Goal: Task Accomplishment & Management: Complete application form

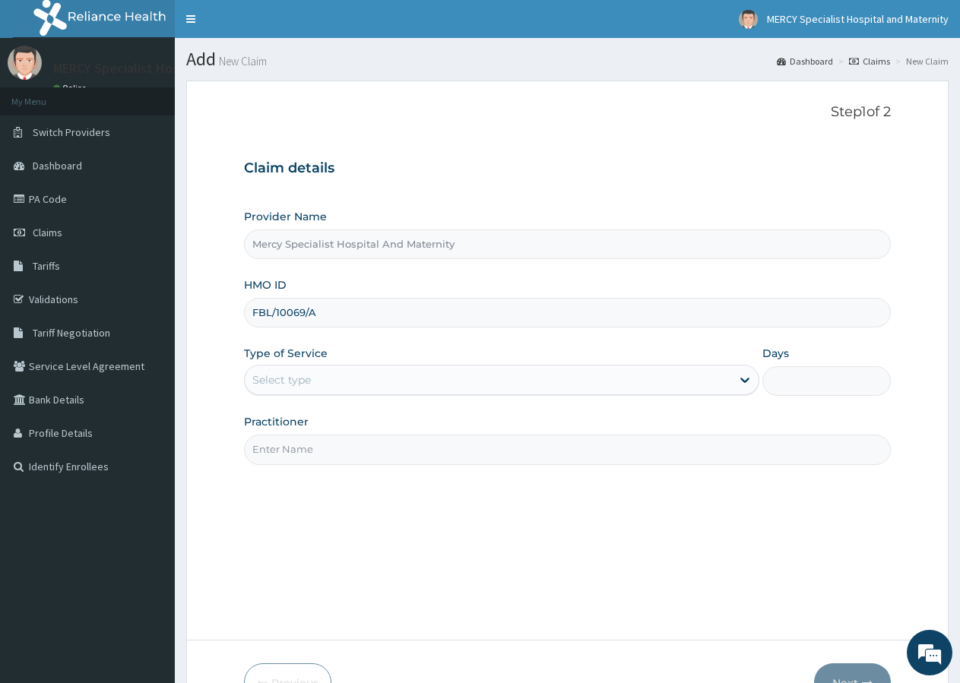
type input "FBL/10069/A"
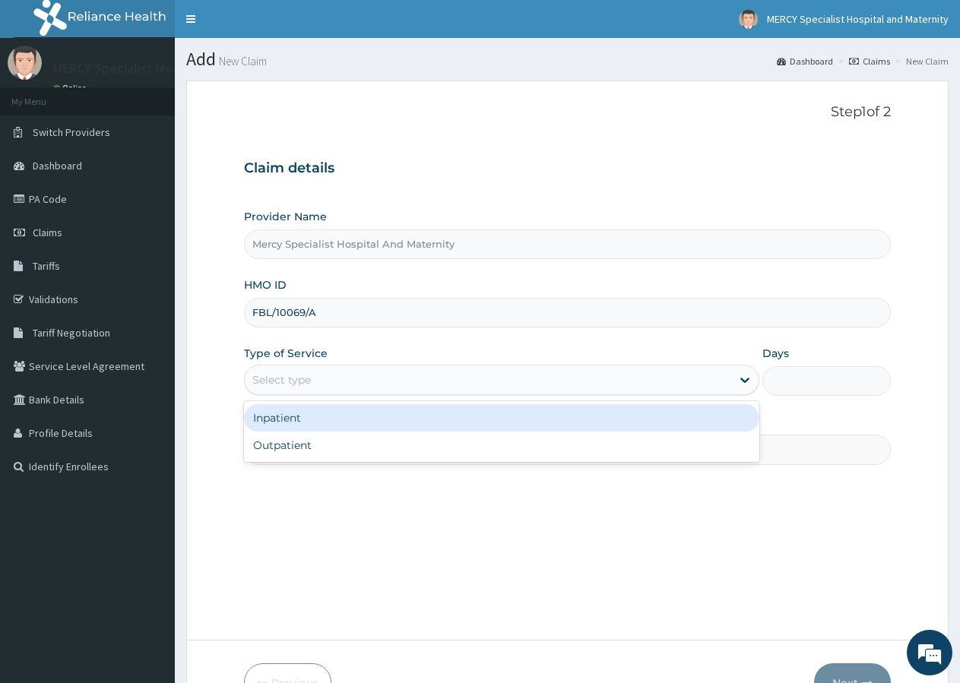
click at [317, 375] on div "Select type" at bounding box center [488, 380] width 486 height 24
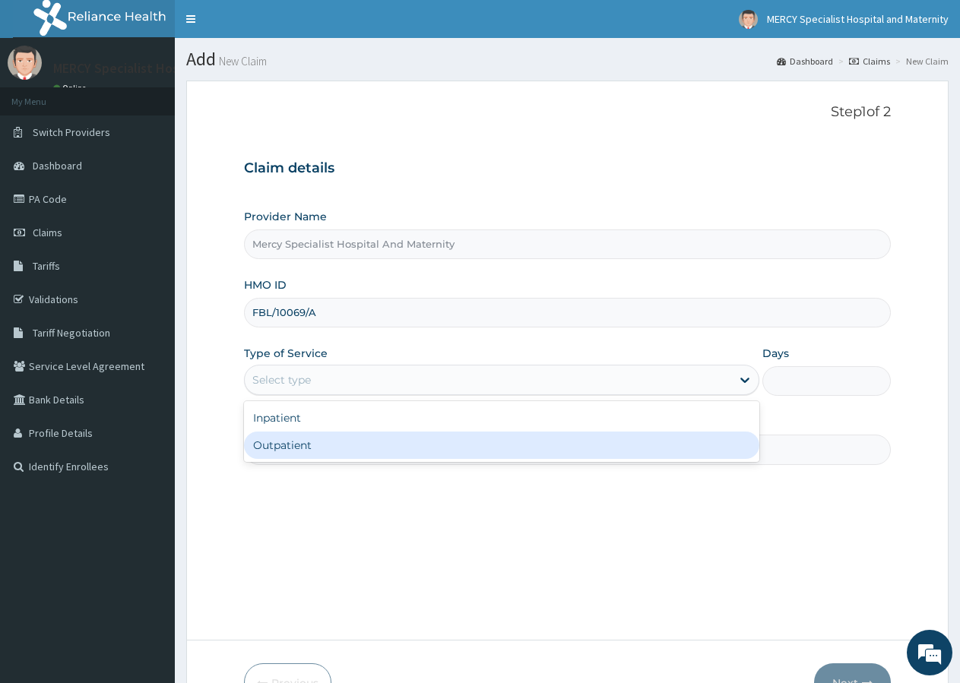
click at [321, 453] on div "Outpatient" at bounding box center [501, 445] width 515 height 27
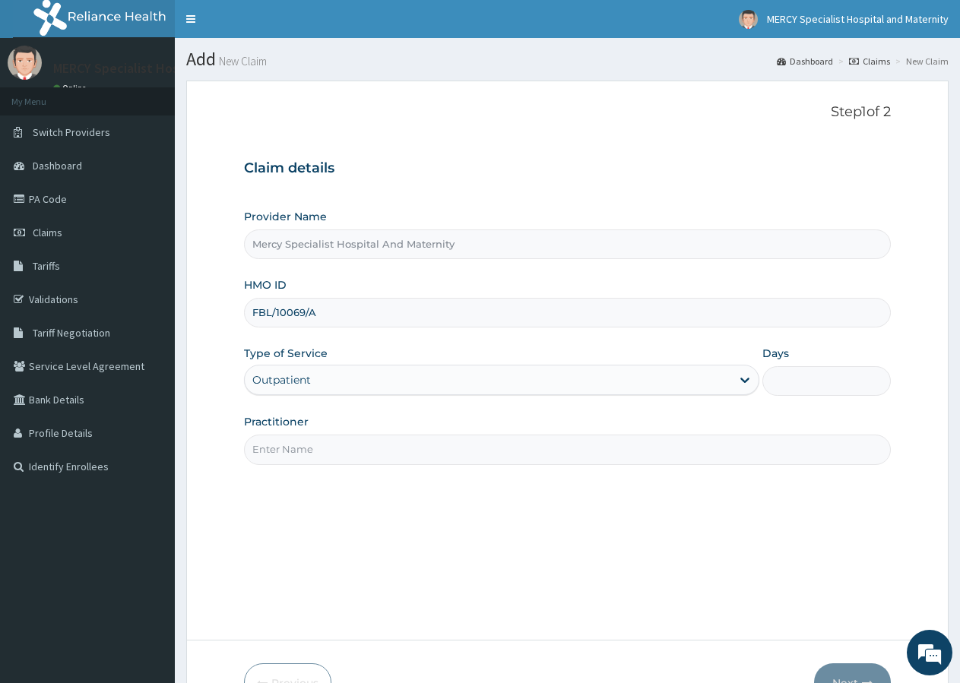
type input "1"
click at [349, 454] on input "Practitioner" at bounding box center [567, 450] width 647 height 30
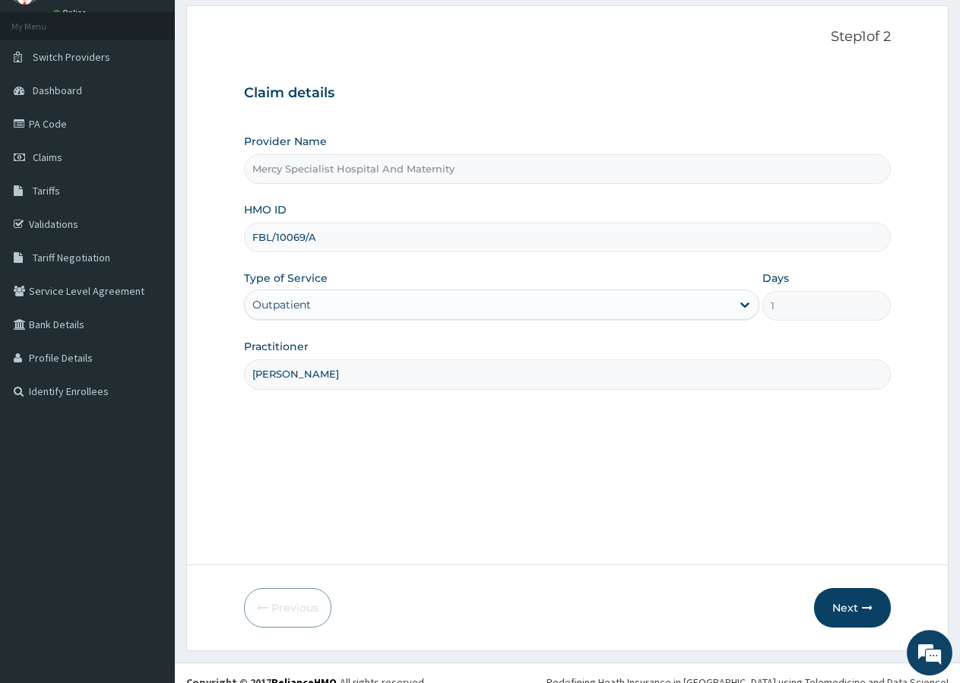
scroll to position [78, 0]
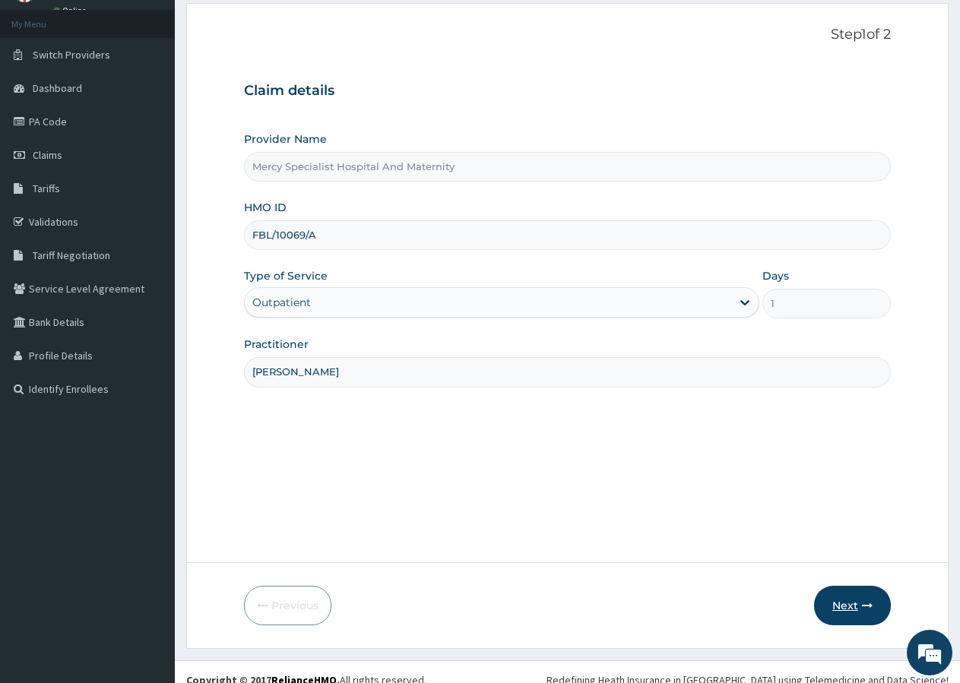
type input "DR EMEKA ILOGHALU"
click at [840, 604] on button "Next" at bounding box center [852, 606] width 77 height 40
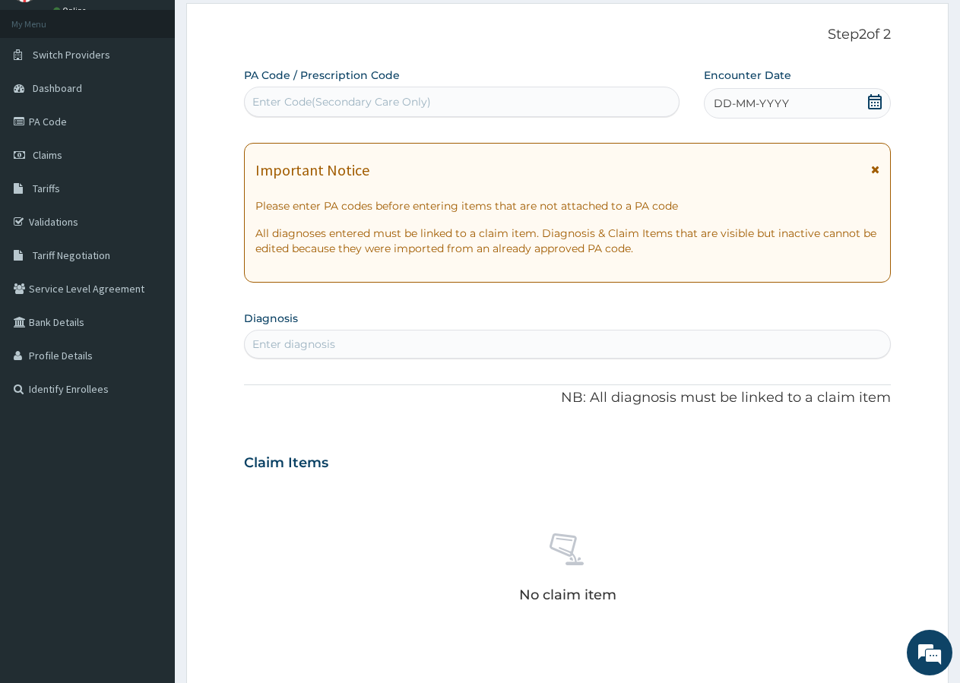
click at [300, 106] on div "Enter Code(Secondary Care Only)" at bounding box center [341, 101] width 179 height 15
type input "PA/423E3A"
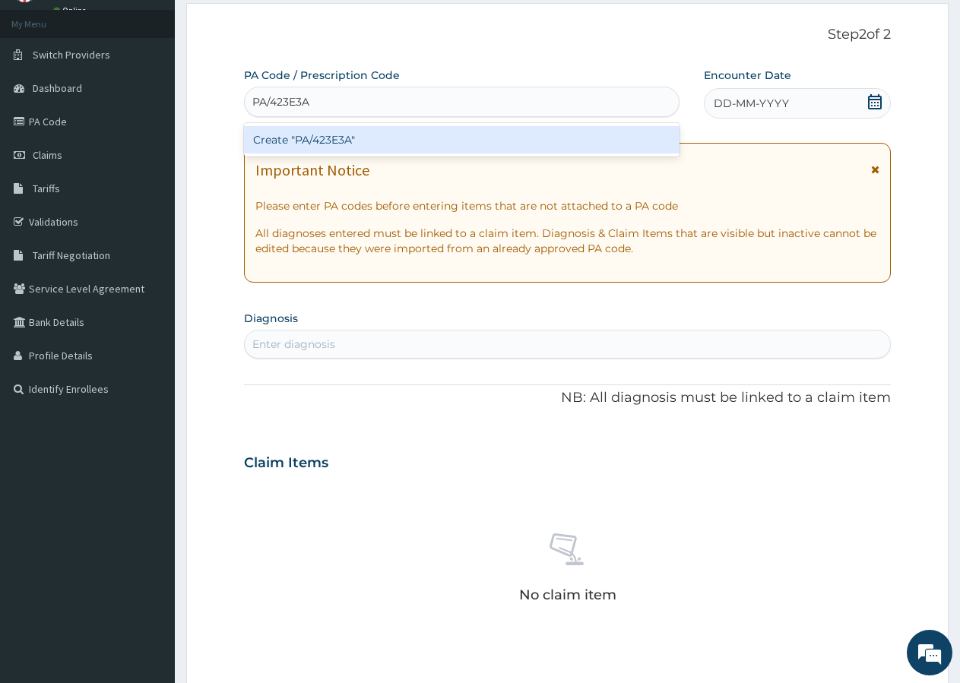
click at [363, 144] on div "Create "PA/423E3A"" at bounding box center [462, 139] width 436 height 27
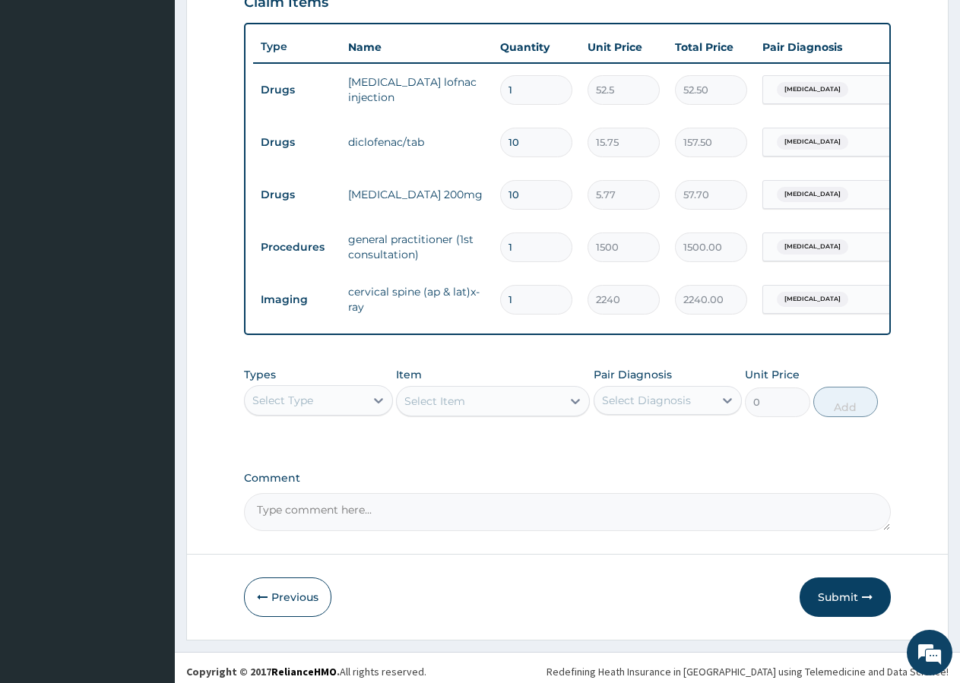
scroll to position [562, 0]
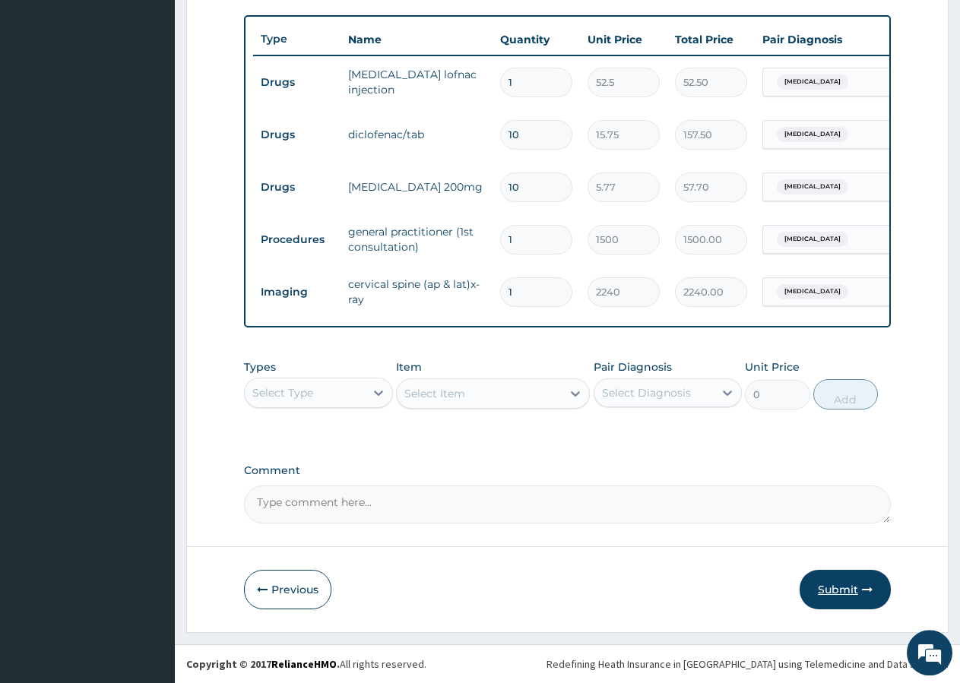
click at [848, 591] on button "Submit" at bounding box center [845, 590] width 91 height 40
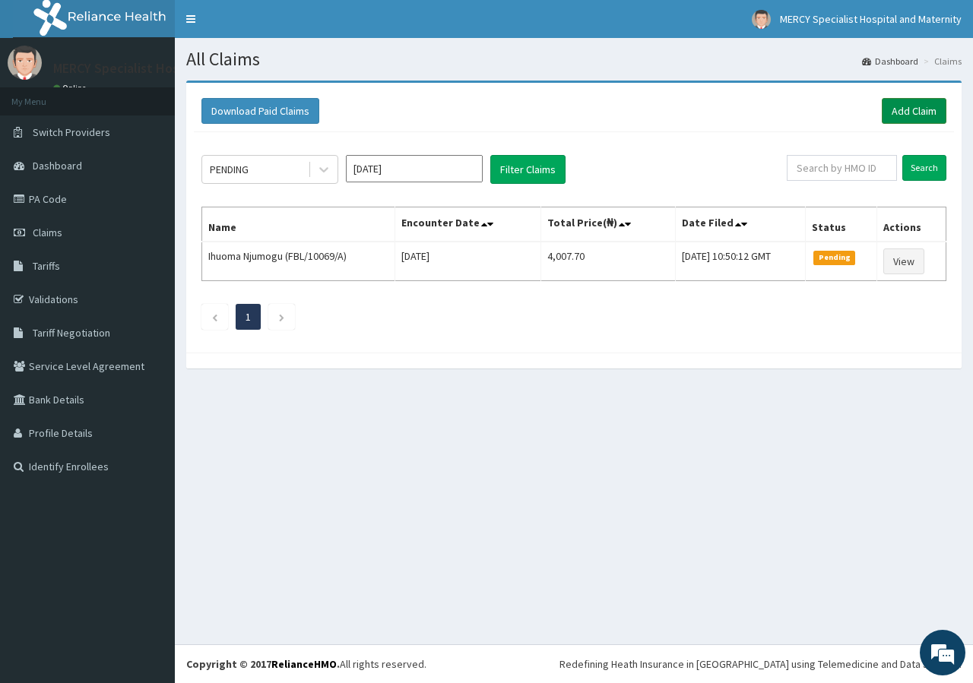
click at [902, 114] on link "Add Claim" at bounding box center [914, 111] width 65 height 26
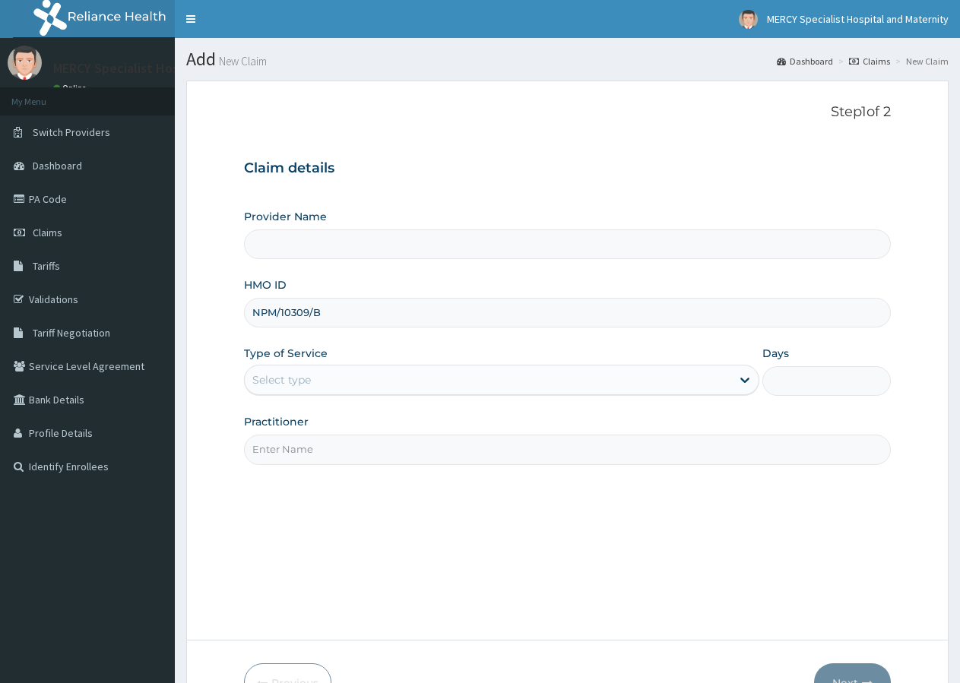
type input "NPM/10309/B"
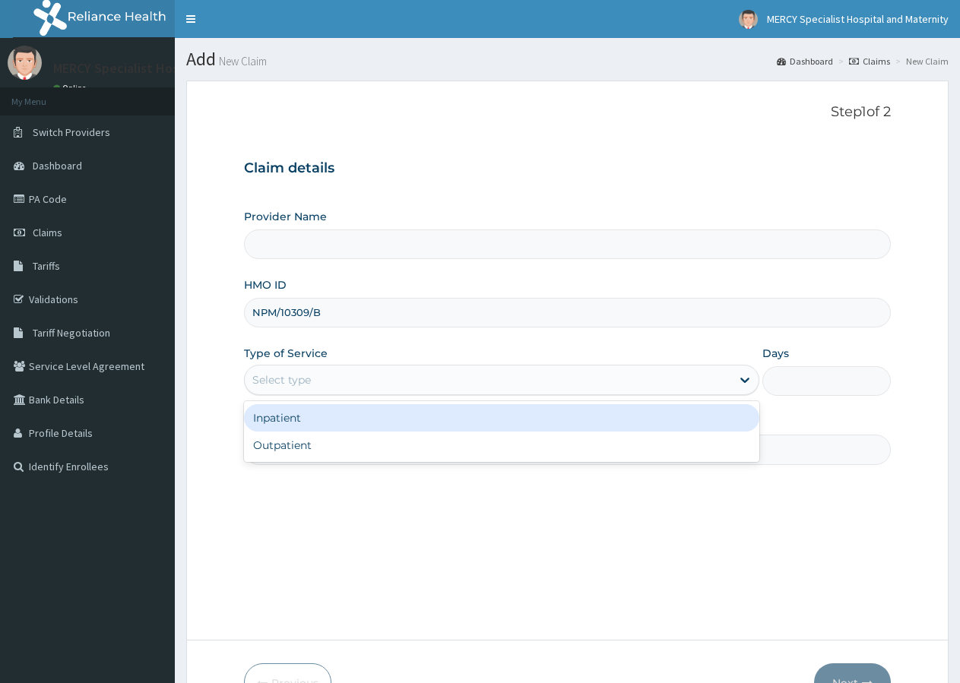
click at [309, 389] on div "Select type" at bounding box center [488, 380] width 486 height 24
click at [284, 420] on div "Inpatient" at bounding box center [501, 417] width 515 height 27
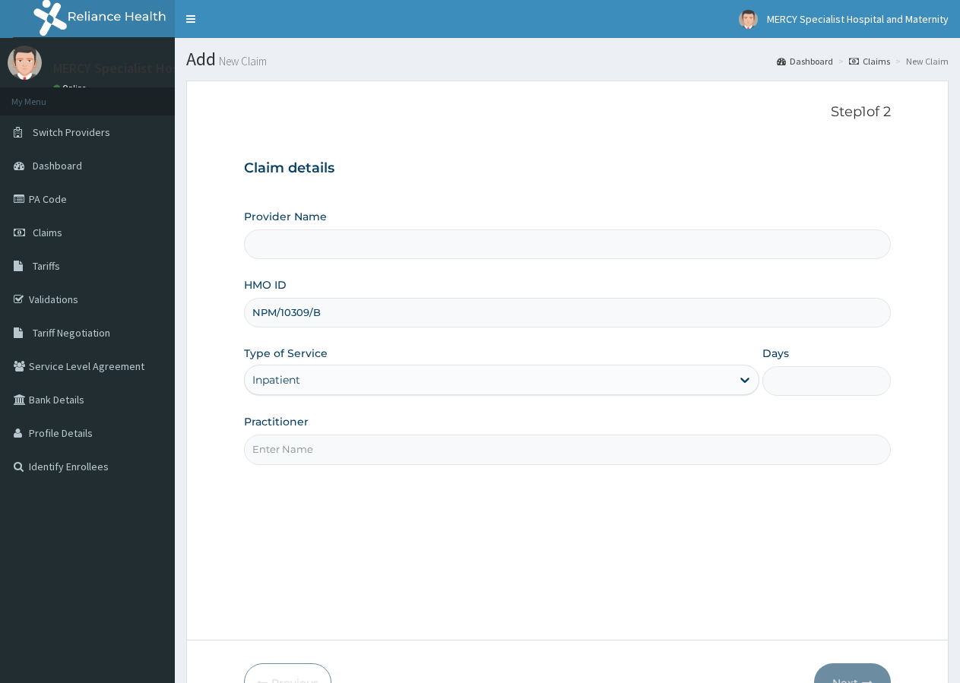
click at [787, 379] on input "Days" at bounding box center [826, 381] width 128 height 30
type input "1"
click at [418, 464] on input "Practitioner" at bounding box center [567, 450] width 647 height 30
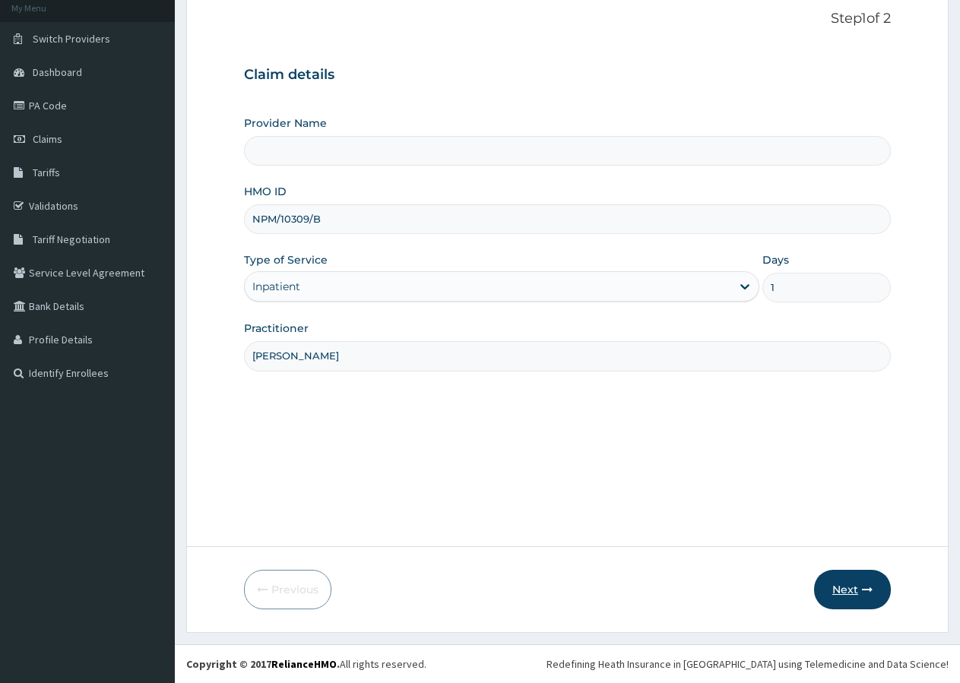
type input "DR EMEKA ILOGHALU"
click at [835, 591] on button "Next" at bounding box center [852, 590] width 77 height 40
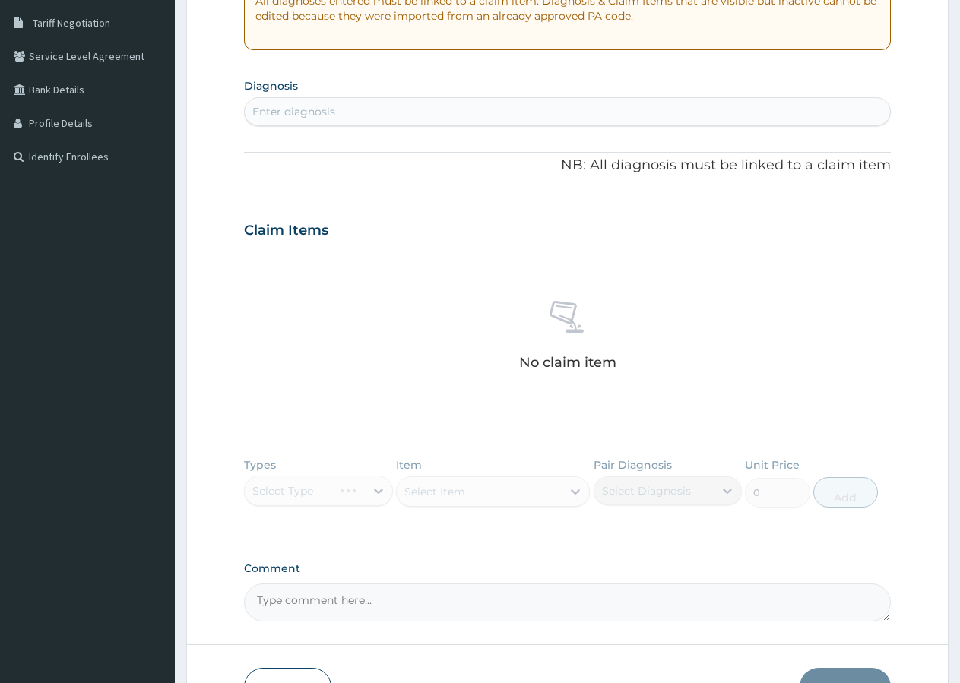
scroll to position [408, 0]
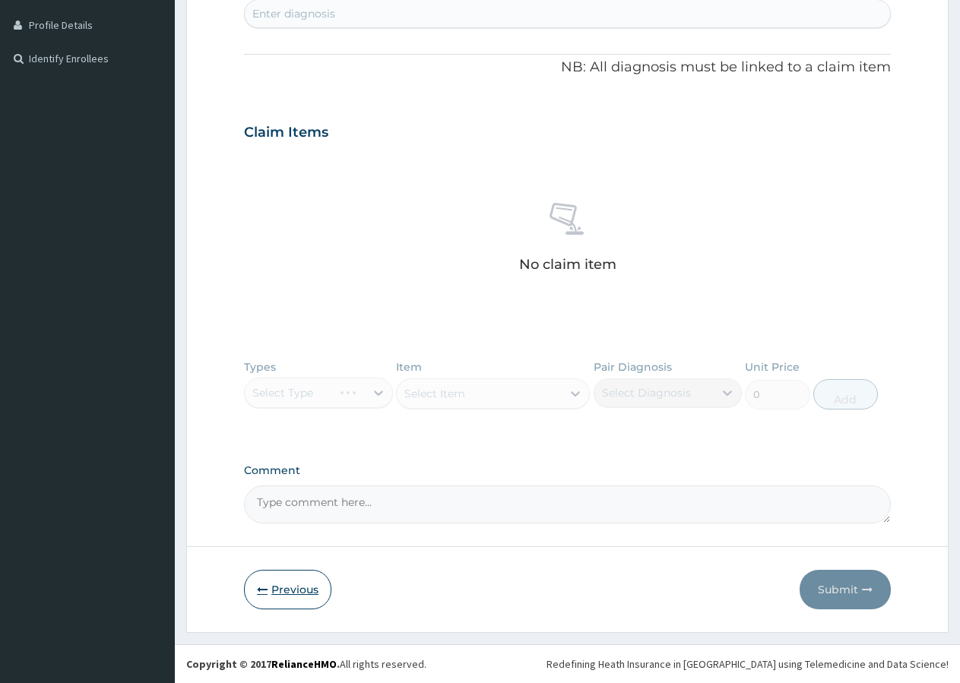
click at [276, 592] on button "Previous" at bounding box center [287, 590] width 87 height 40
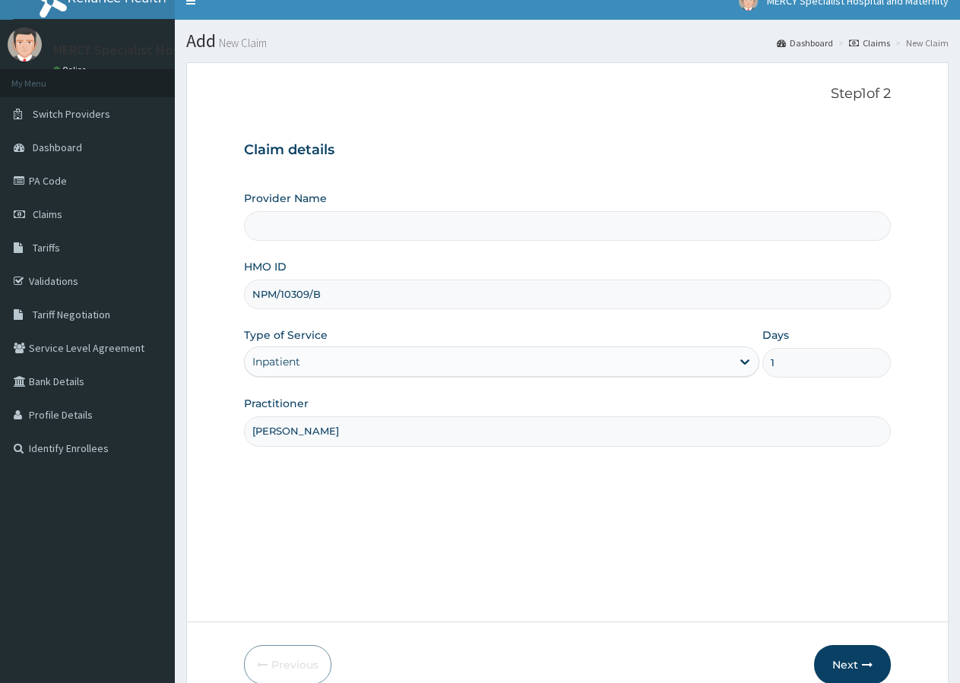
scroll to position [0, 0]
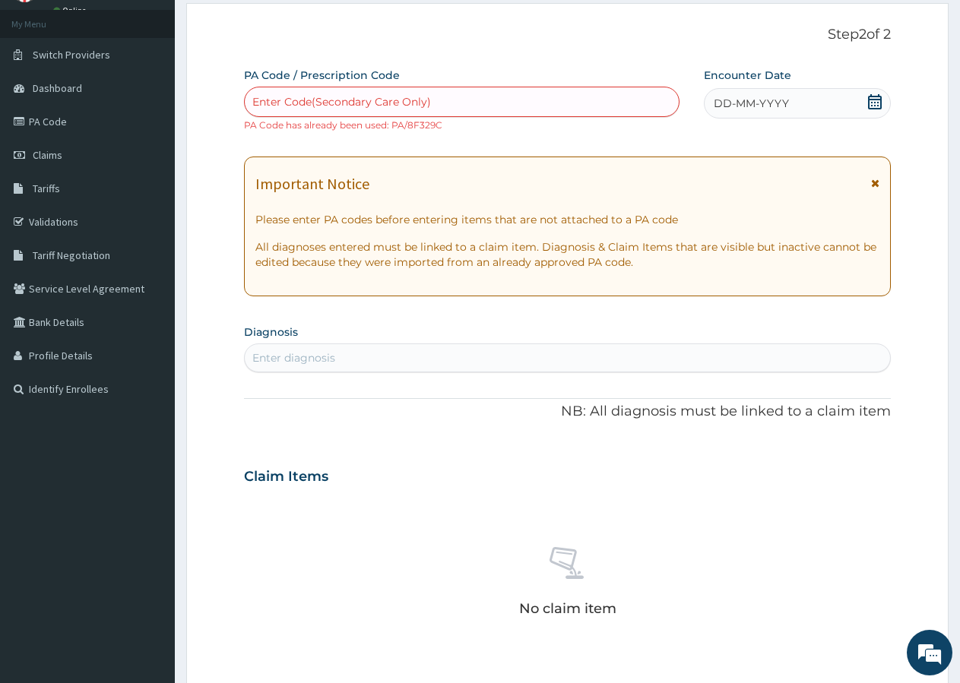
click at [357, 95] on div "Enter Code(Secondary Care Only)" at bounding box center [341, 101] width 179 height 15
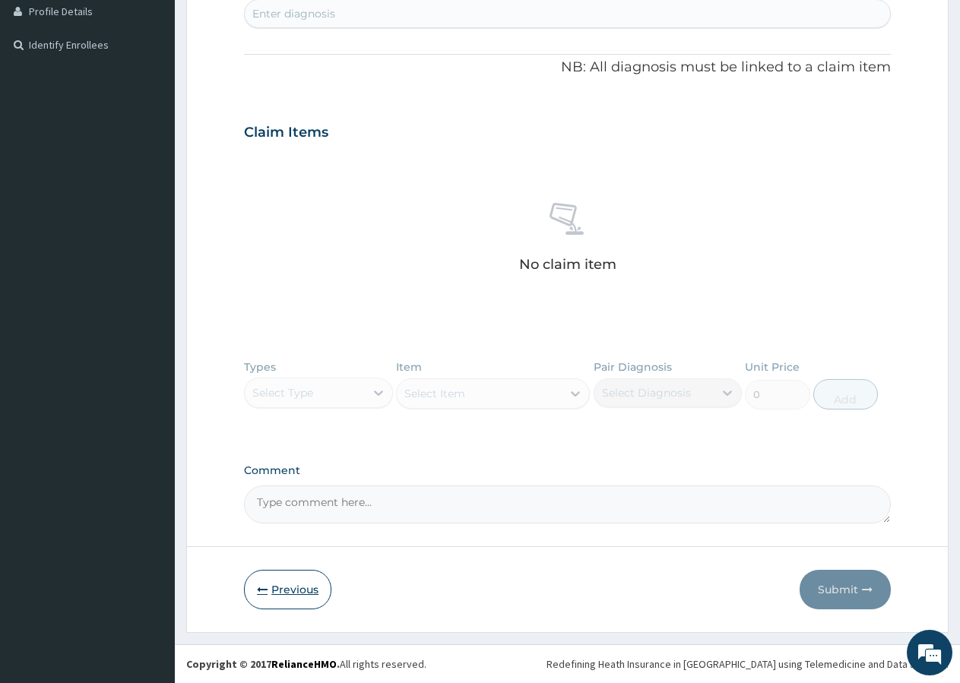
click at [275, 588] on button "Previous" at bounding box center [287, 590] width 87 height 40
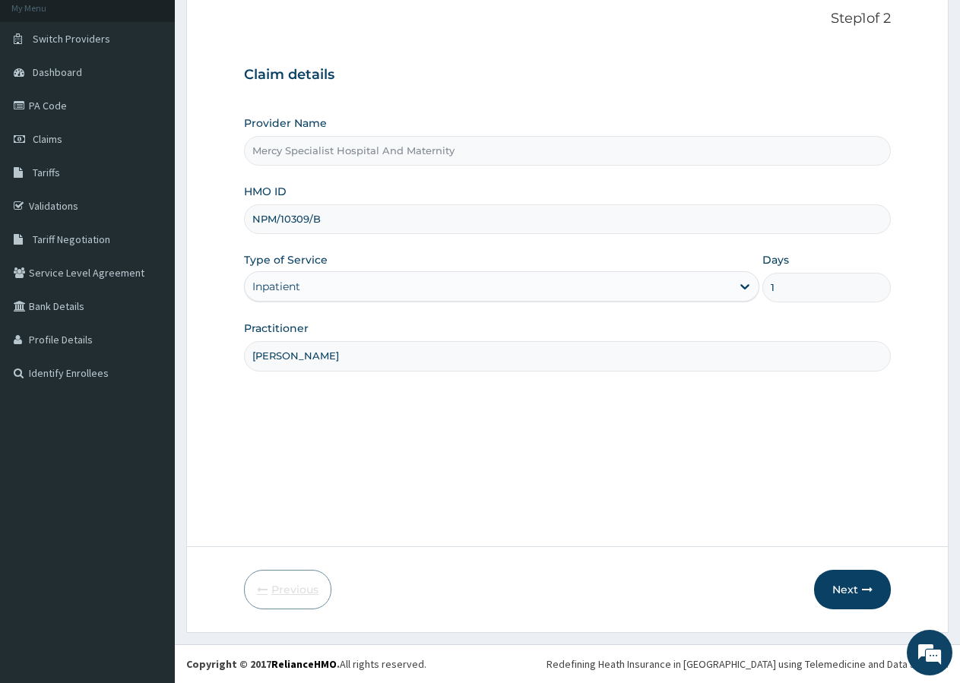
scroll to position [93, 0]
click at [327, 218] on input "NPM/10309/B" at bounding box center [567, 219] width 647 height 30
type input "N"
type input "CWP/10128/F"
click at [796, 290] on input "1" at bounding box center [826, 288] width 128 height 30
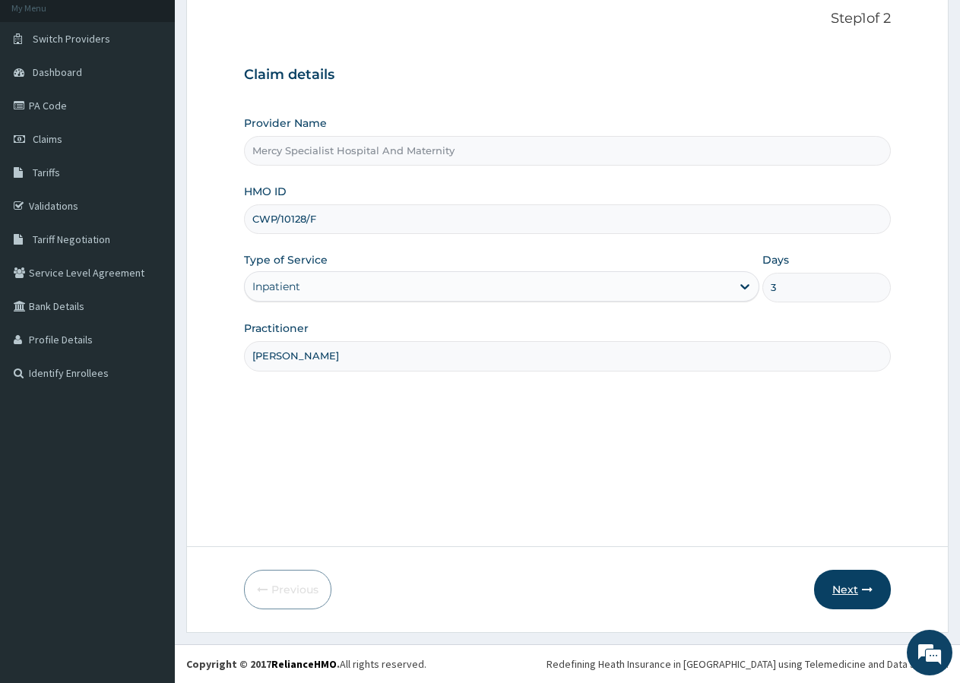
type input "3"
click at [854, 593] on button "Next" at bounding box center [852, 590] width 77 height 40
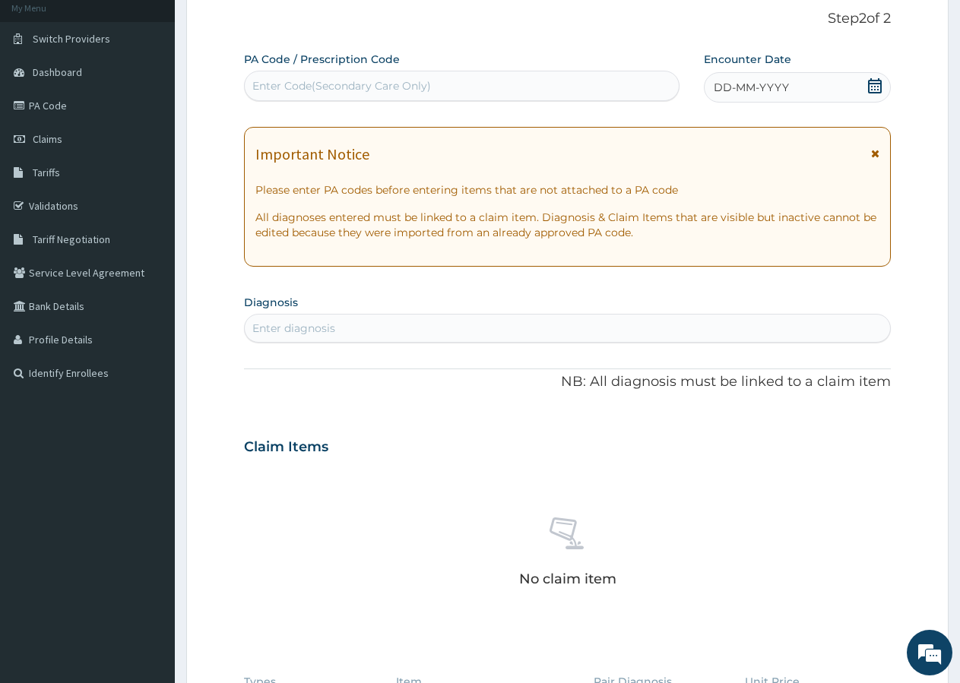
click at [329, 84] on div "Enter Code(Secondary Care Only)" at bounding box center [341, 85] width 179 height 15
click at [293, 83] on div "Enter Code(Secondary Care Only)" at bounding box center [341, 85] width 179 height 15
type input "PA/B5D2F0"
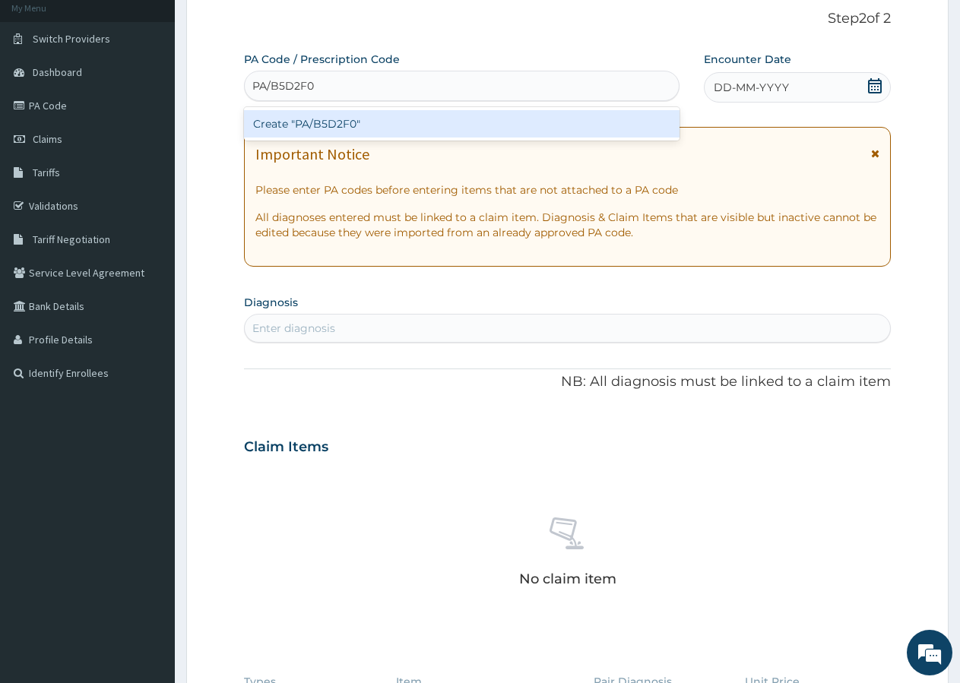
click at [372, 119] on div "Create "PA/B5D2F0"" at bounding box center [462, 123] width 436 height 27
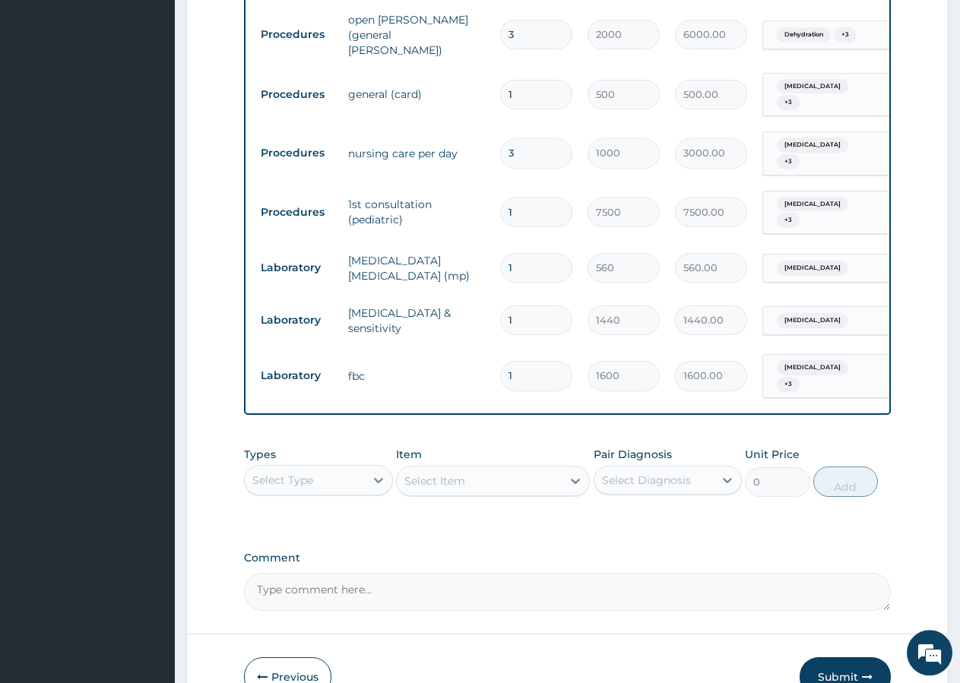
scroll to position [1245, 0]
click at [827, 656] on button "Submit" at bounding box center [845, 676] width 91 height 40
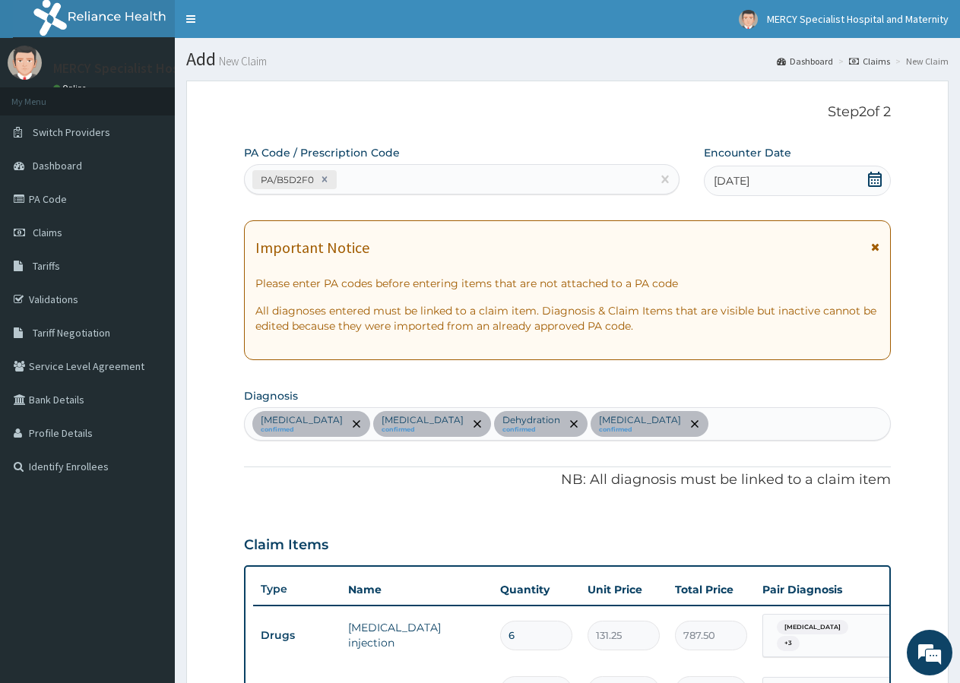
scroll to position [465, 0]
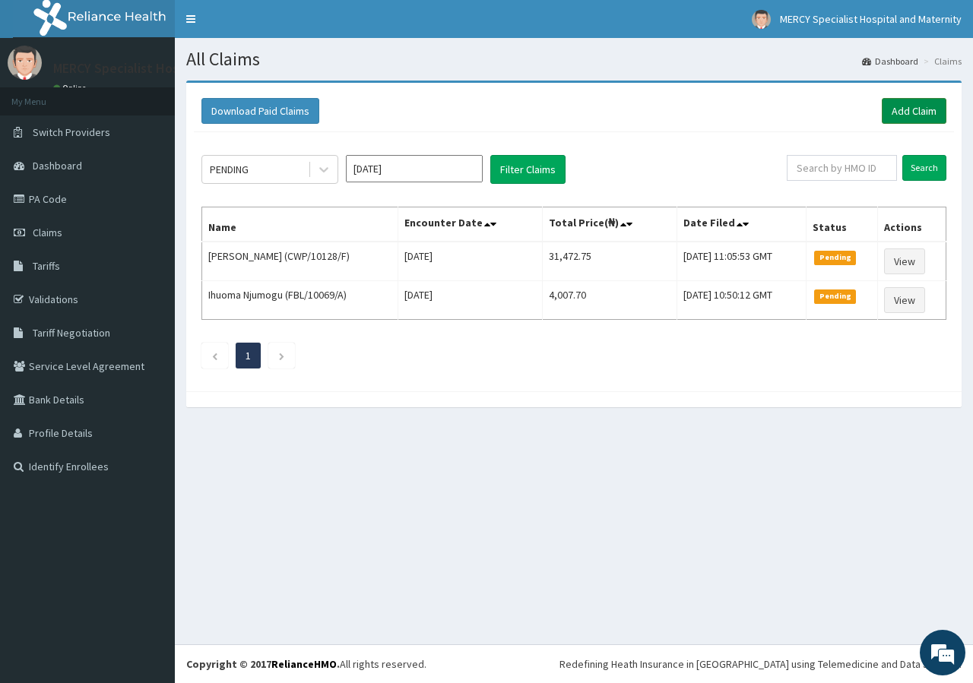
click at [922, 111] on link "Add Claim" at bounding box center [914, 111] width 65 height 26
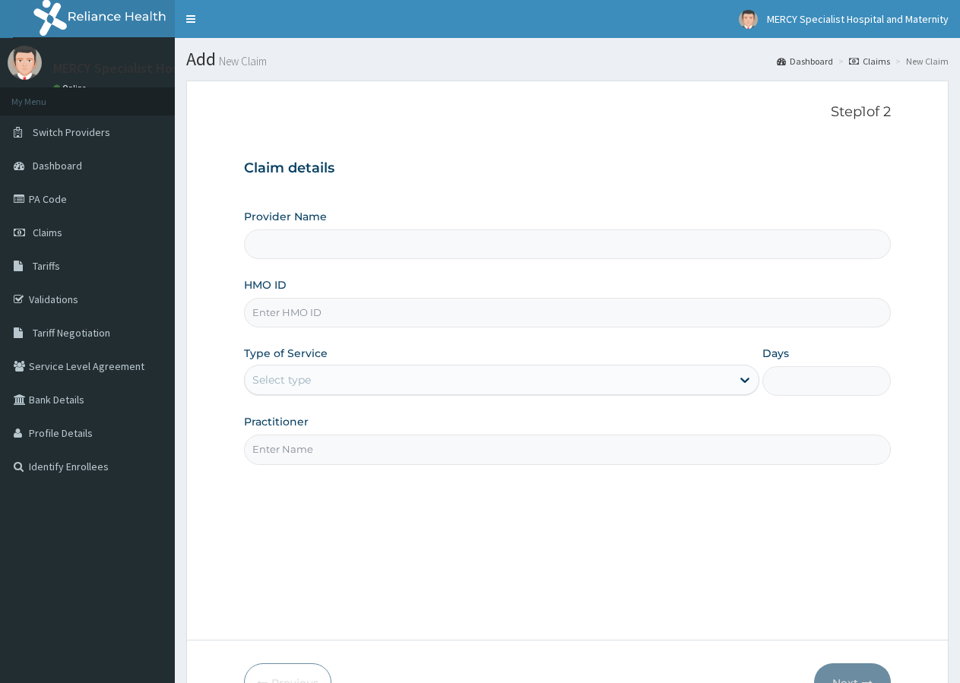
click at [306, 317] on input "HMO ID" at bounding box center [567, 313] width 647 height 30
type input "Mercy Specialist Hospital And Maternity"
type input "AIP/10078/A"
click at [291, 376] on div "Select type" at bounding box center [281, 379] width 59 height 15
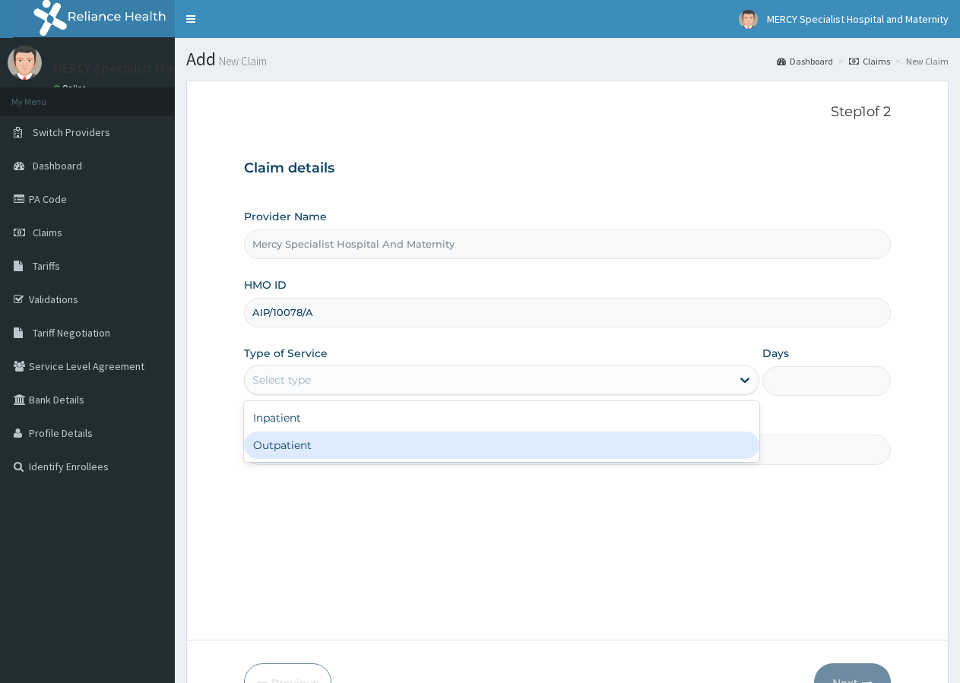
click at [277, 443] on div "Outpatient" at bounding box center [501, 445] width 515 height 27
type input "1"
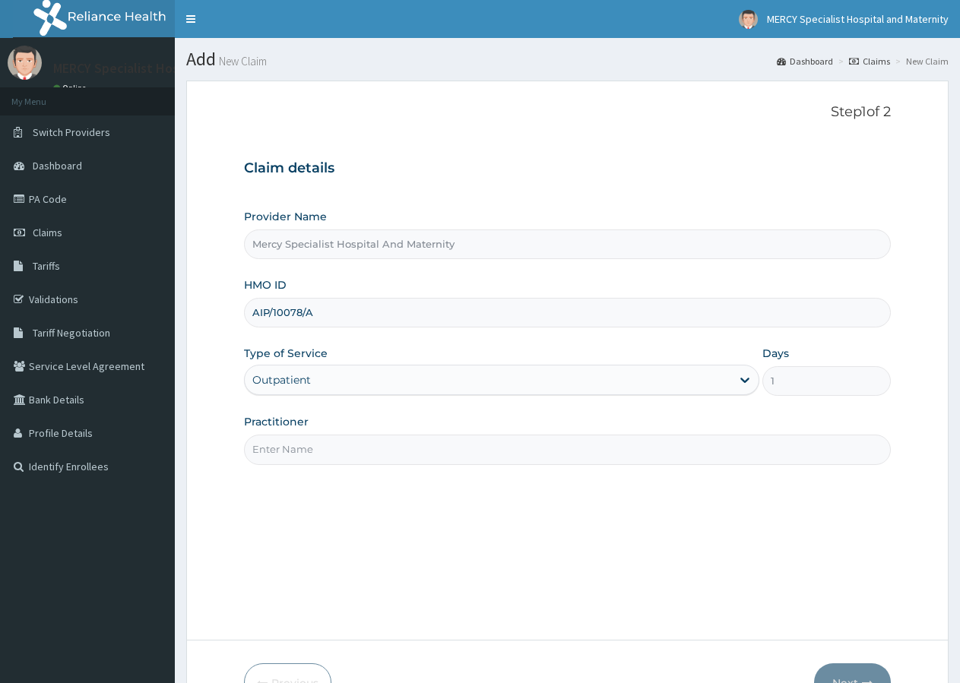
click at [310, 451] on input "Practitioner" at bounding box center [567, 450] width 647 height 30
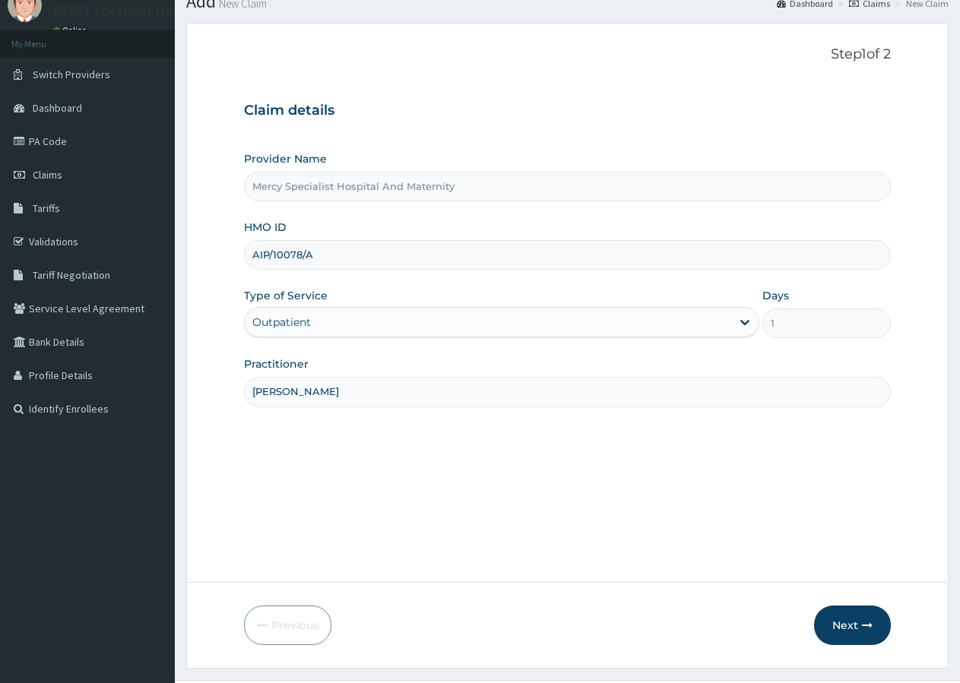
scroll to position [93, 0]
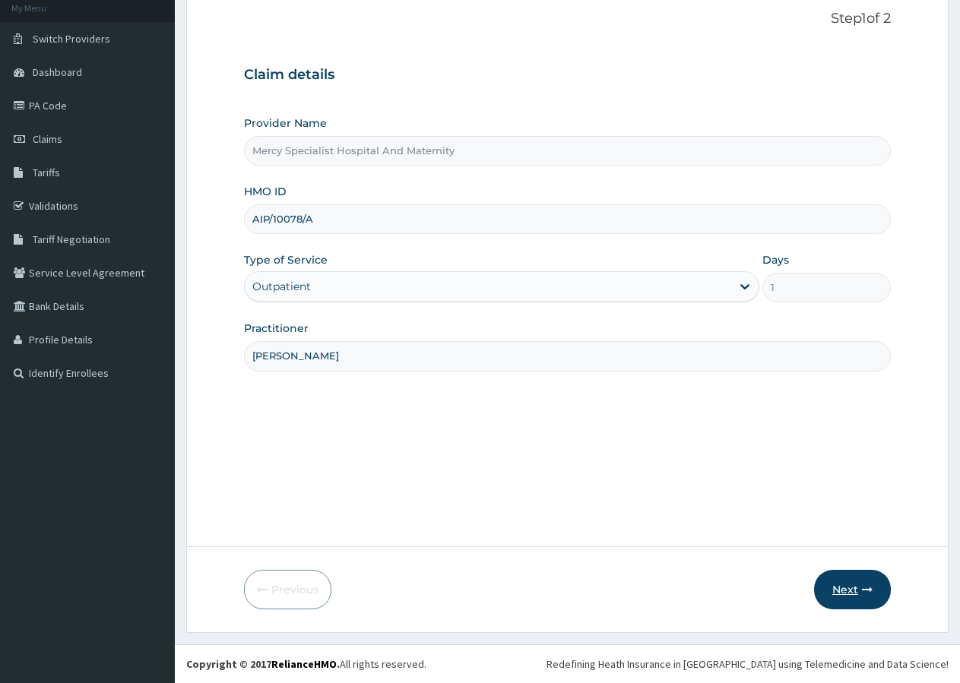
type input "[PERSON_NAME]"
click at [859, 591] on button "Next" at bounding box center [852, 590] width 77 height 40
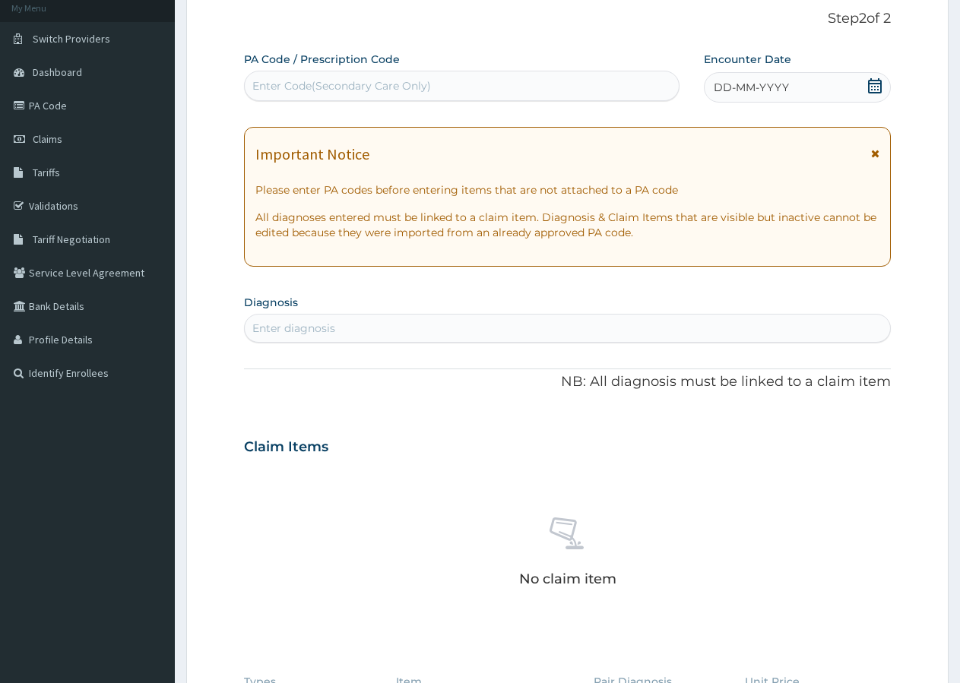
click at [302, 81] on div "Enter Code(Secondary Care Only)" at bounding box center [341, 85] width 179 height 15
type input "PA/181FD6"
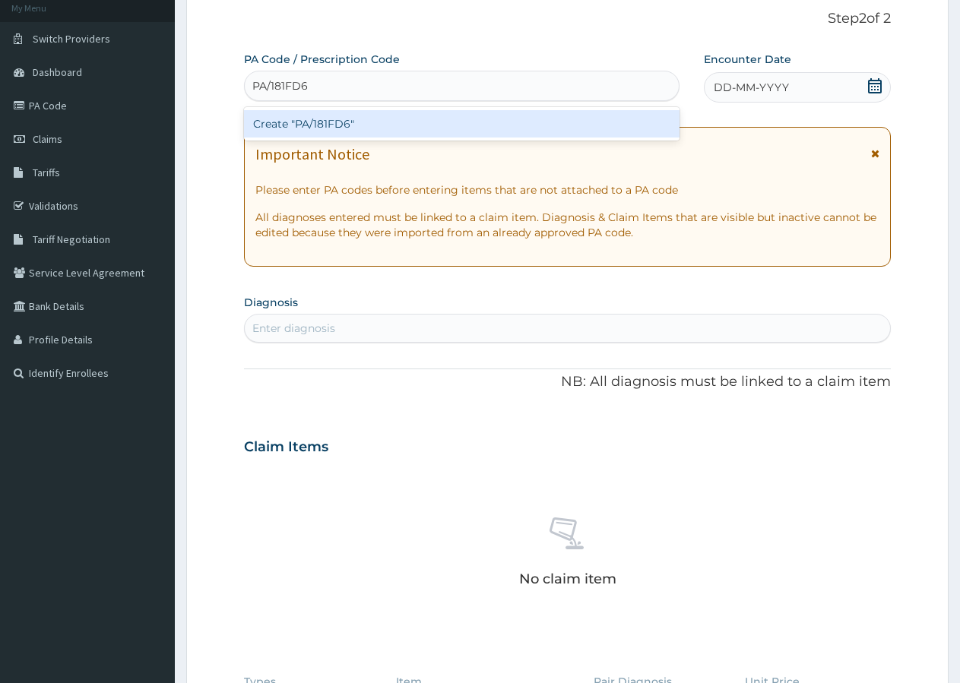
click at [306, 128] on div "Create "PA/181FD6"" at bounding box center [462, 123] width 436 height 27
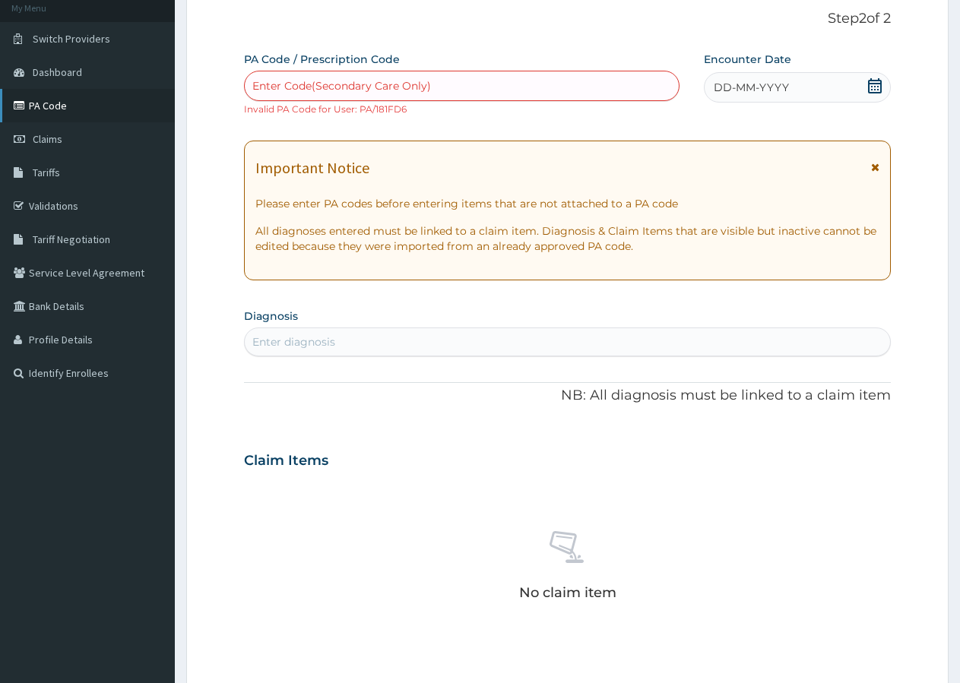
click at [51, 109] on link "PA Code" at bounding box center [87, 105] width 175 height 33
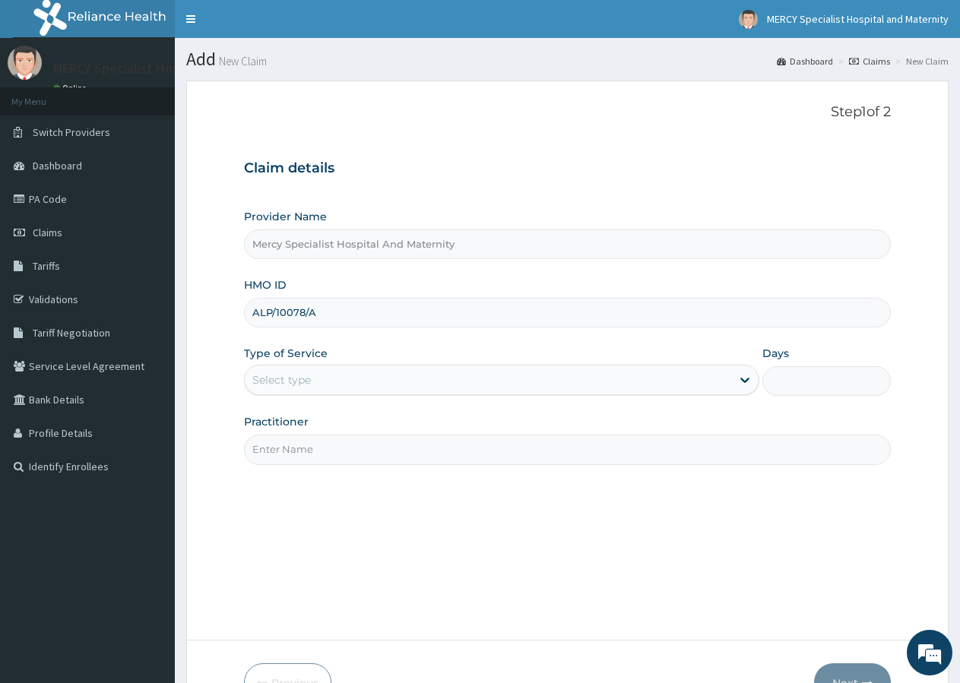
type input "ALP/10078/A"
click at [282, 382] on div "Select type" at bounding box center [281, 379] width 59 height 15
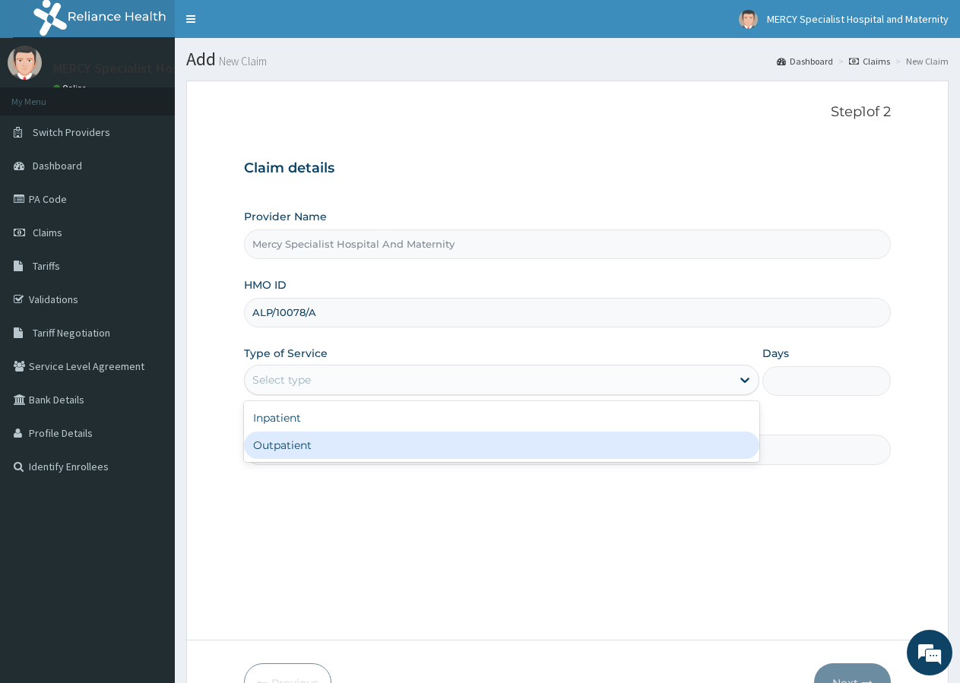
click at [275, 447] on div "Outpatient" at bounding box center [501, 445] width 515 height 27
type input "1"
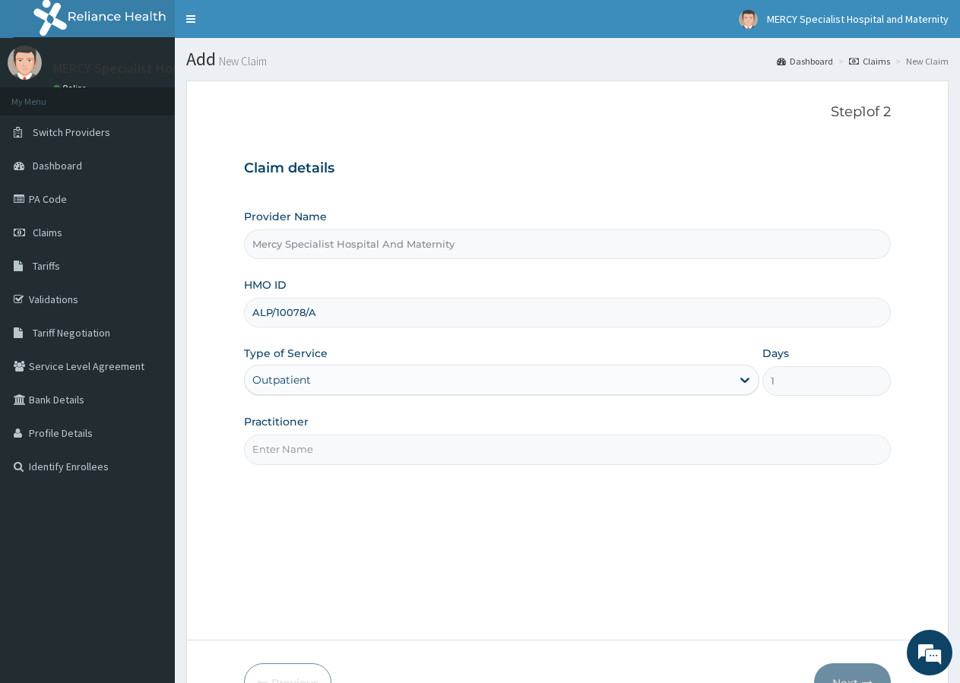
click at [277, 445] on input "Practitioner" at bounding box center [567, 450] width 647 height 30
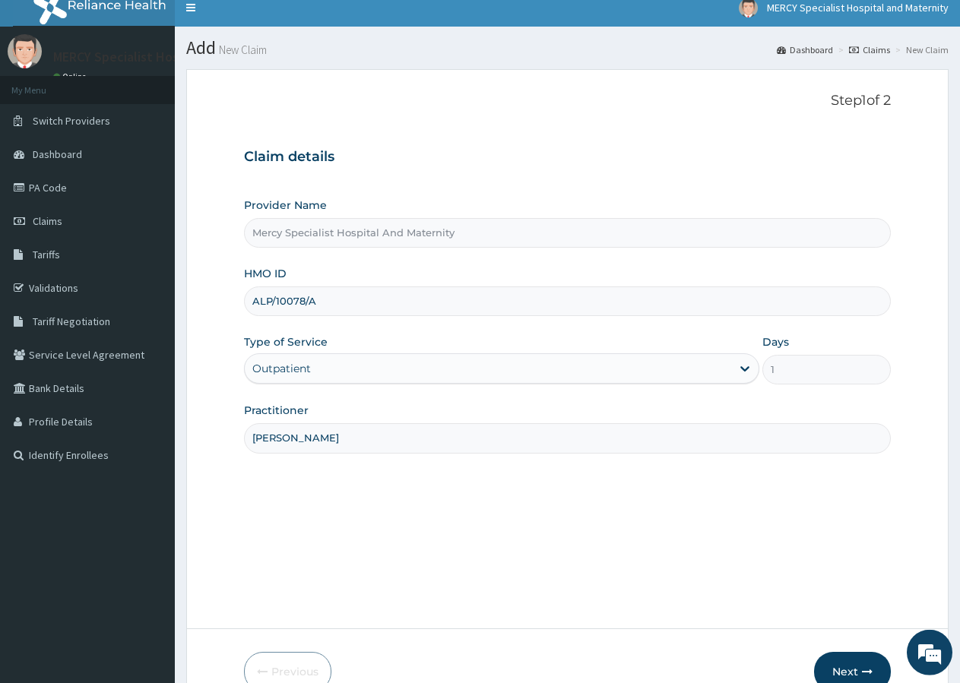
scroll to position [93, 0]
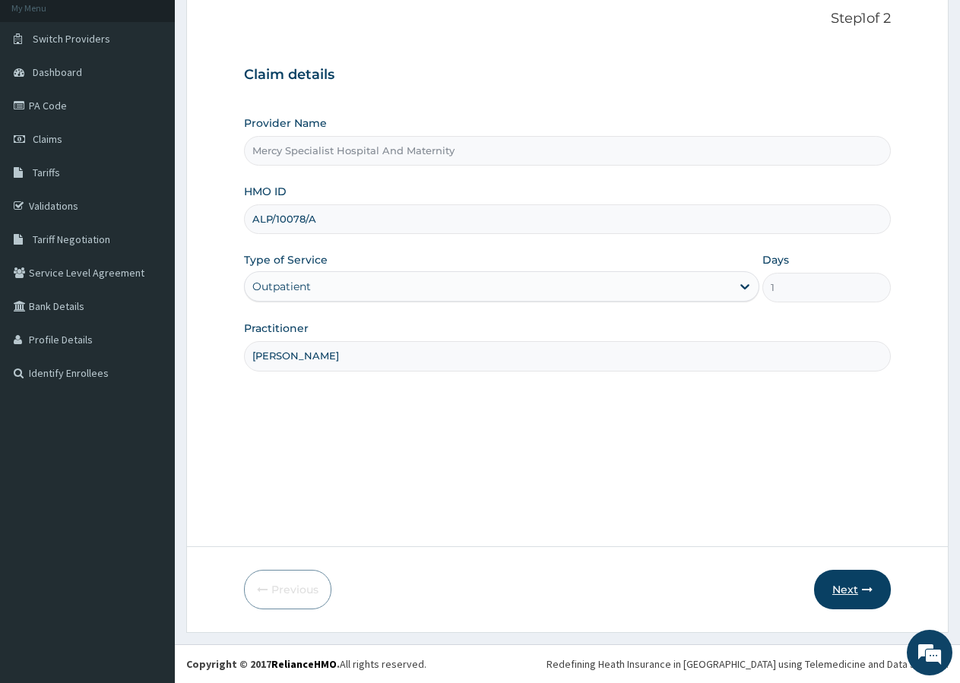
type input "DR EMEKA ILOGHALU"
click at [845, 591] on button "Next" at bounding box center [852, 590] width 77 height 40
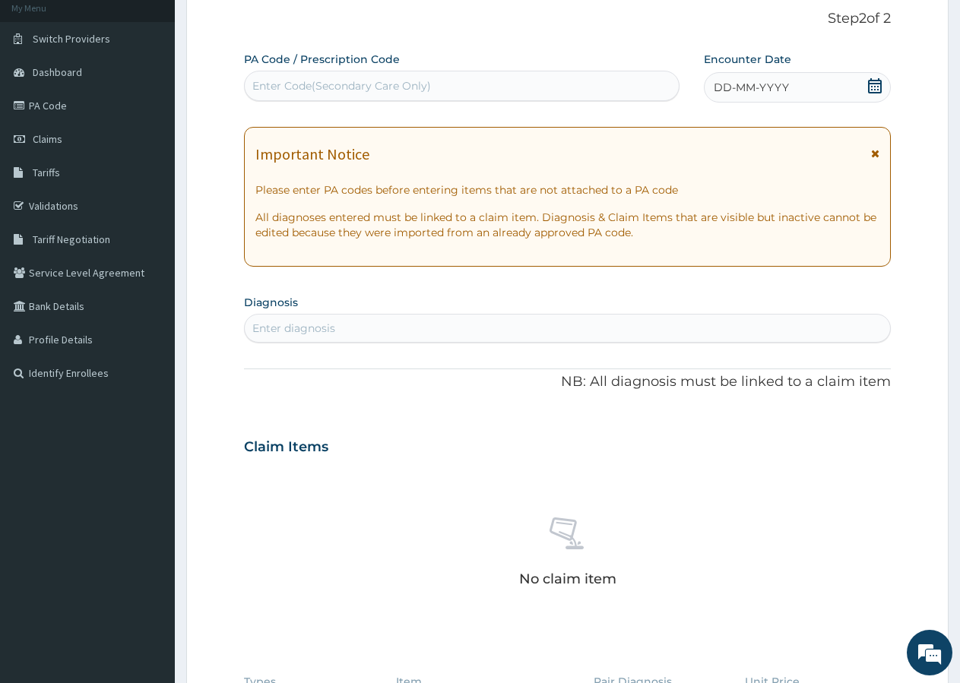
click at [292, 82] on div "Enter Code(Secondary Care Only)" at bounding box center [341, 85] width 179 height 15
click at [263, 70] on div "PA Code / Prescription Code Enter Code(Secondary Care Only)" at bounding box center [462, 76] width 436 height 49
click at [591, 108] on div "PA Code / Prescription Code Enter Code(Secondary Care Only) Encounter Date DD-M…" at bounding box center [567, 445] width 647 height 787
click at [373, 87] on div "Enter Code(Secondary Care Only)" at bounding box center [341, 85] width 179 height 15
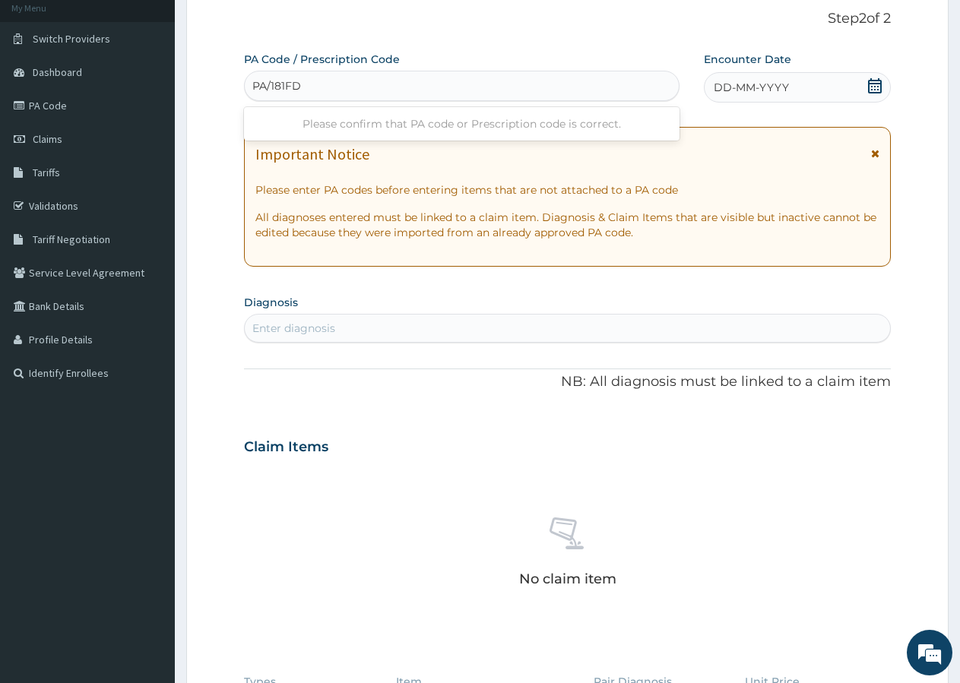
type input "PA/181FD6"
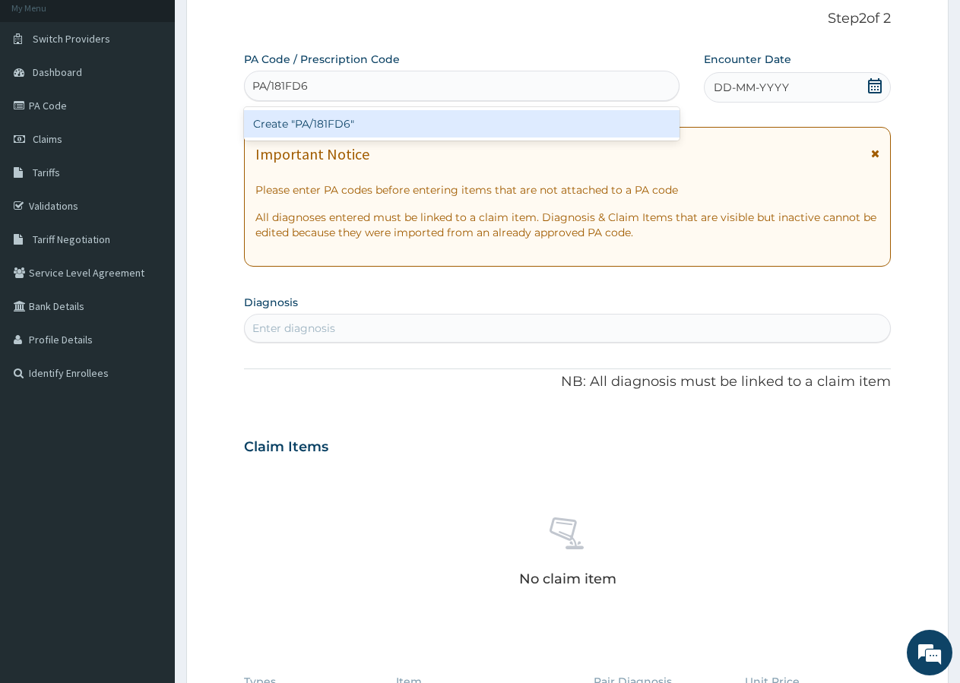
click at [337, 129] on div "Create "PA/181FD6"" at bounding box center [462, 123] width 436 height 27
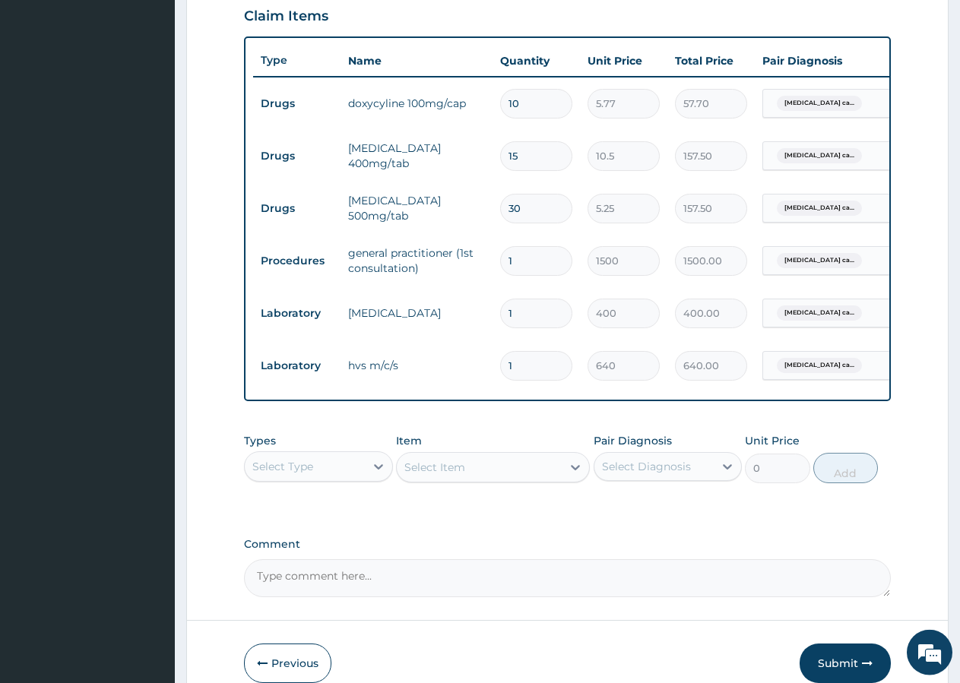
scroll to position [616, 0]
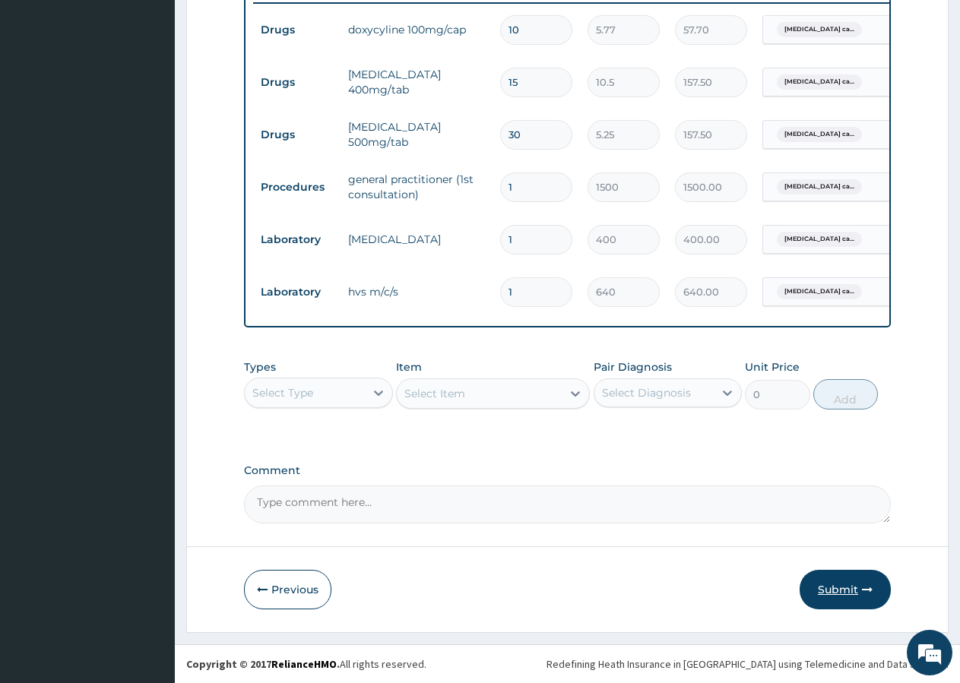
click at [833, 587] on button "Submit" at bounding box center [845, 590] width 91 height 40
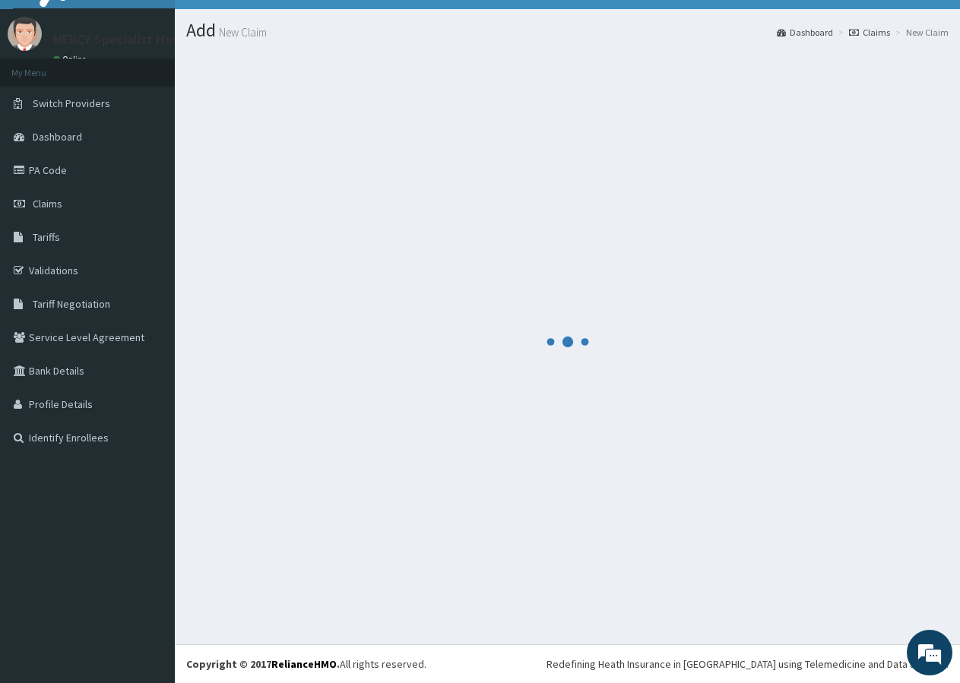
scroll to position [29, 0]
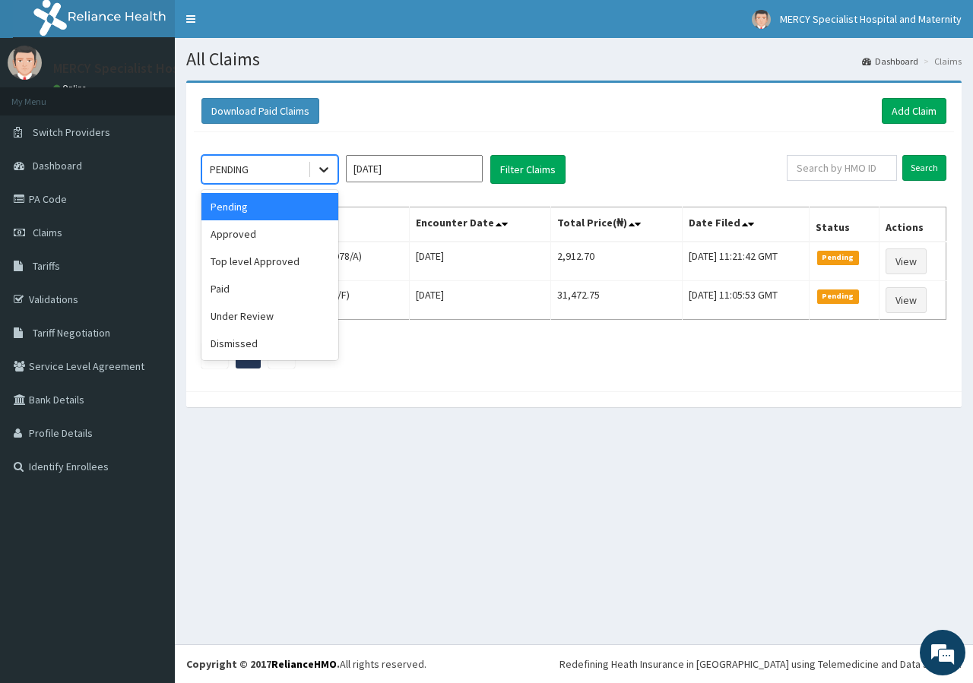
click at [318, 165] on icon at bounding box center [323, 169] width 15 height 15
click at [255, 237] on div "Approved" at bounding box center [269, 233] width 137 height 27
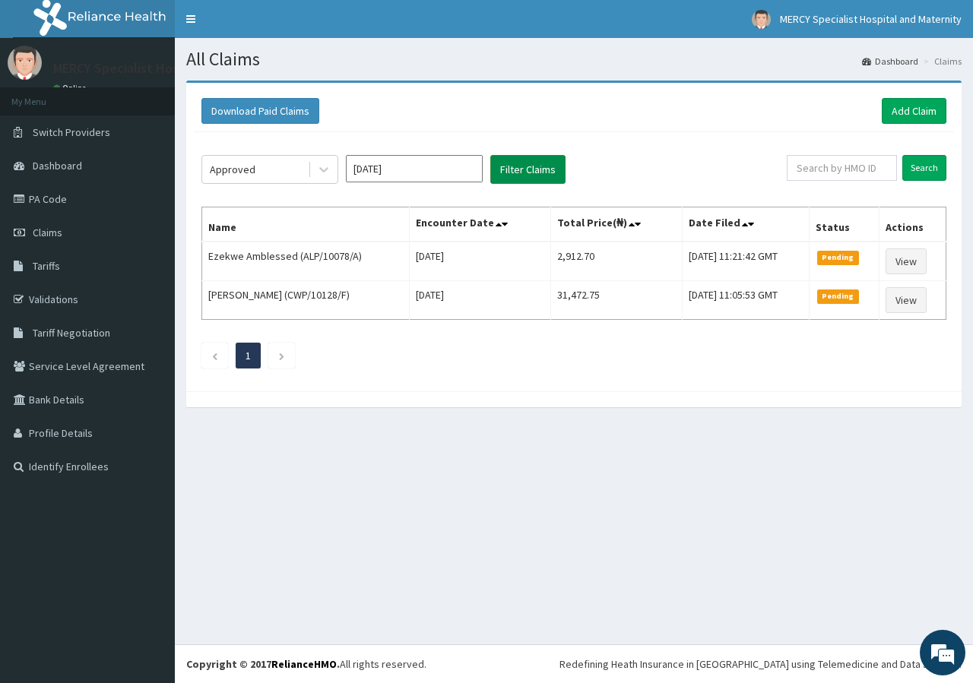
click at [534, 173] on button "Filter Claims" at bounding box center [527, 169] width 75 height 29
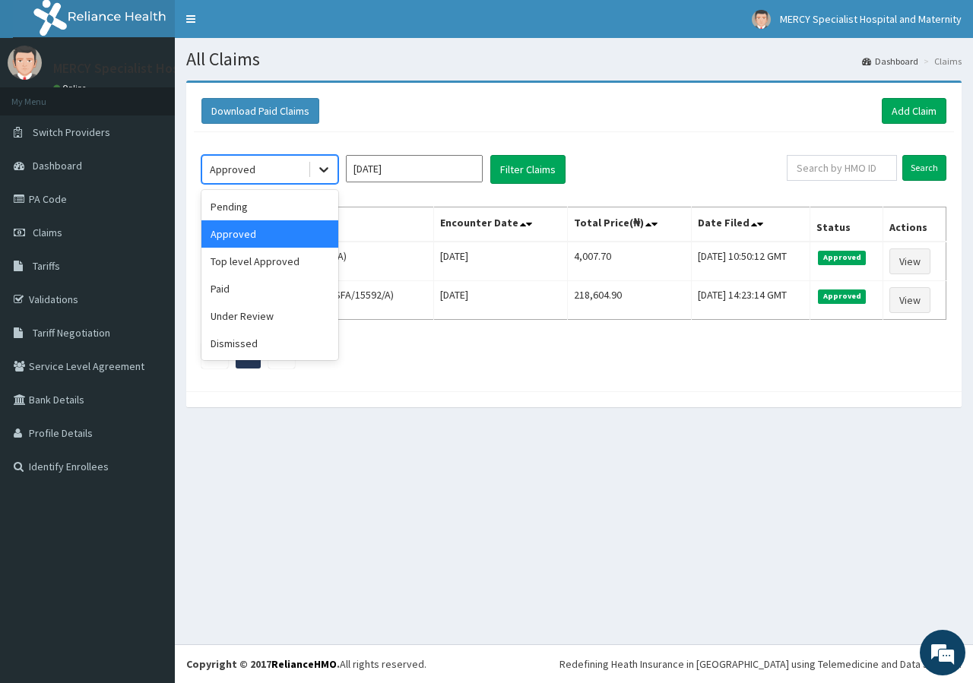
click at [323, 169] on icon at bounding box center [323, 169] width 15 height 15
click at [247, 319] on div "Under Review" at bounding box center [269, 316] width 137 height 27
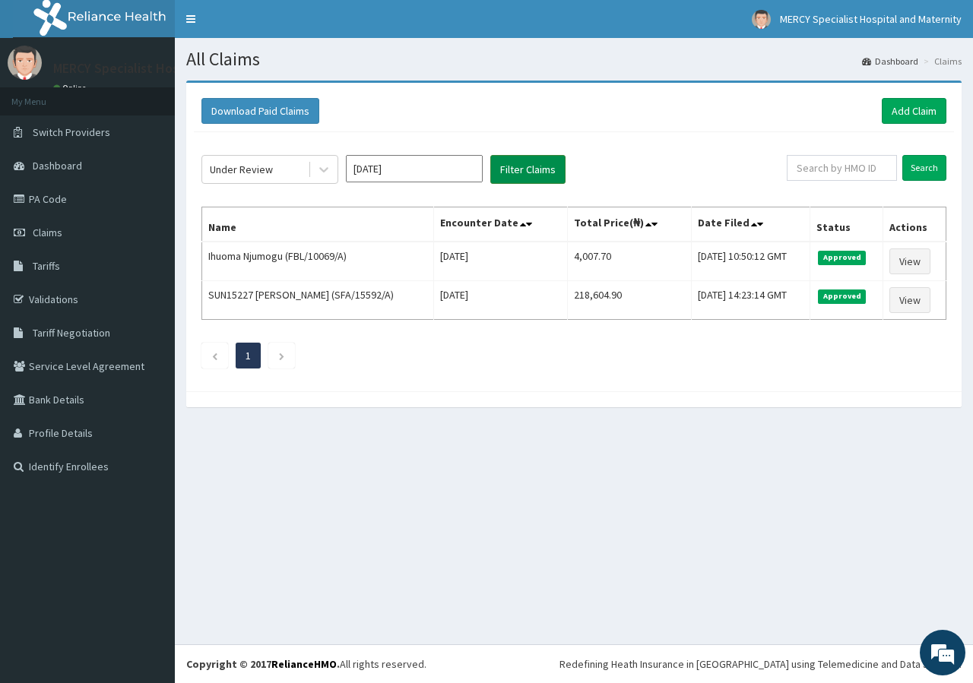
click at [517, 172] on button "Filter Claims" at bounding box center [527, 169] width 75 height 29
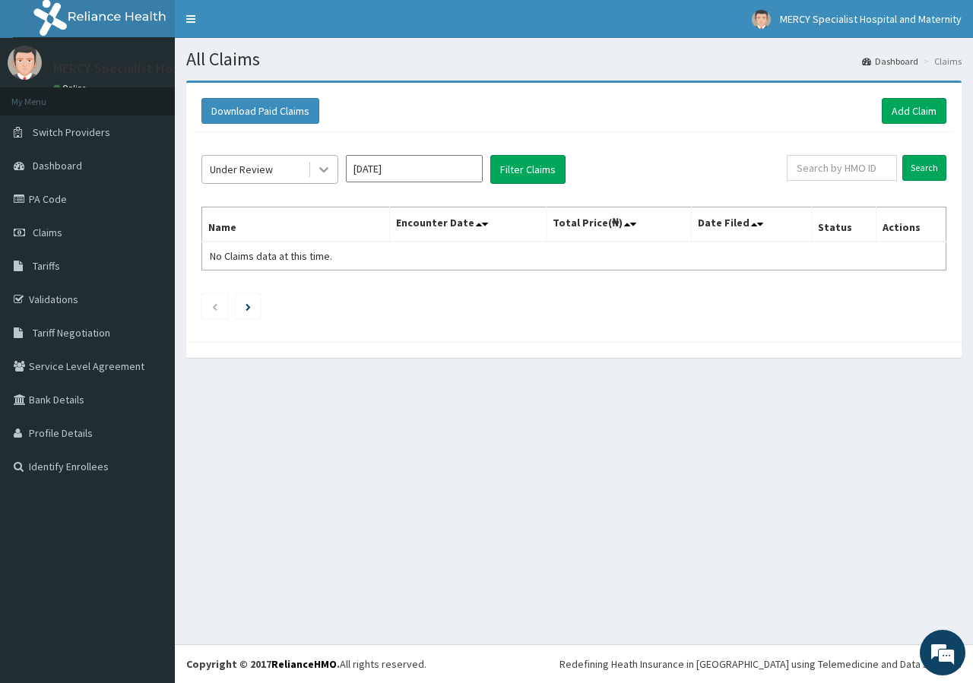
click at [324, 163] on icon at bounding box center [323, 169] width 15 height 15
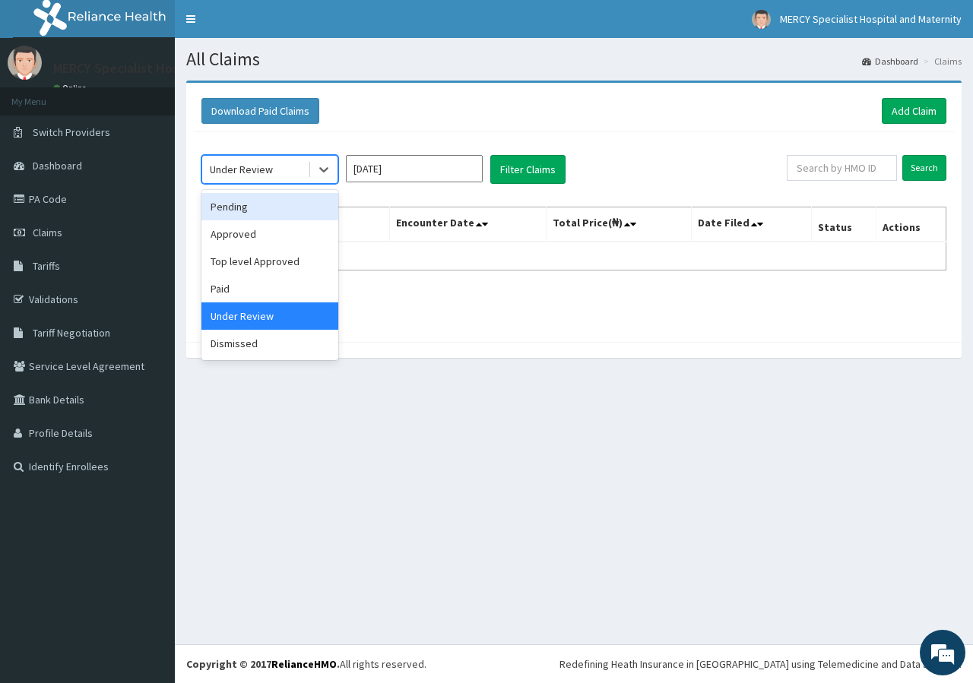
click at [251, 212] on div "Pending" at bounding box center [269, 206] width 137 height 27
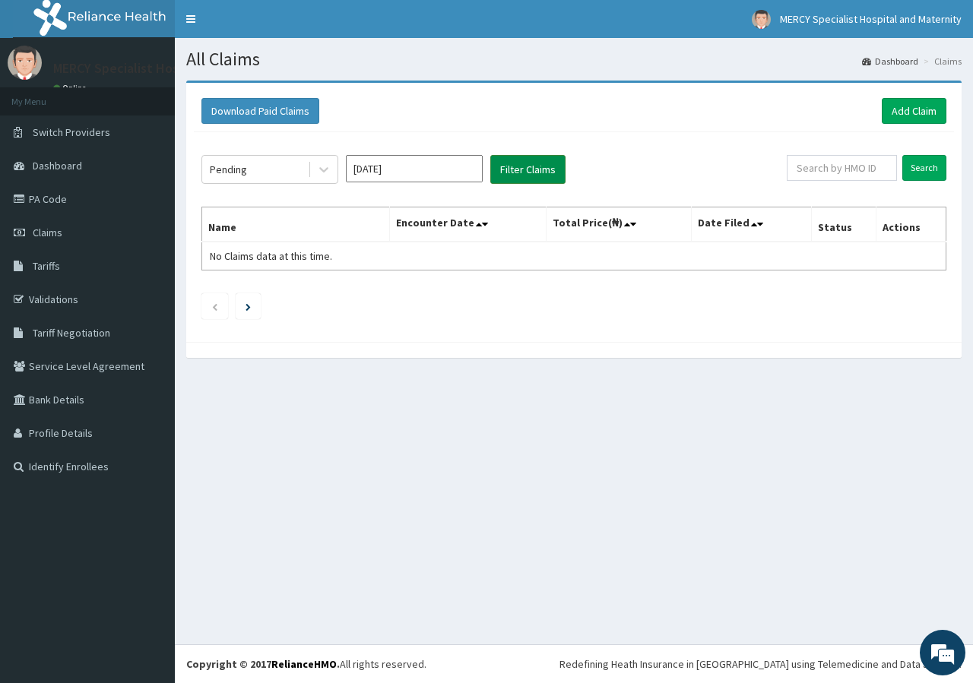
click at [521, 175] on button "Filter Claims" at bounding box center [527, 169] width 75 height 29
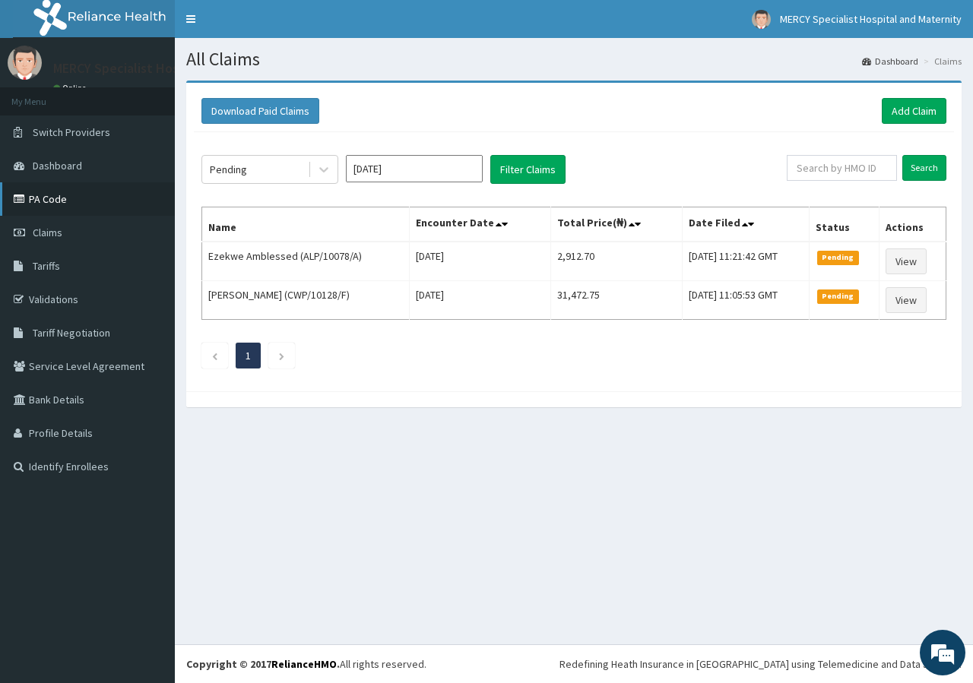
click at [51, 204] on link "PA Code" at bounding box center [87, 198] width 175 height 33
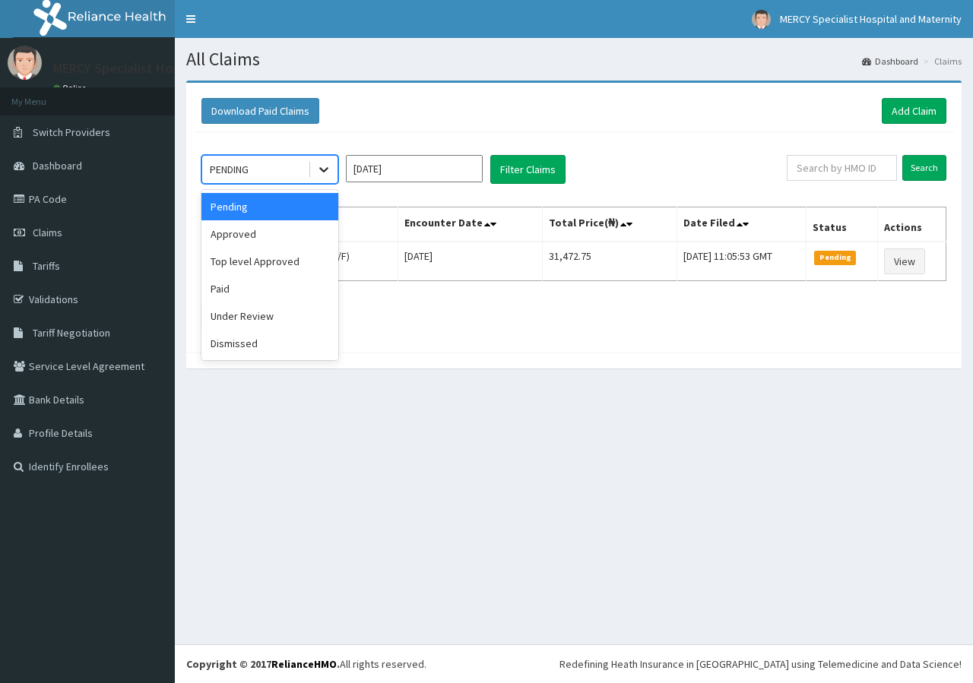
click at [331, 166] on div at bounding box center [323, 169] width 27 height 27
click at [238, 233] on div "Approved" at bounding box center [269, 233] width 137 height 27
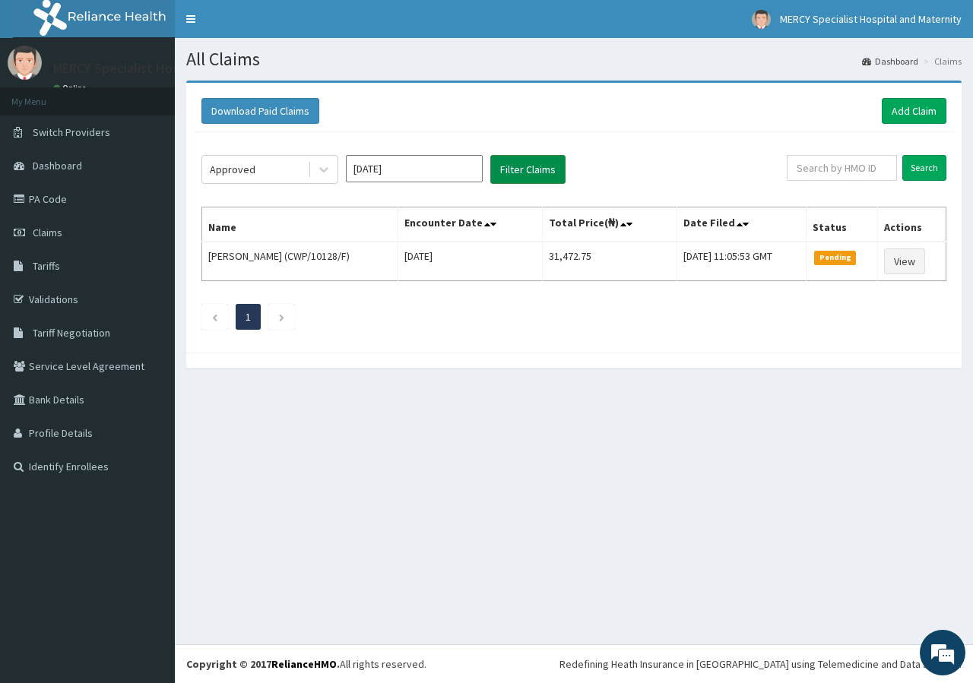
click at [531, 165] on button "Filter Claims" at bounding box center [527, 169] width 75 height 29
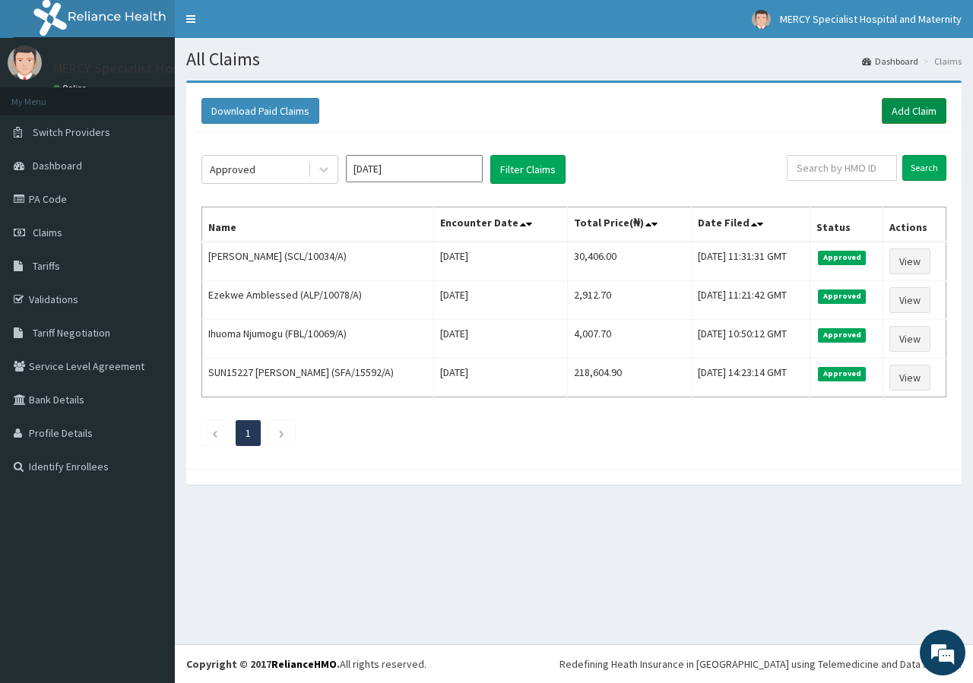
click at [911, 110] on link "Add Claim" at bounding box center [914, 111] width 65 height 26
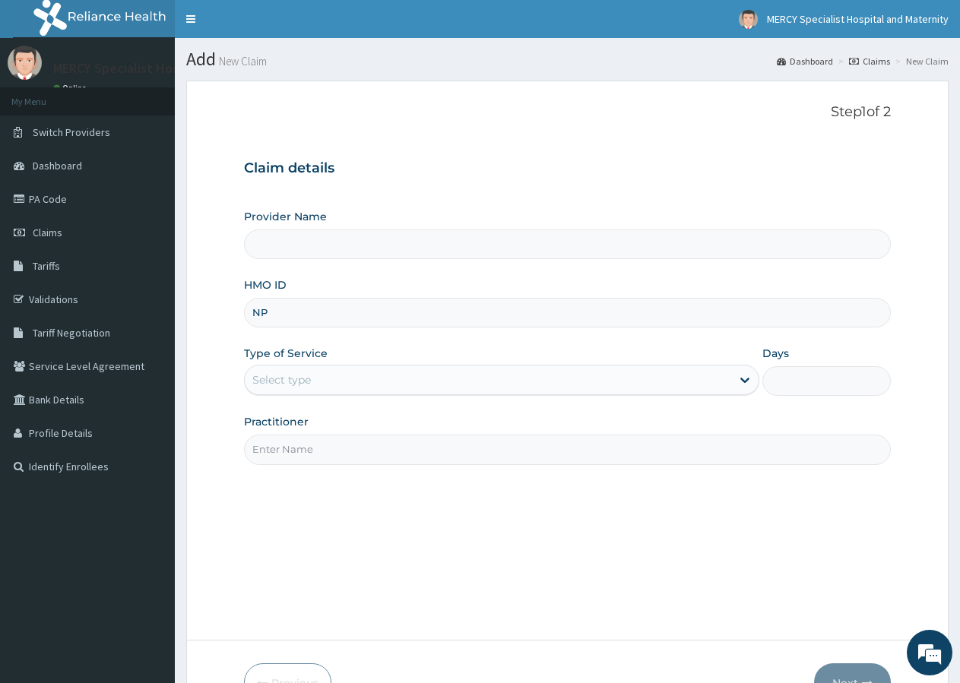
type input "NPM"
type input "Mercy Specialist Hospital And Maternity"
type input "NPM/10309/B"
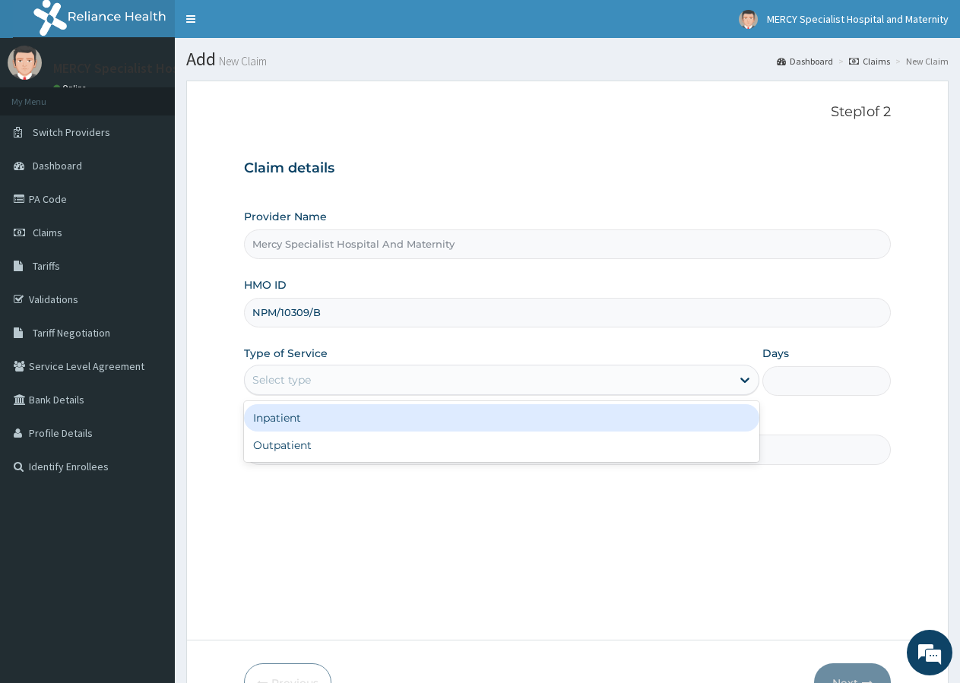
click at [279, 379] on div "Select type" at bounding box center [281, 379] width 59 height 15
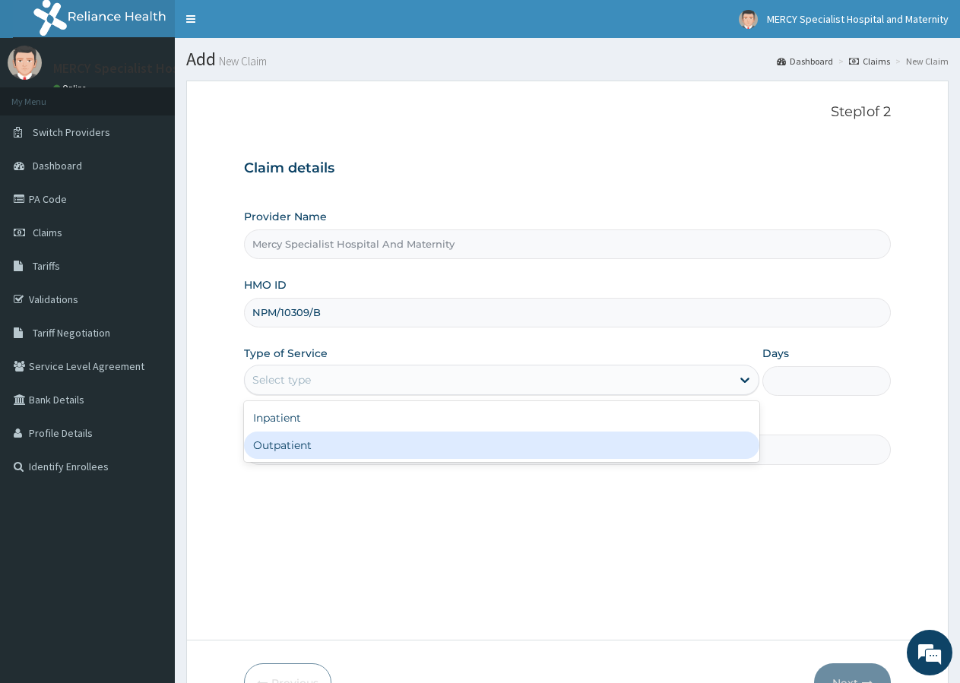
click at [277, 444] on div "Outpatient" at bounding box center [501, 445] width 515 height 27
type input "1"
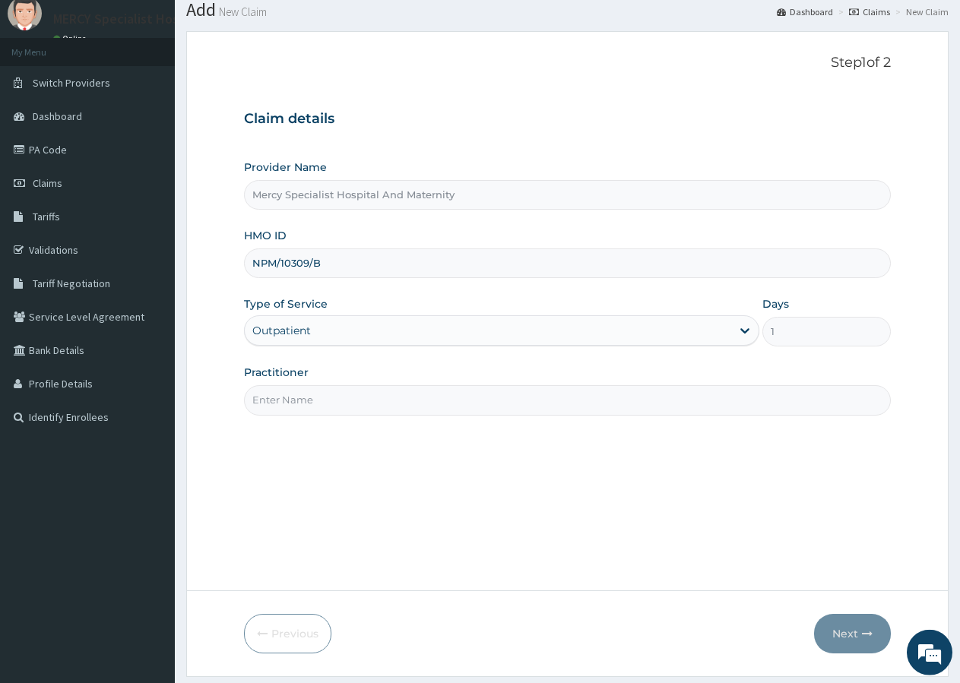
scroll to position [78, 0]
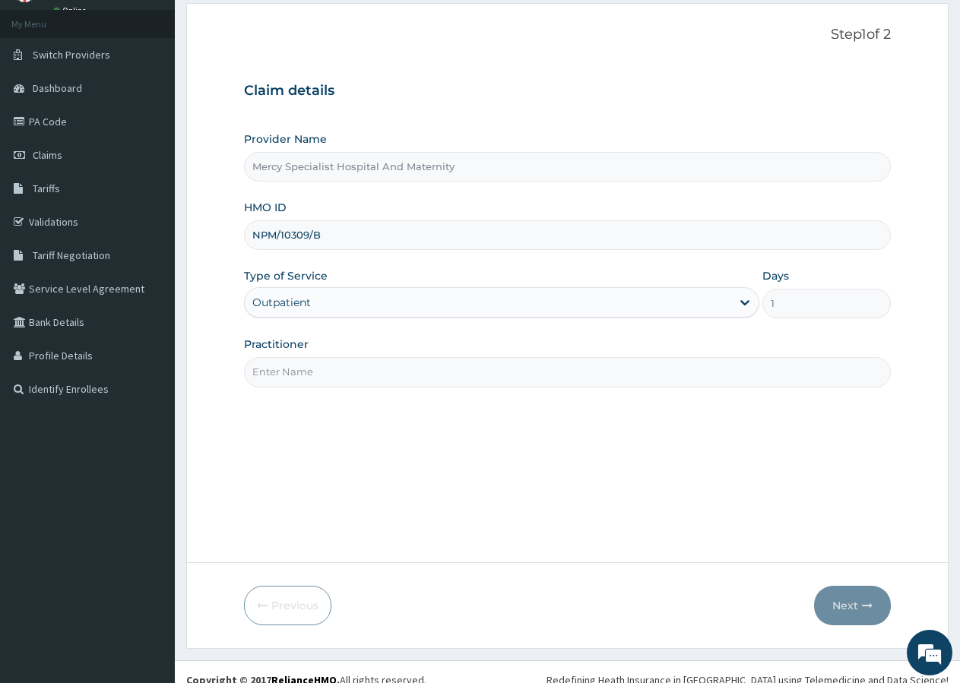
click at [279, 376] on input "Practitioner" at bounding box center [567, 372] width 647 height 30
type input "[PERSON_NAME]"
click at [845, 602] on button "Next" at bounding box center [852, 606] width 77 height 40
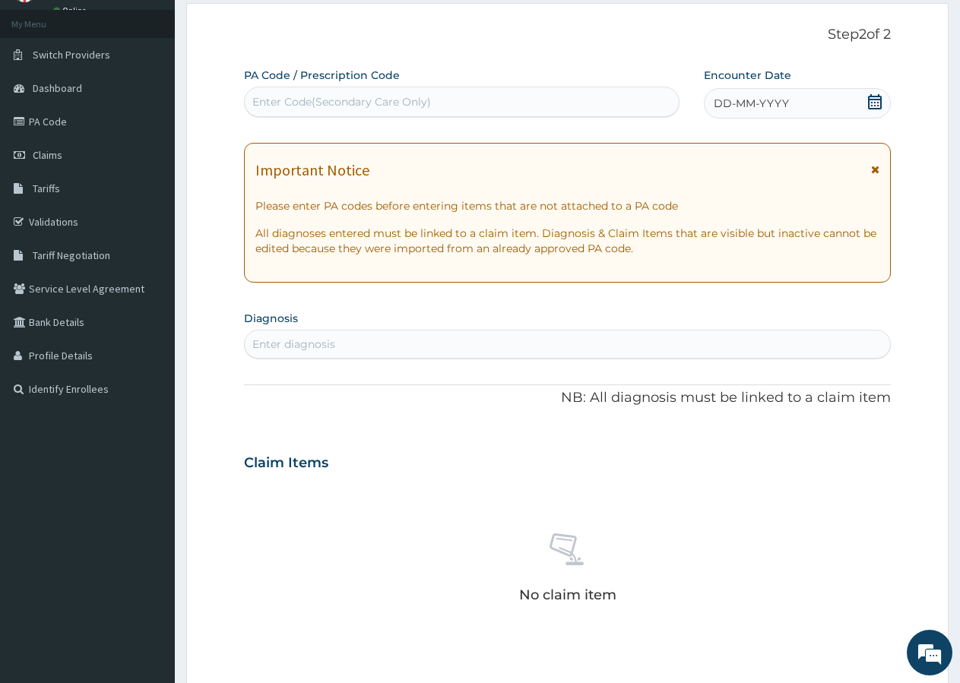
click at [293, 106] on div "Enter Code(Secondary Care Only)" at bounding box center [341, 101] width 179 height 15
type input "PA/604B80"
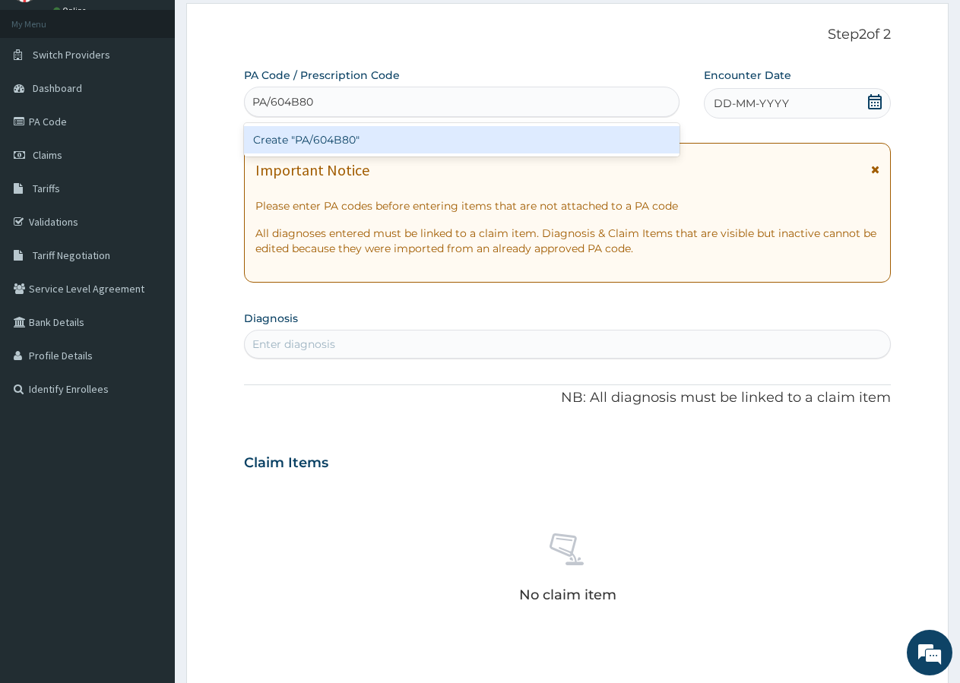
click at [309, 141] on div "Create "PA/604B80"" at bounding box center [462, 139] width 436 height 27
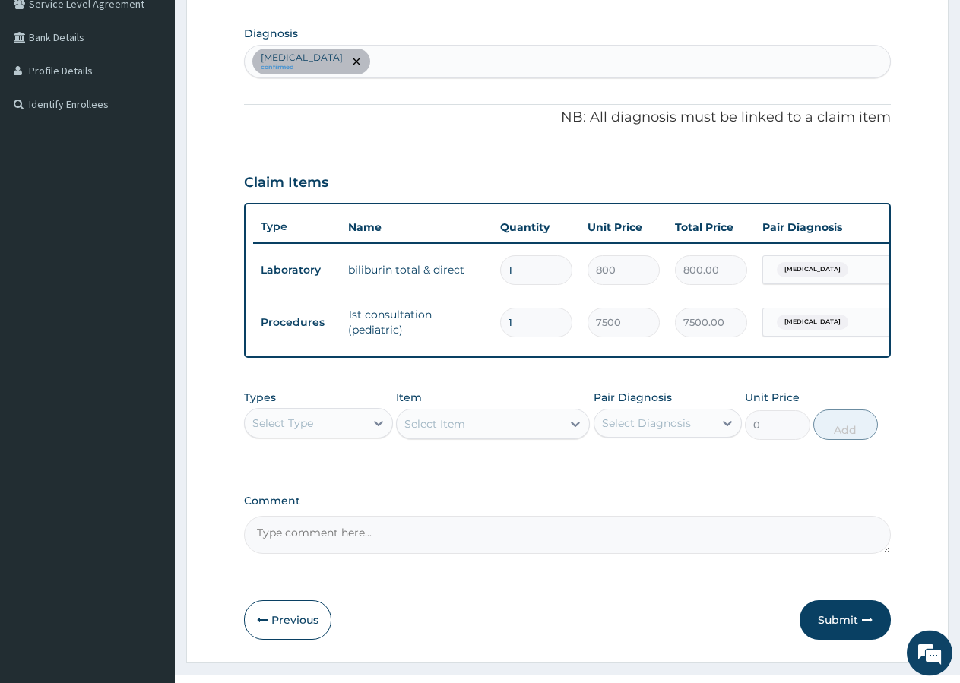
scroll to position [406, 0]
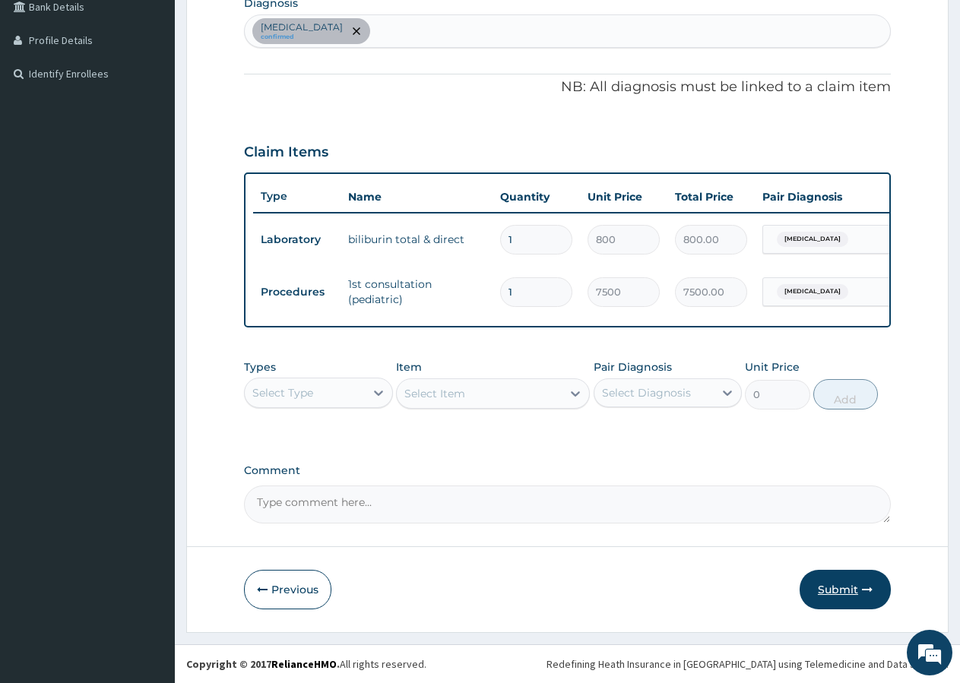
click at [838, 591] on button "Submit" at bounding box center [845, 590] width 91 height 40
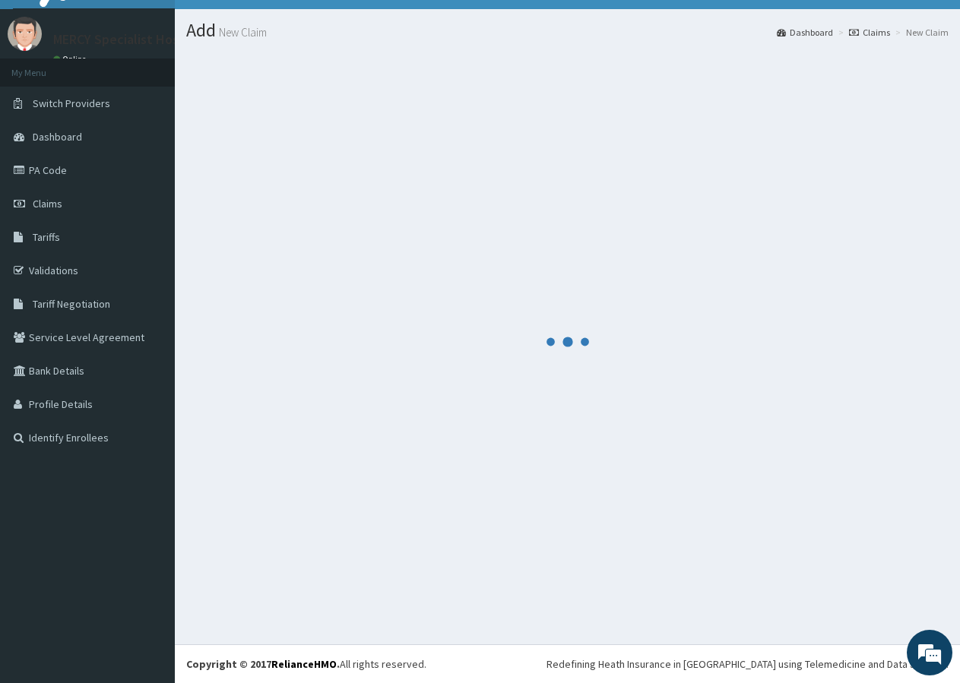
scroll to position [29, 0]
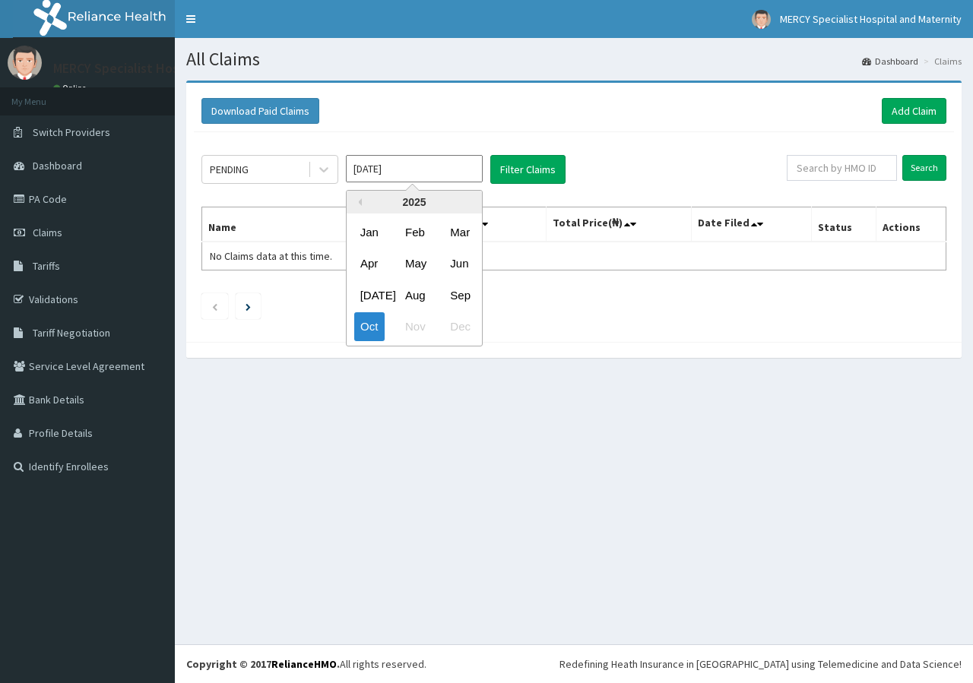
click at [455, 302] on div "Sep" at bounding box center [459, 295] width 30 height 28
type input "[DATE]"
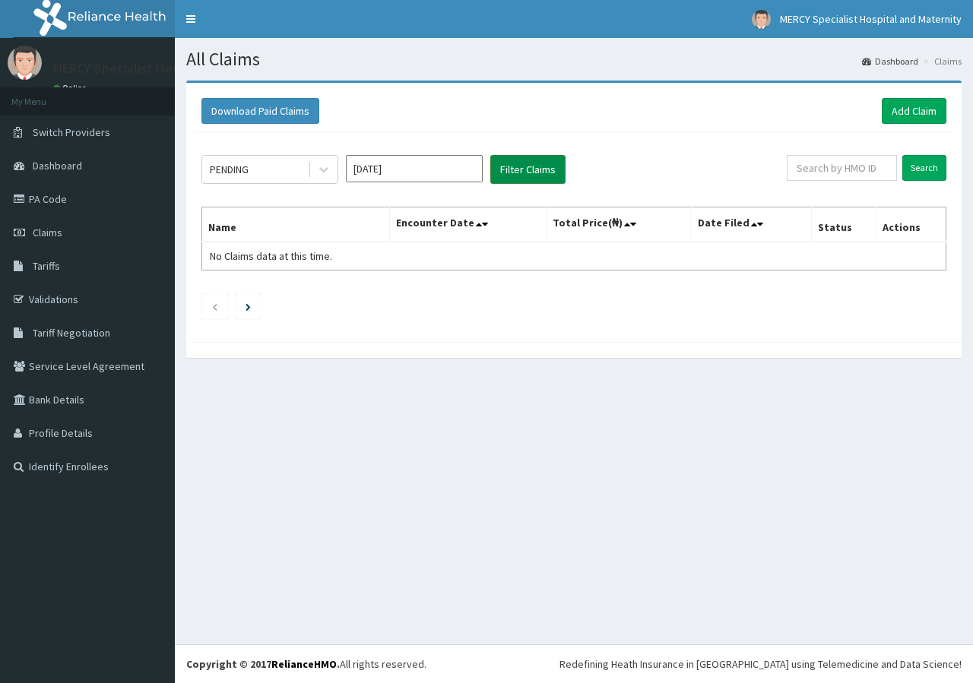
click at [544, 171] on button "Filter Claims" at bounding box center [527, 169] width 75 height 29
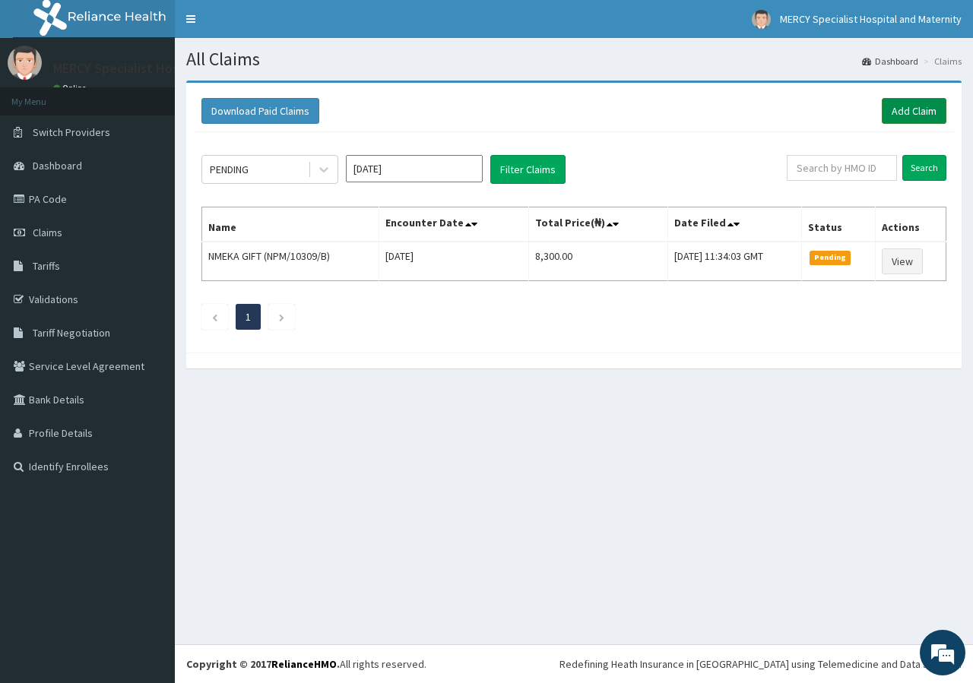
click at [900, 116] on link "Add Claim" at bounding box center [914, 111] width 65 height 26
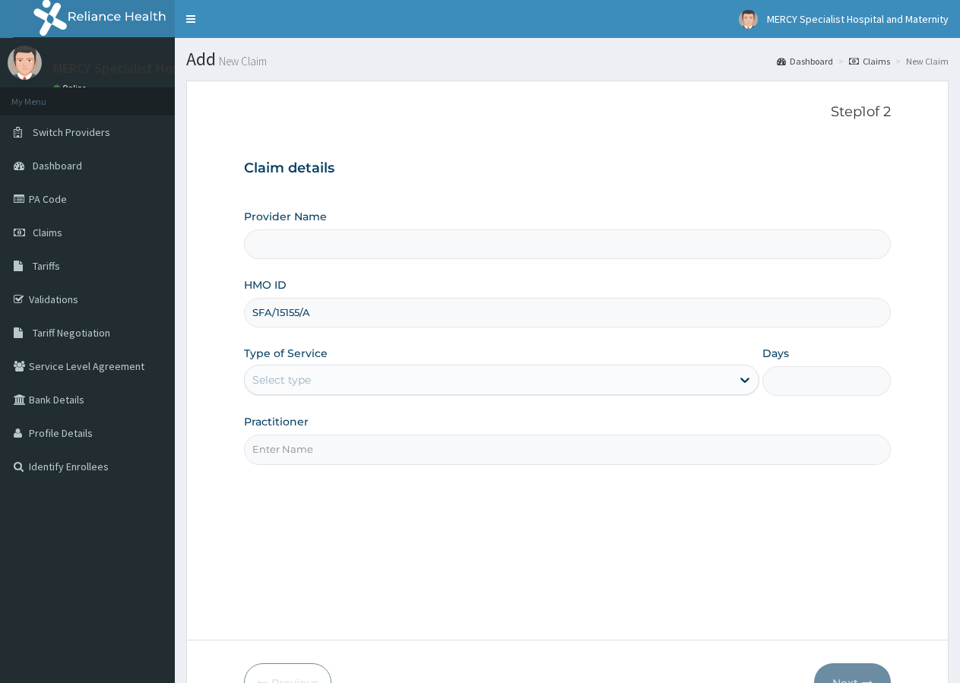
type input "SFA/15155/A"
click at [283, 380] on div "Select type" at bounding box center [281, 379] width 59 height 15
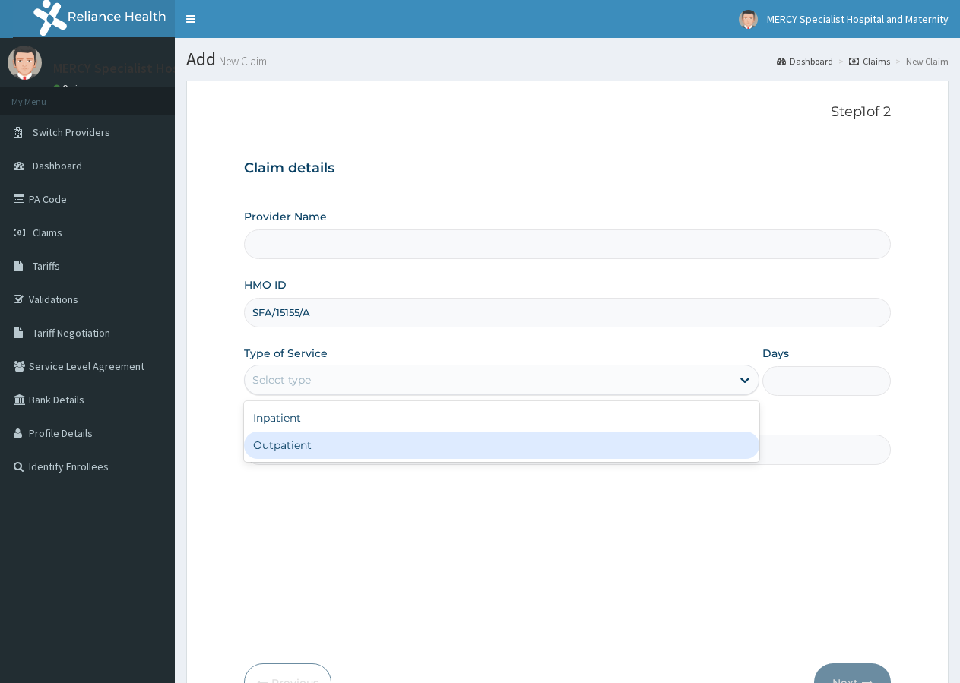
type input "Mercy Specialist Hospital And Maternity"
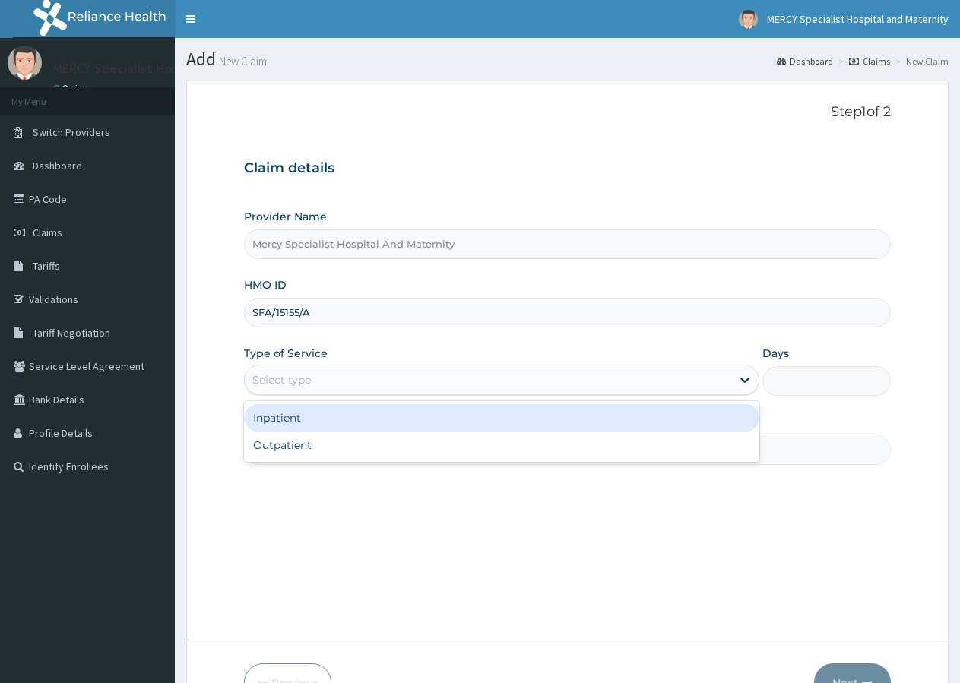
click at [284, 422] on div "Inpatient" at bounding box center [501, 417] width 515 height 27
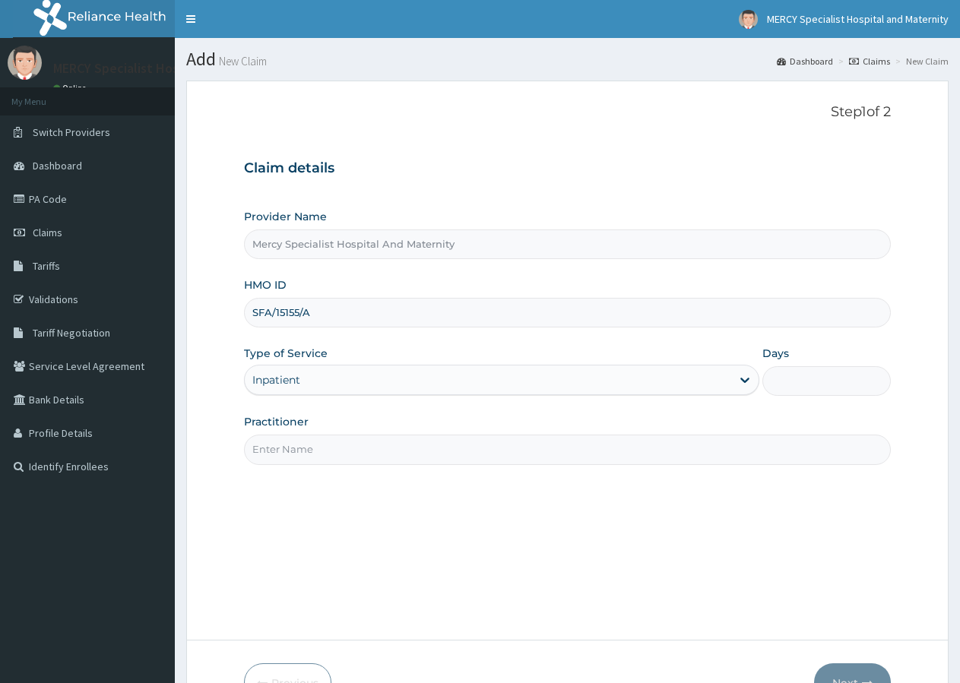
click at [835, 379] on input "Days" at bounding box center [826, 381] width 128 height 30
type input "3"
click at [276, 451] on input "Practitioner" at bounding box center [567, 450] width 647 height 30
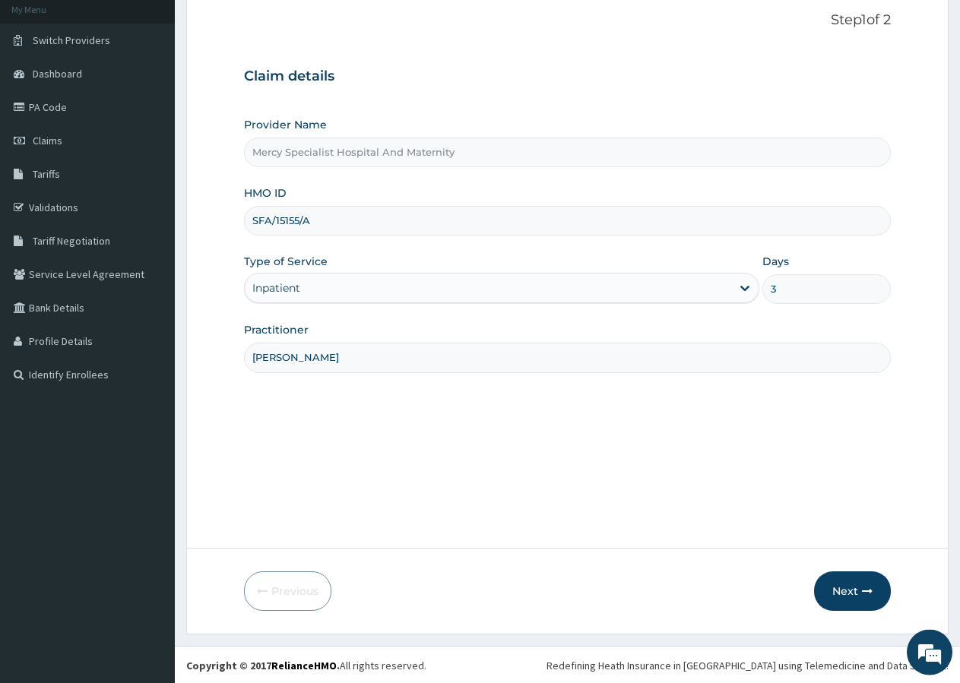
scroll to position [93, 0]
type input "[PERSON_NAME]"
click at [852, 591] on button "Next" at bounding box center [852, 590] width 77 height 40
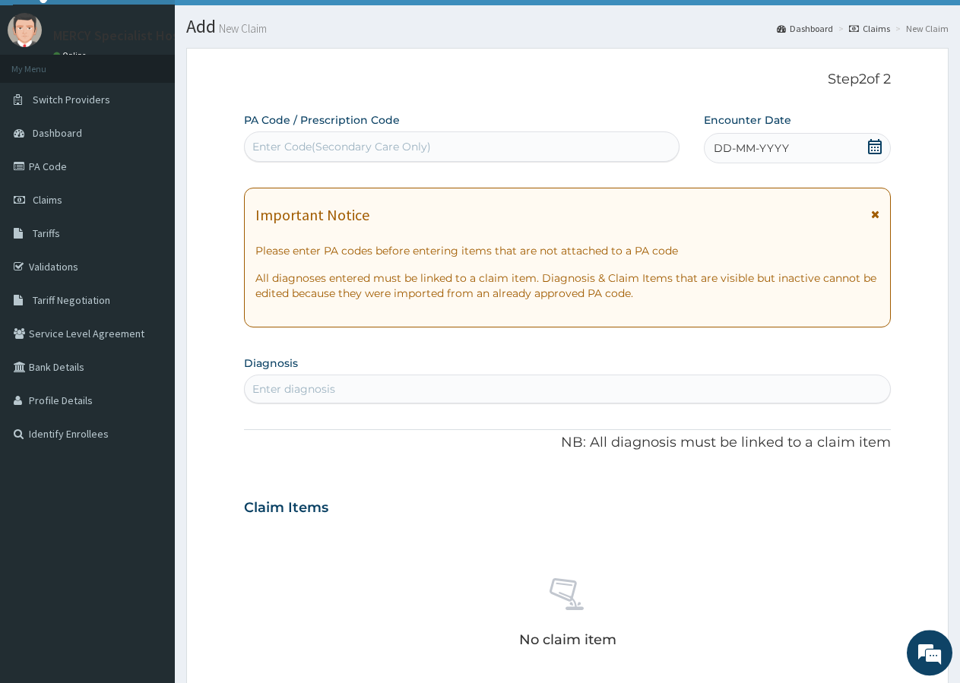
scroll to position [0, 0]
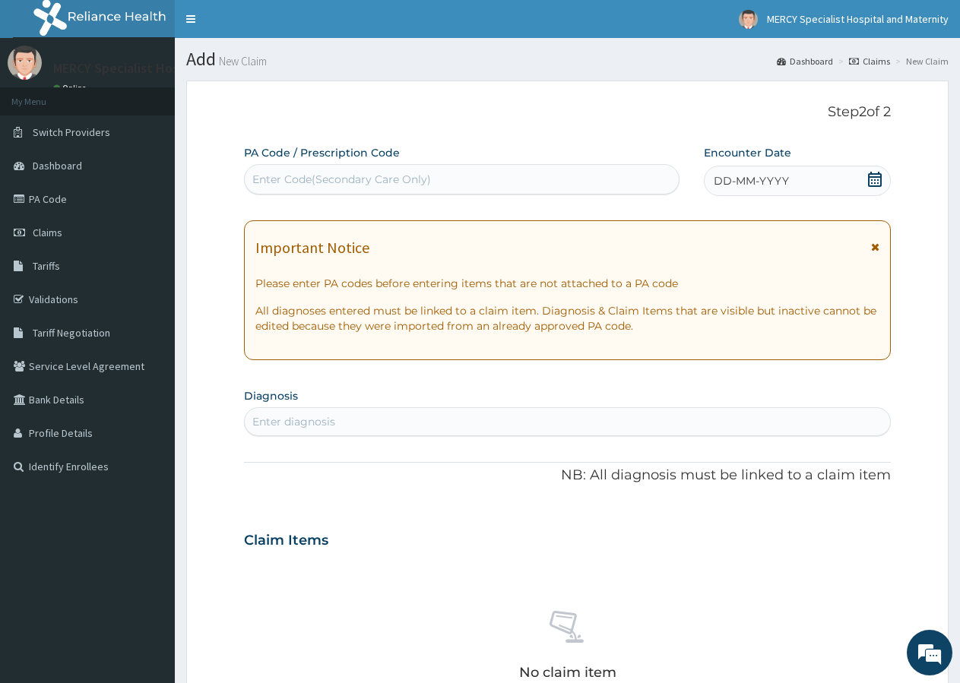
click at [318, 184] on div "Enter Code(Secondary Care Only)" at bounding box center [341, 179] width 179 height 15
type input "PA/40DFAF"
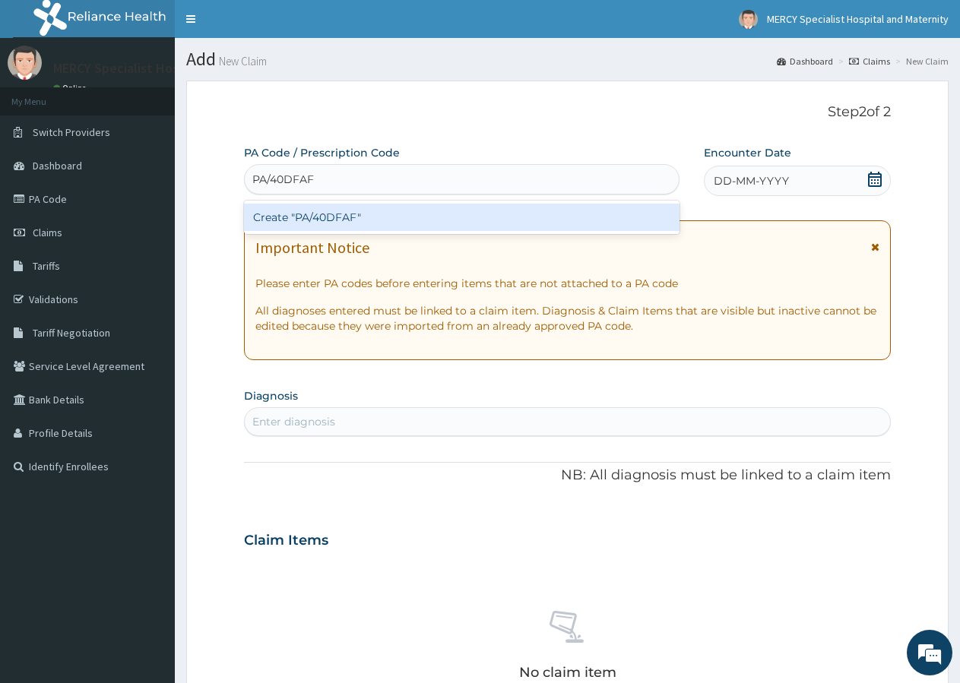
click at [333, 212] on div "Create "PA/40DFAF"" at bounding box center [462, 217] width 436 height 27
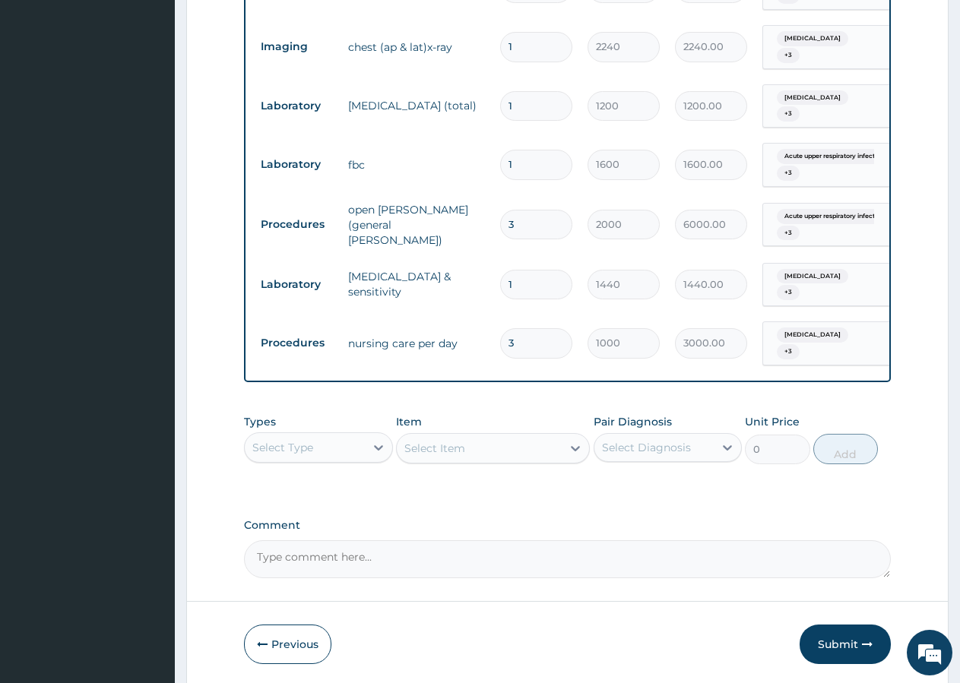
scroll to position [1342, 0]
click at [841, 624] on button "Submit" at bounding box center [845, 644] width 91 height 40
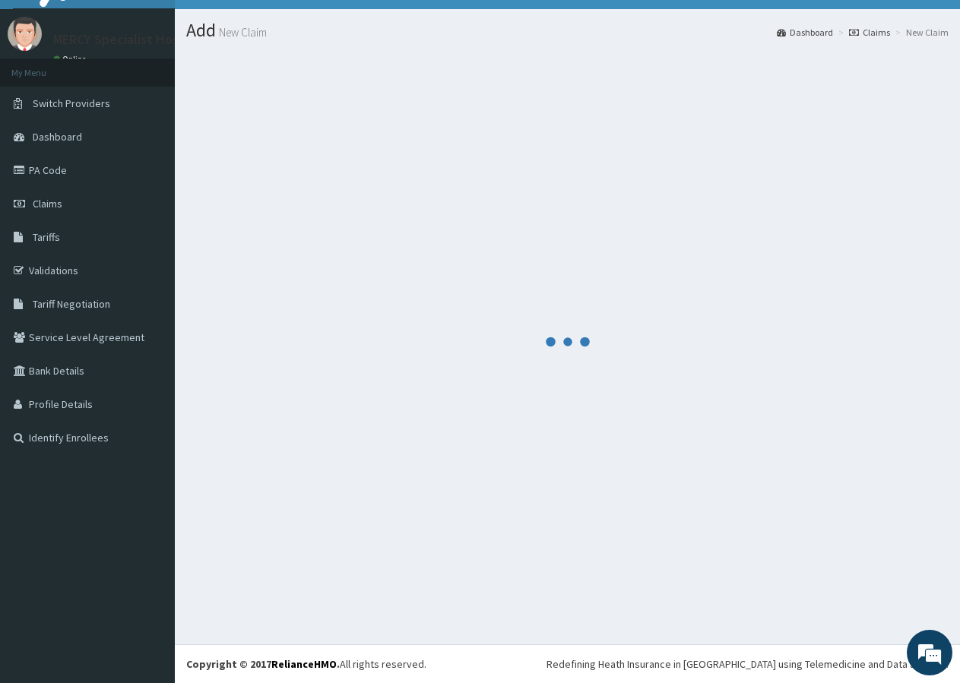
scroll to position [29, 0]
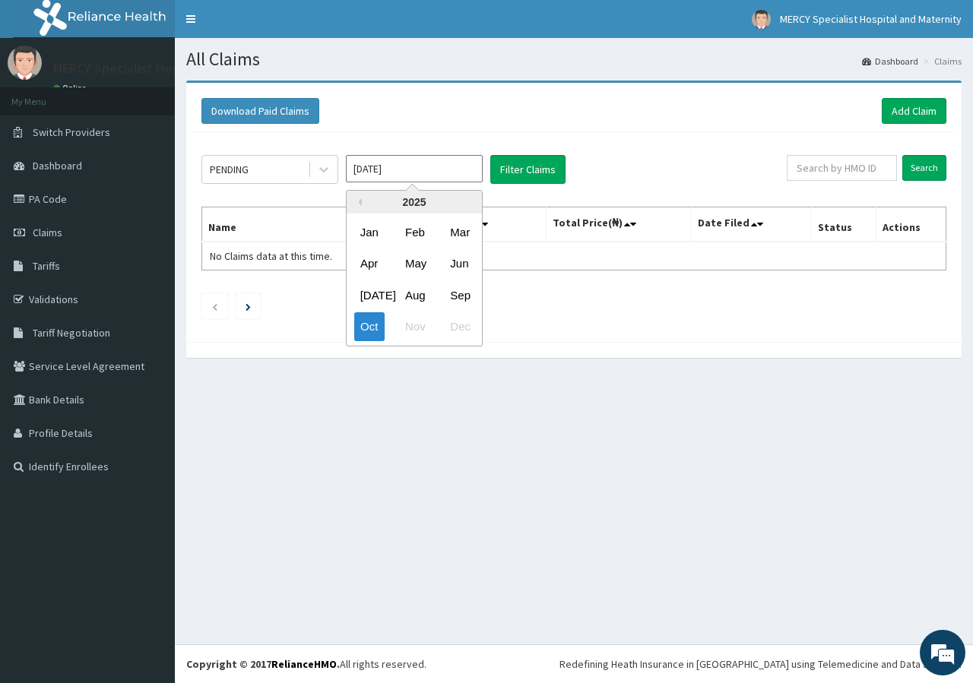
click at [395, 176] on input "[DATE]" at bounding box center [414, 168] width 137 height 27
click at [464, 293] on div "Sep" at bounding box center [459, 295] width 30 height 28
type input "[DATE]"
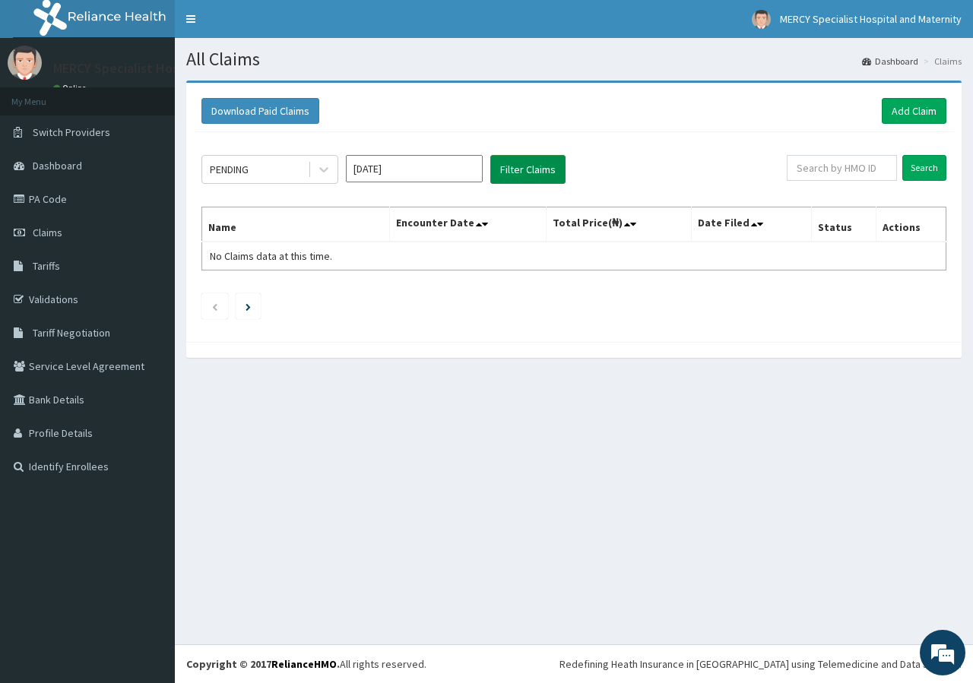
click at [530, 166] on button "Filter Claims" at bounding box center [527, 169] width 75 height 29
click at [527, 173] on button "Filter Claims" at bounding box center [527, 169] width 75 height 29
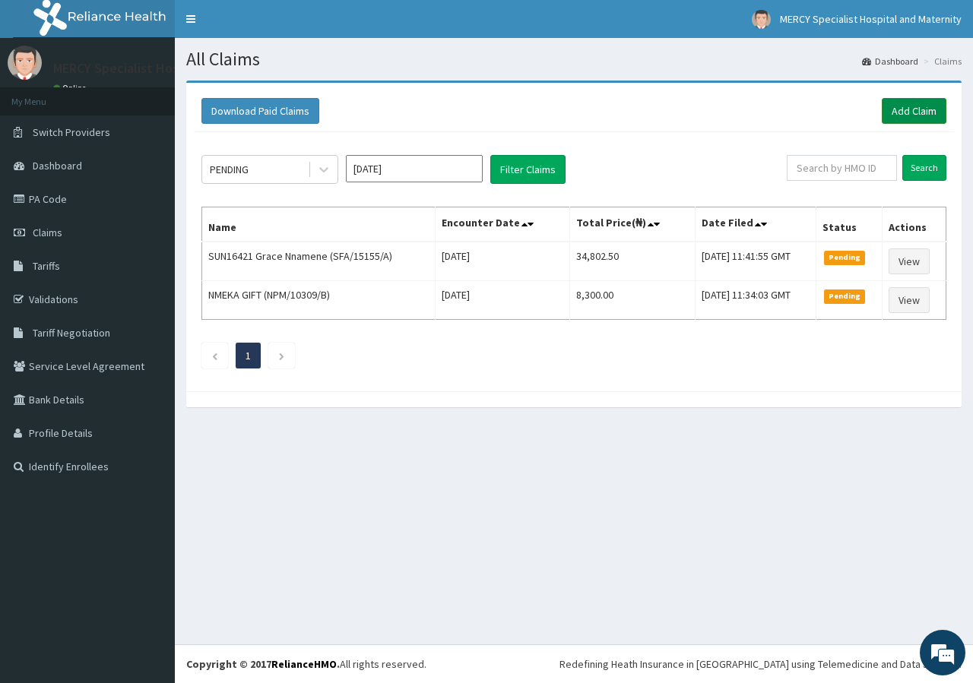
click at [910, 112] on link "Add Claim" at bounding box center [914, 111] width 65 height 26
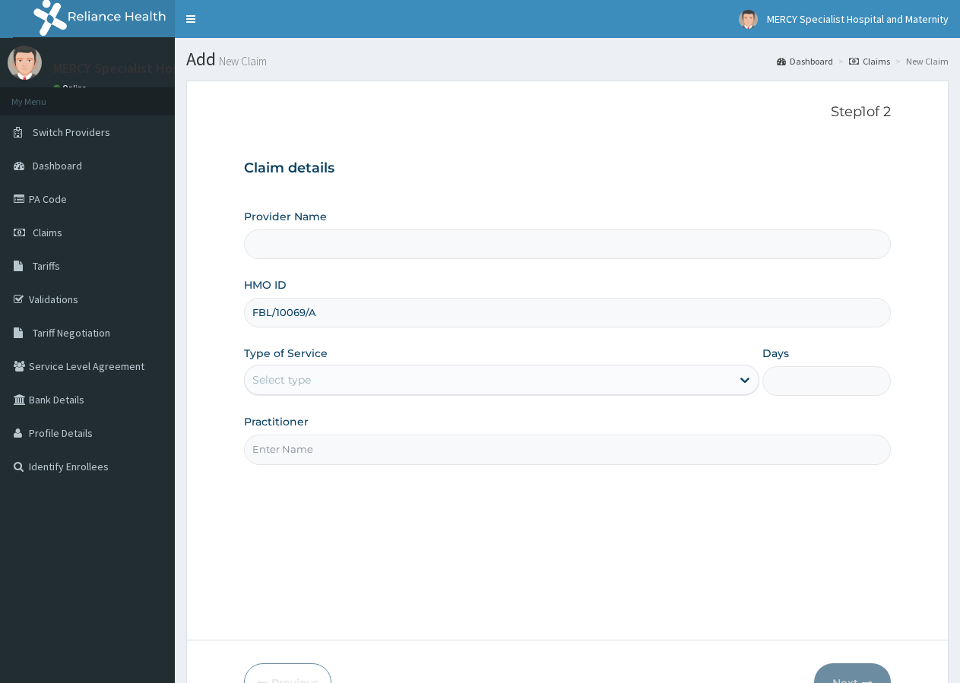
type input "FBL/10069/A"
click at [301, 385] on div "Select type" at bounding box center [281, 379] width 59 height 15
click at [307, 398] on div "Provider Name HMO ID FBL/10069/A Type of Service Select type Days Practitioner" at bounding box center [567, 336] width 647 height 255
click at [309, 383] on div "Select type" at bounding box center [281, 379] width 59 height 15
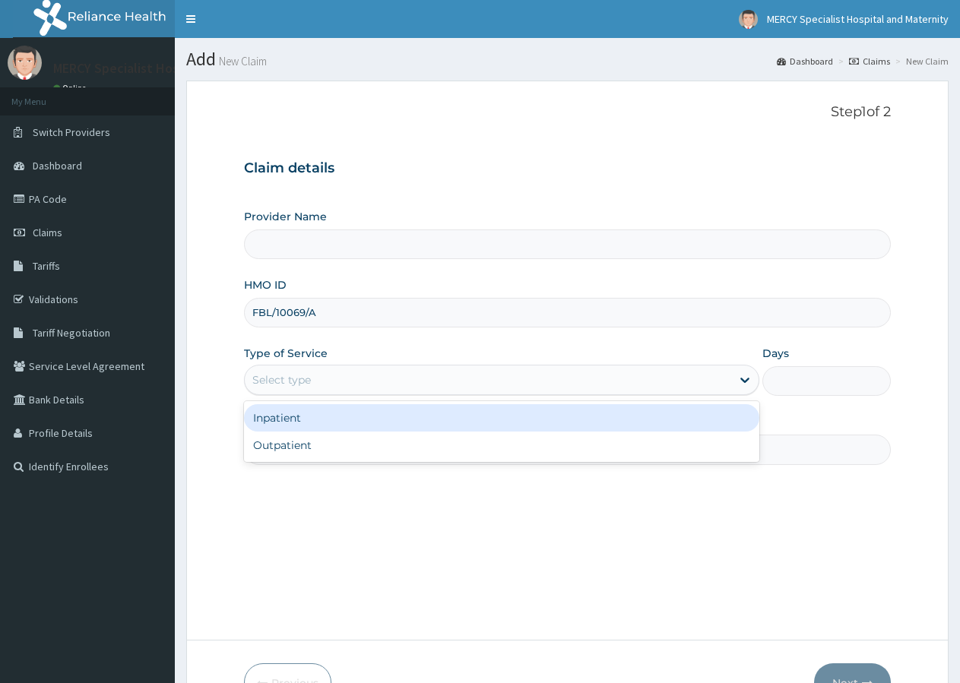
click at [305, 378] on div "Select type" at bounding box center [281, 379] width 59 height 15
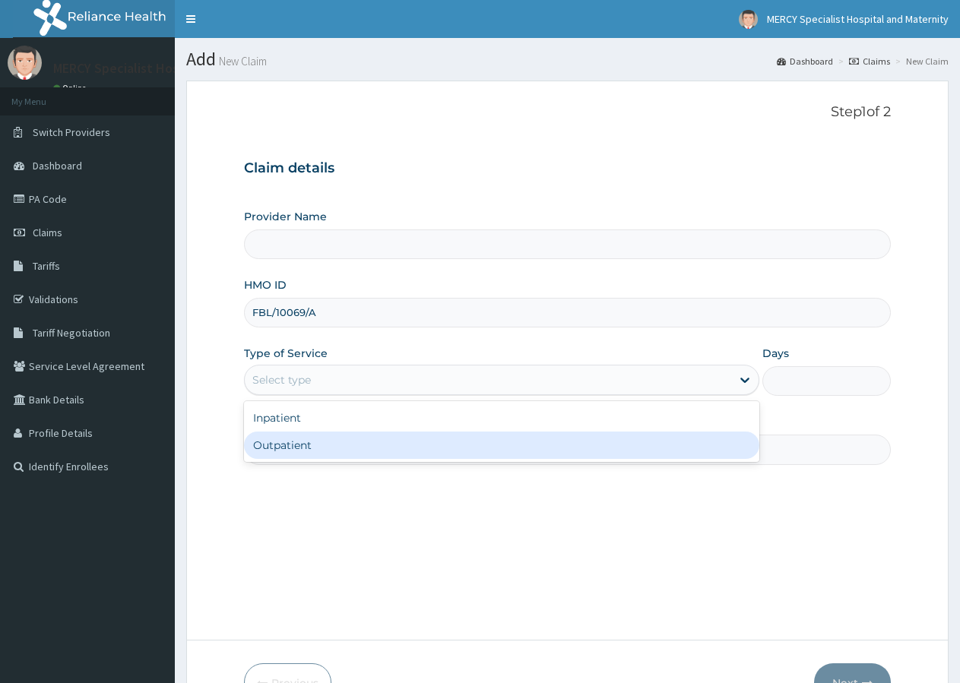
click at [280, 439] on div "Outpatient" at bounding box center [501, 445] width 515 height 27
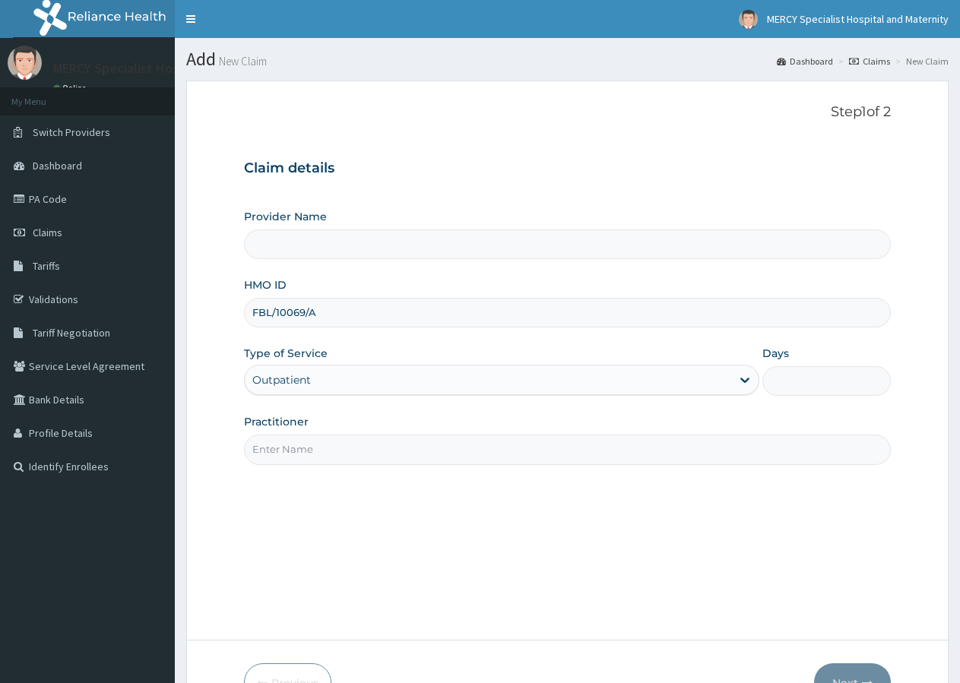
type input "1"
click at [284, 251] on input "Provider Name" at bounding box center [567, 245] width 647 height 30
click at [289, 449] on input "Practitioner" at bounding box center [567, 450] width 647 height 30
type input "d"
type input "DR EMEKA ILOGHALU"
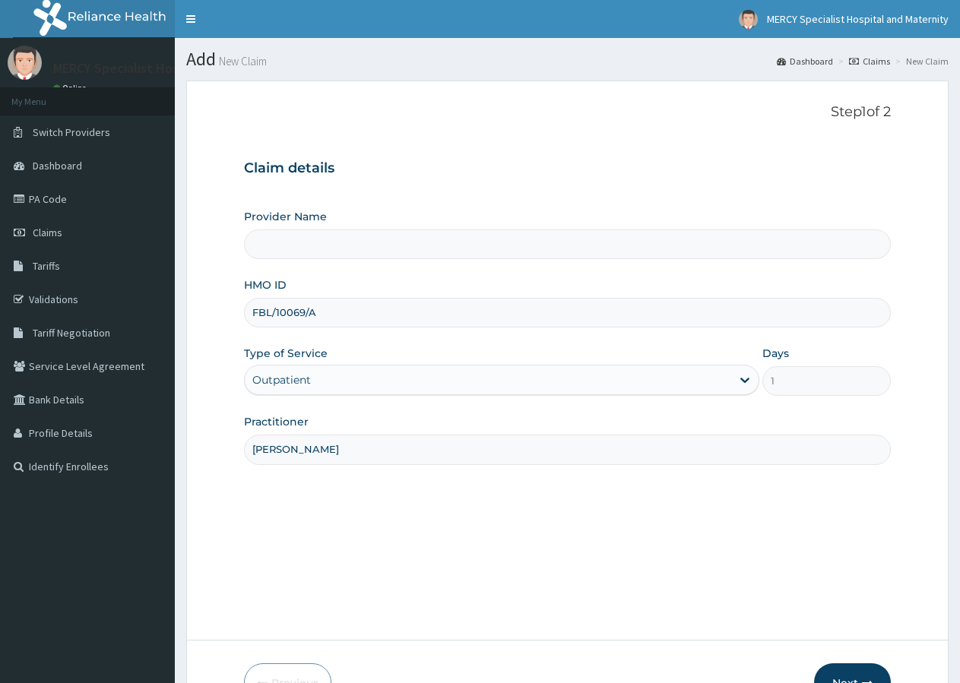
type input "Mercy Specialist Hospital And Maternity"
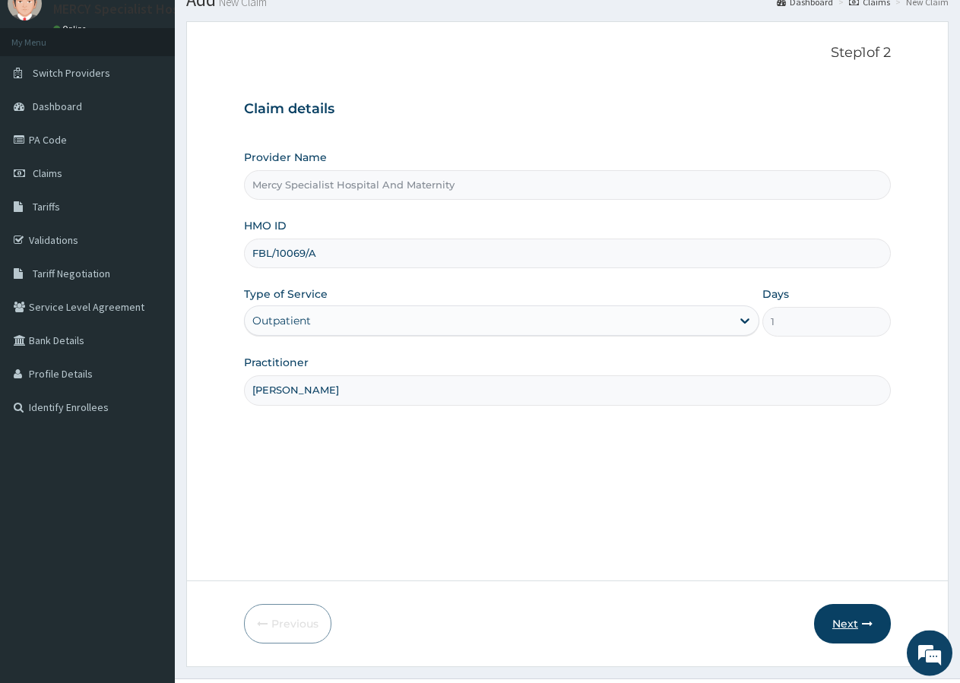
scroll to position [93, 0]
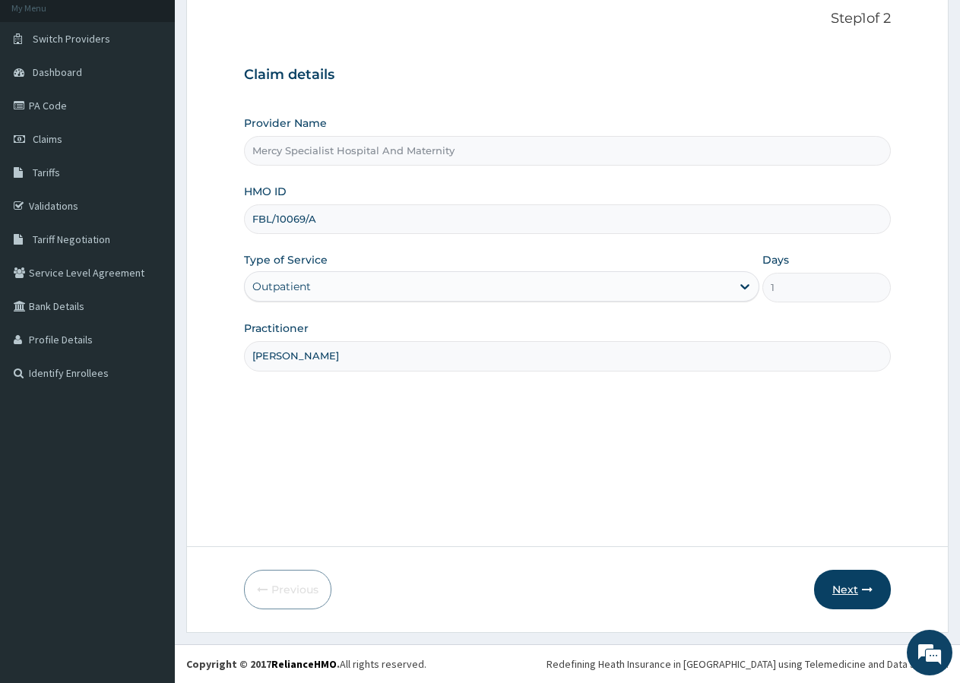
type input "DR EMEKA ILOGHALU"
click at [843, 589] on button "Next" at bounding box center [852, 590] width 77 height 40
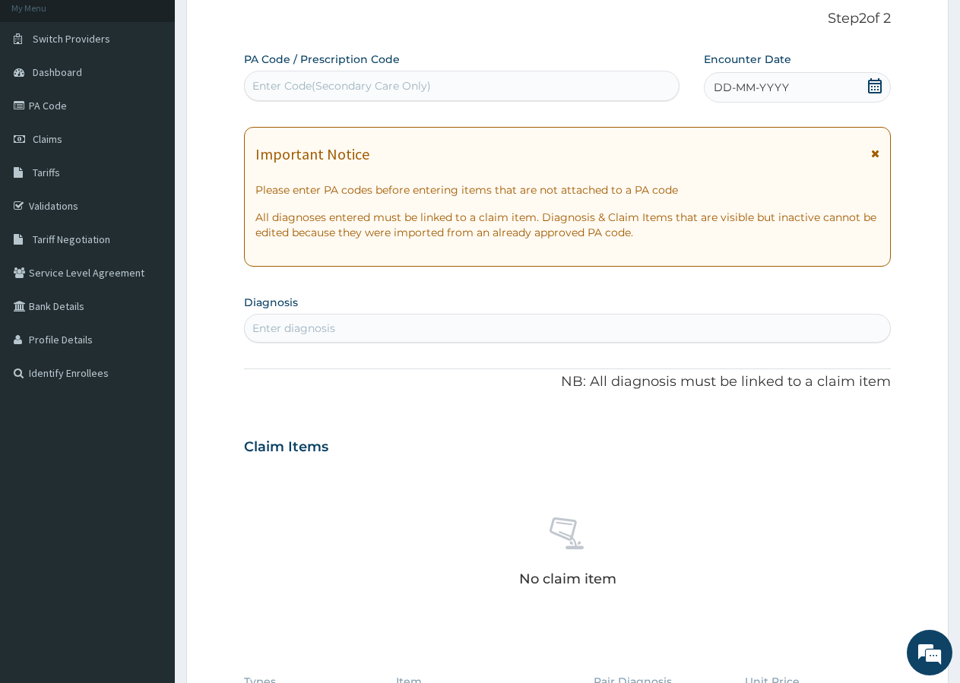
scroll to position [0, 0]
click at [304, 87] on div "Enter Code(Secondary Care Only)" at bounding box center [341, 85] width 179 height 15
type input "PA/CCE981"
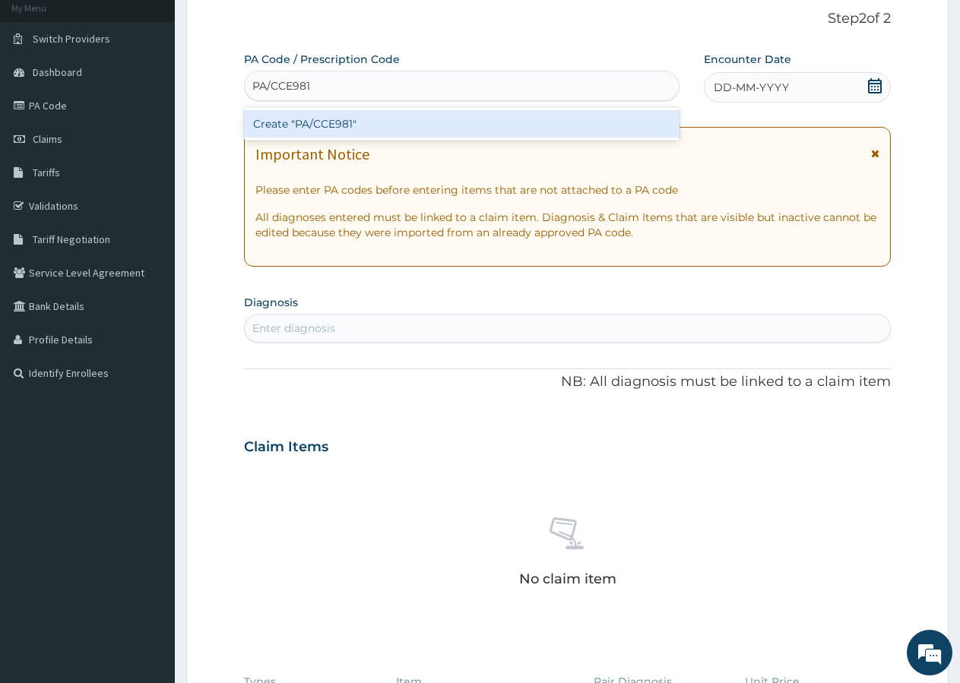
click at [315, 122] on div "Create "PA/CCE981"" at bounding box center [462, 123] width 436 height 27
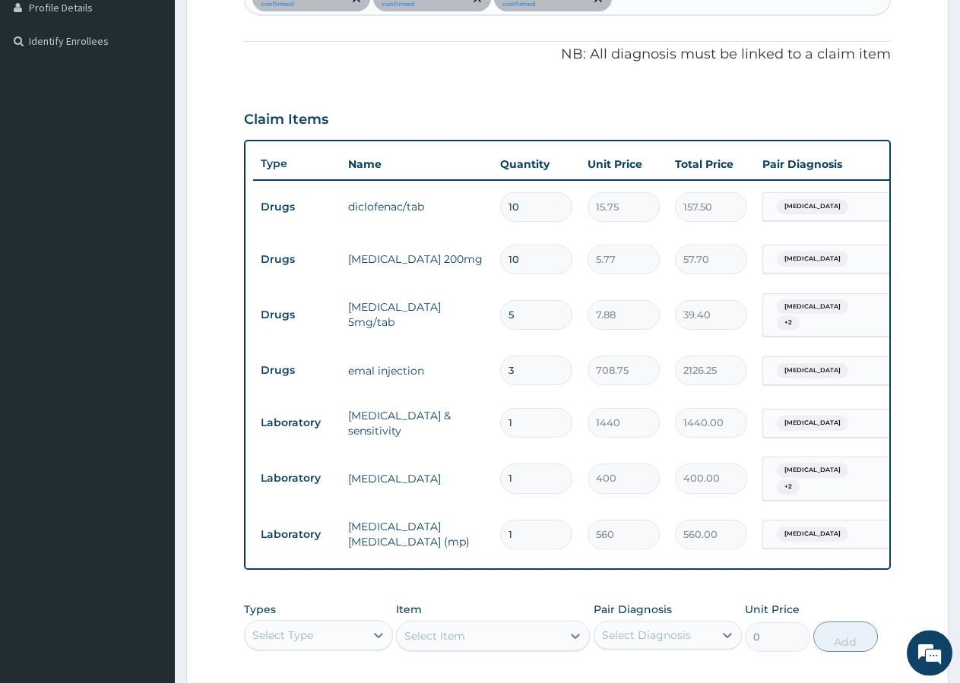
scroll to position [440, 0]
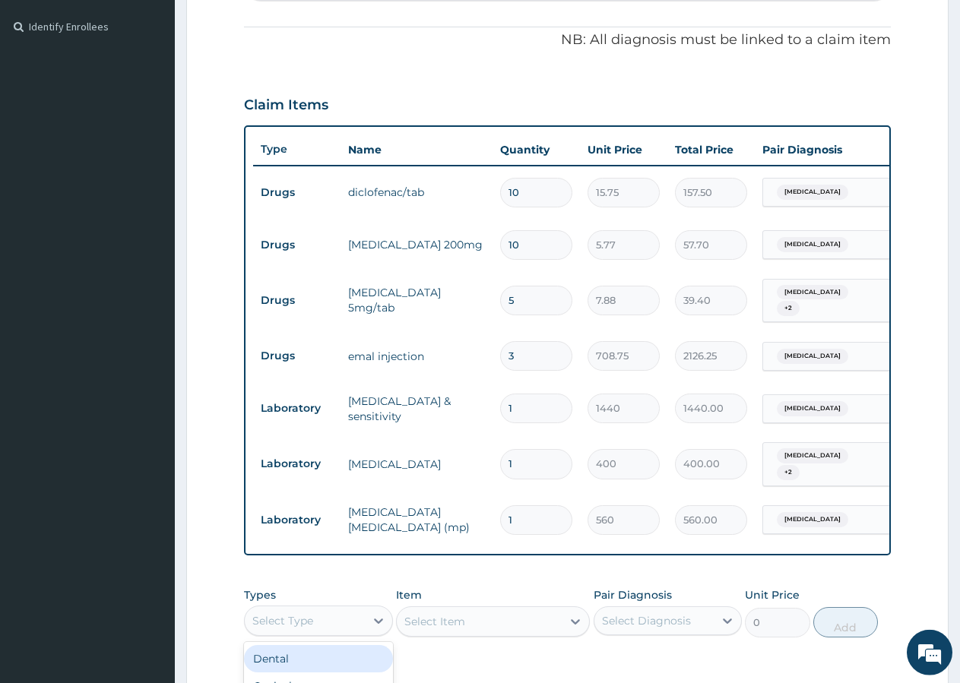
click at [277, 633] on div "Select Type" at bounding box center [305, 621] width 120 height 24
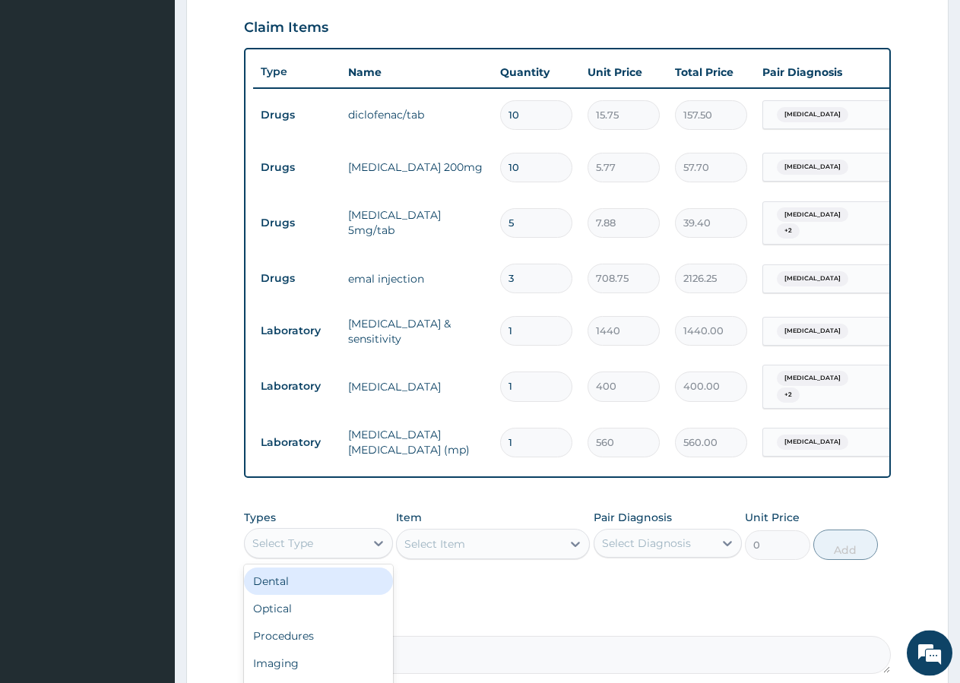
scroll to position [595, 0]
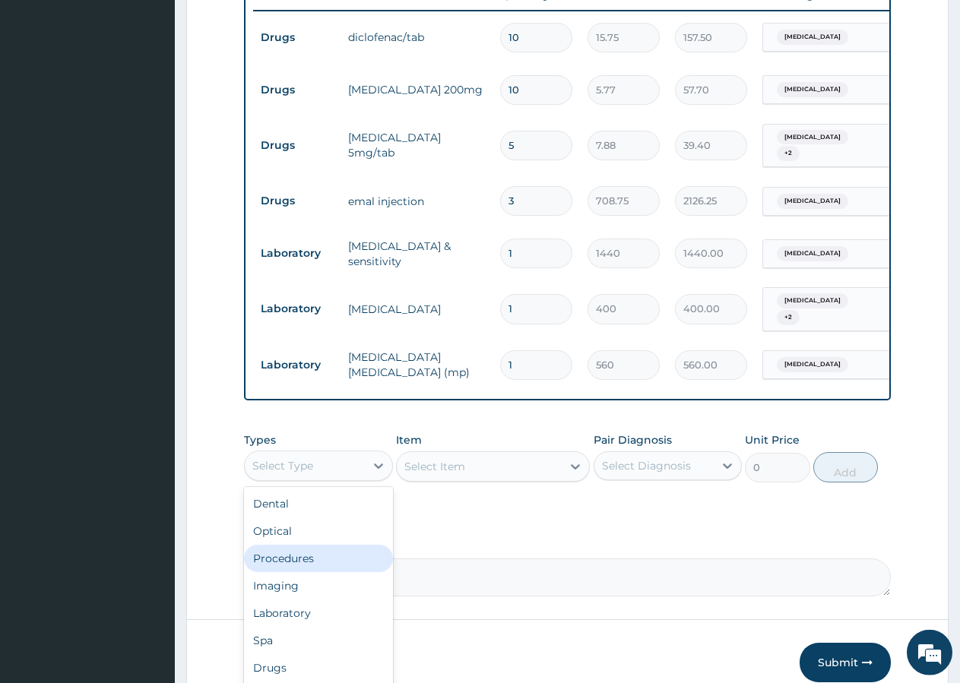
click at [280, 566] on div "Procedures" at bounding box center [318, 558] width 149 height 27
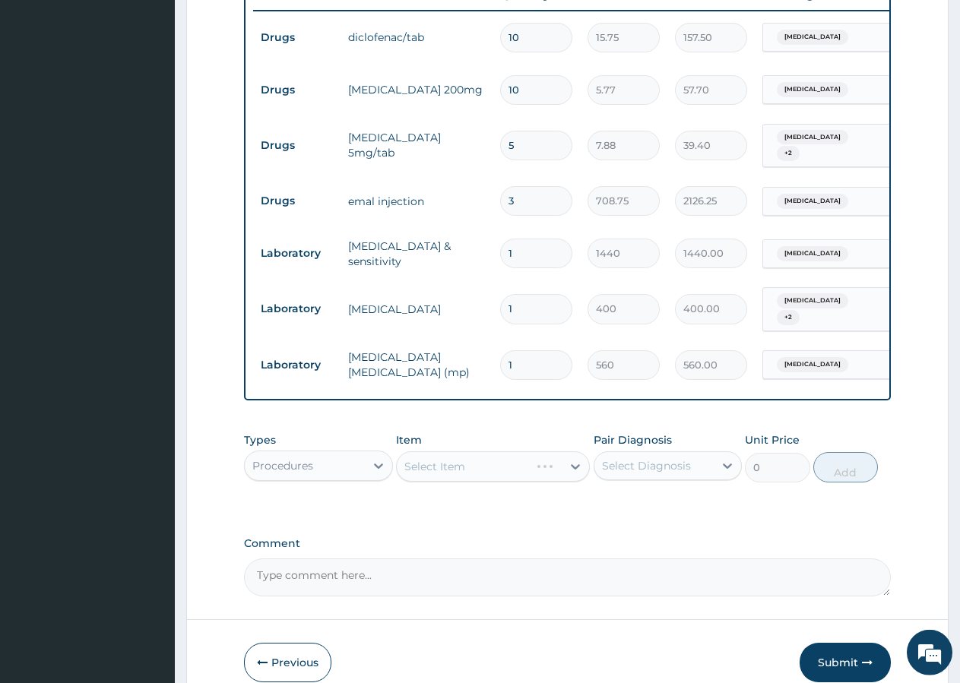
click at [447, 475] on div "Select Item" at bounding box center [493, 467] width 194 height 30
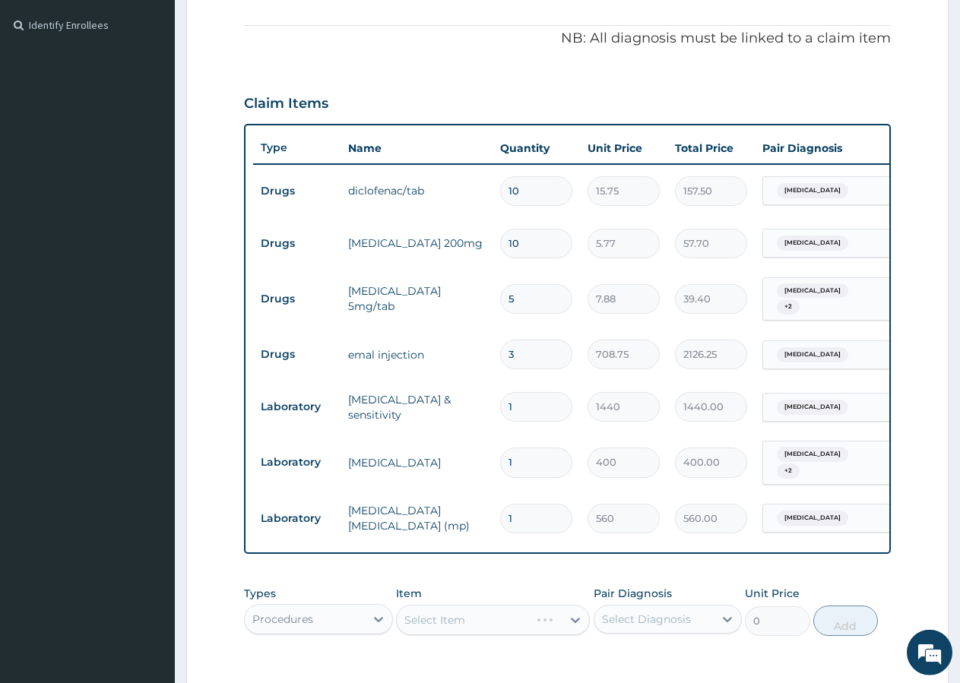
scroll to position [440, 0]
click at [452, 627] on div "Select Item" at bounding box center [434, 621] width 61 height 15
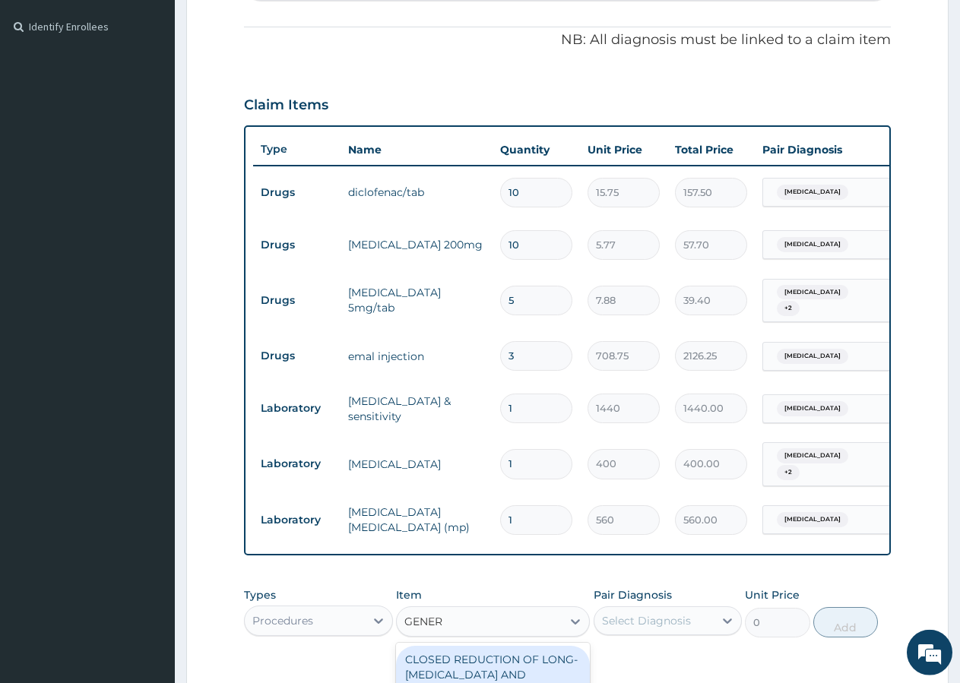
type input "GENERA"
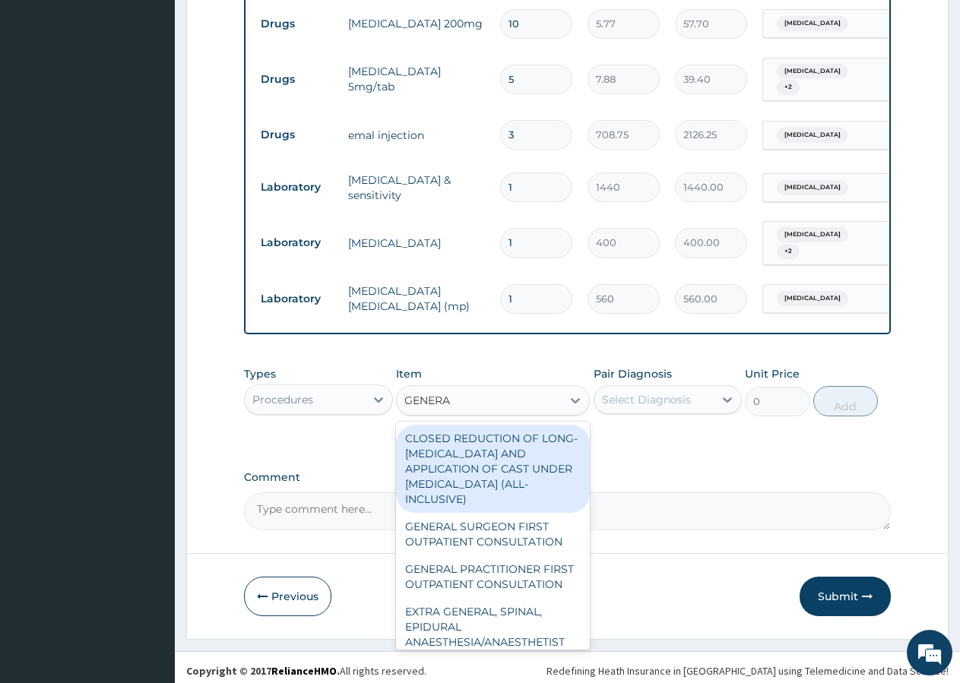
scroll to position [674, 0]
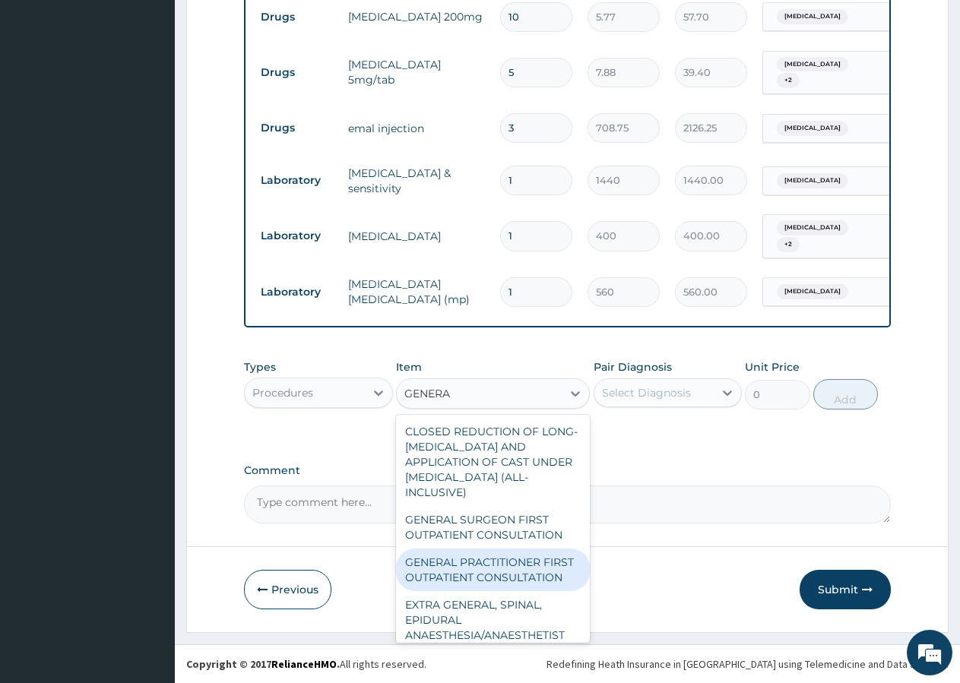
click at [458, 591] on div "GENERAL PRACTITIONER FIRST OUTPATIENT CONSULTATION" at bounding box center [493, 570] width 194 height 43
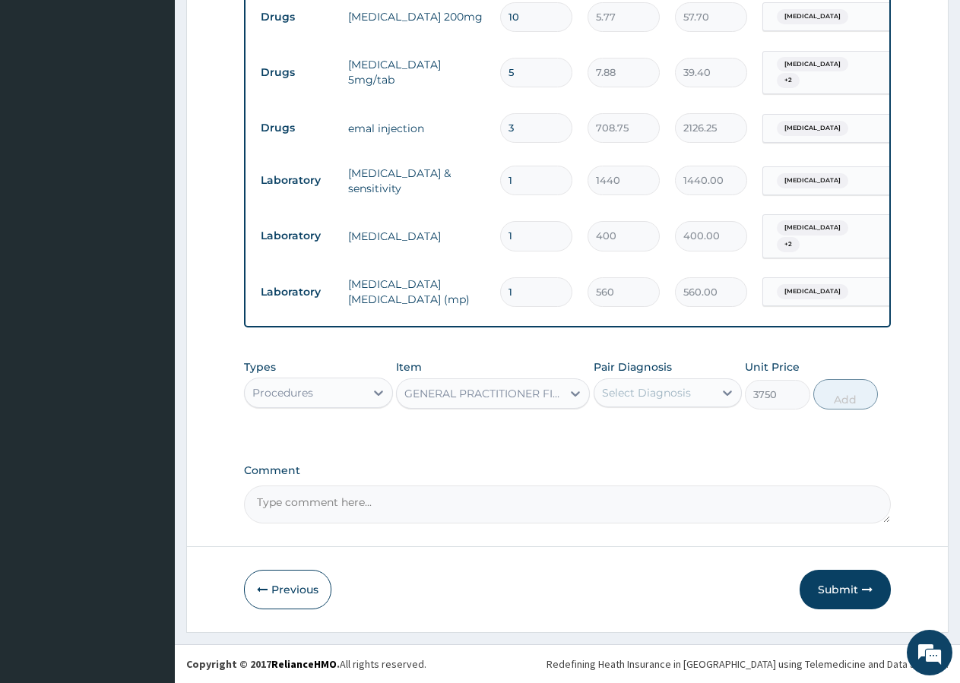
type input "3750"
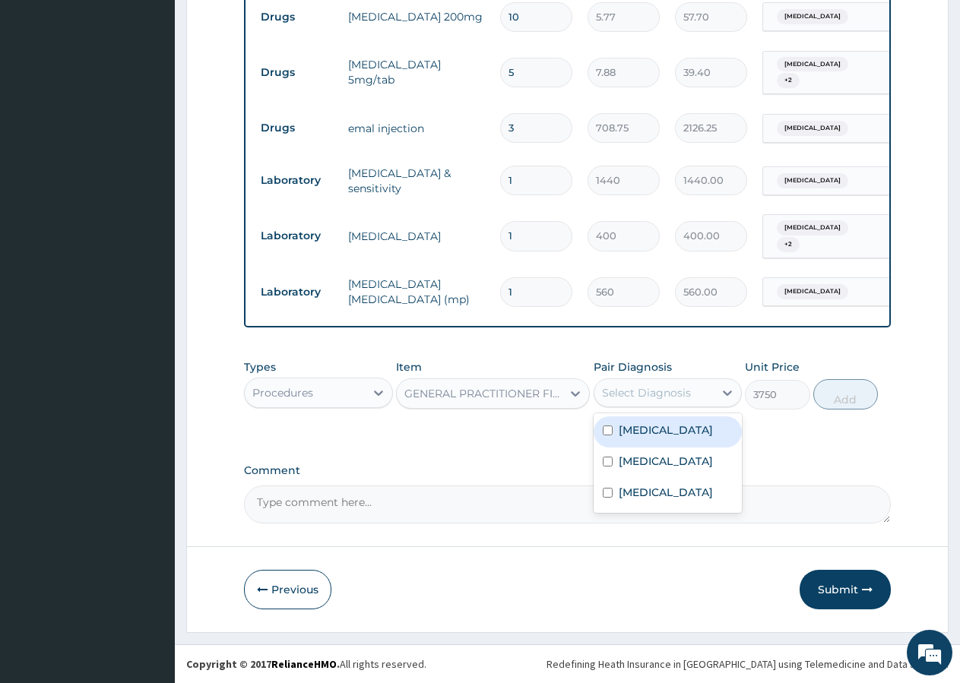
click at [642, 392] on div "Select Diagnosis" at bounding box center [646, 392] width 89 height 15
click at [612, 438] on div "Cervical spondylosis" at bounding box center [668, 432] width 149 height 31
checkbox input "true"
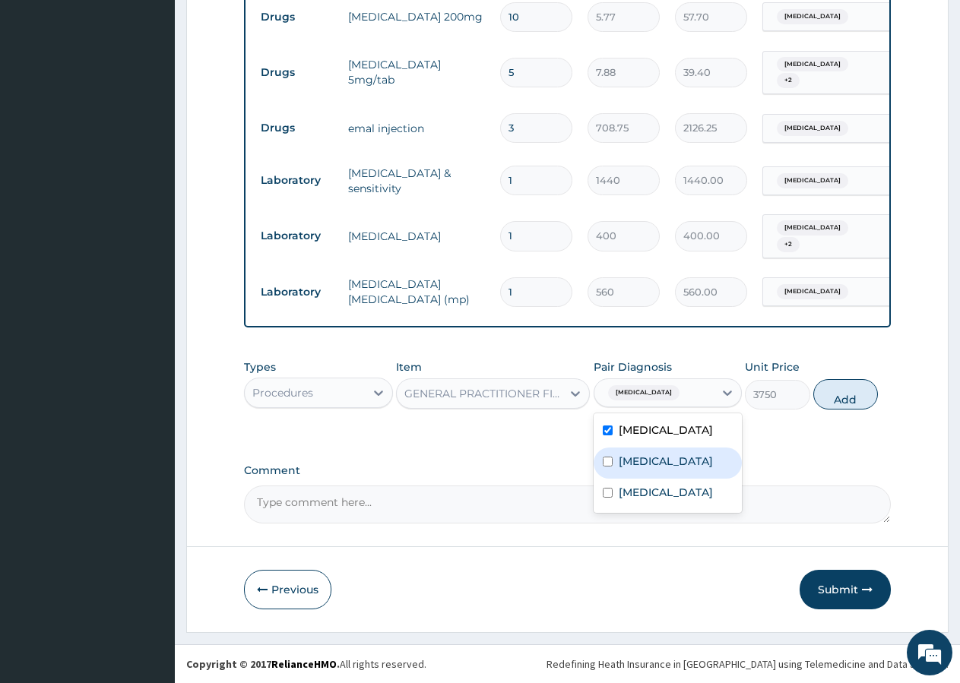
click at [601, 461] on div "Malaria" at bounding box center [668, 463] width 149 height 31
checkbox input "true"
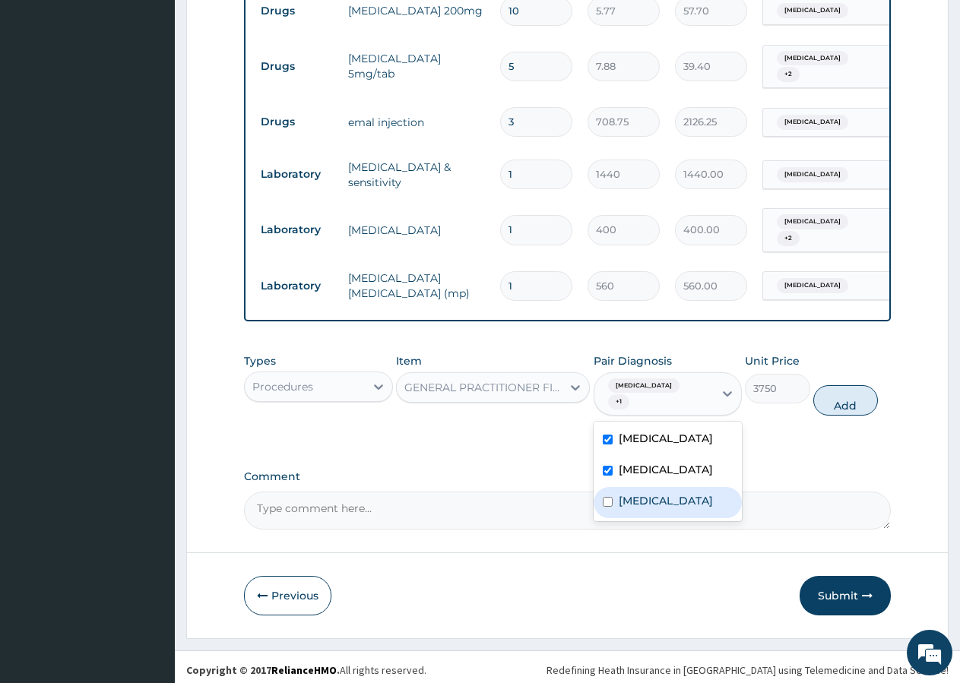
click at [613, 501] on div "Typhoid fever" at bounding box center [668, 502] width 149 height 31
checkbox input "true"
click at [837, 412] on button "Add" at bounding box center [845, 400] width 65 height 30
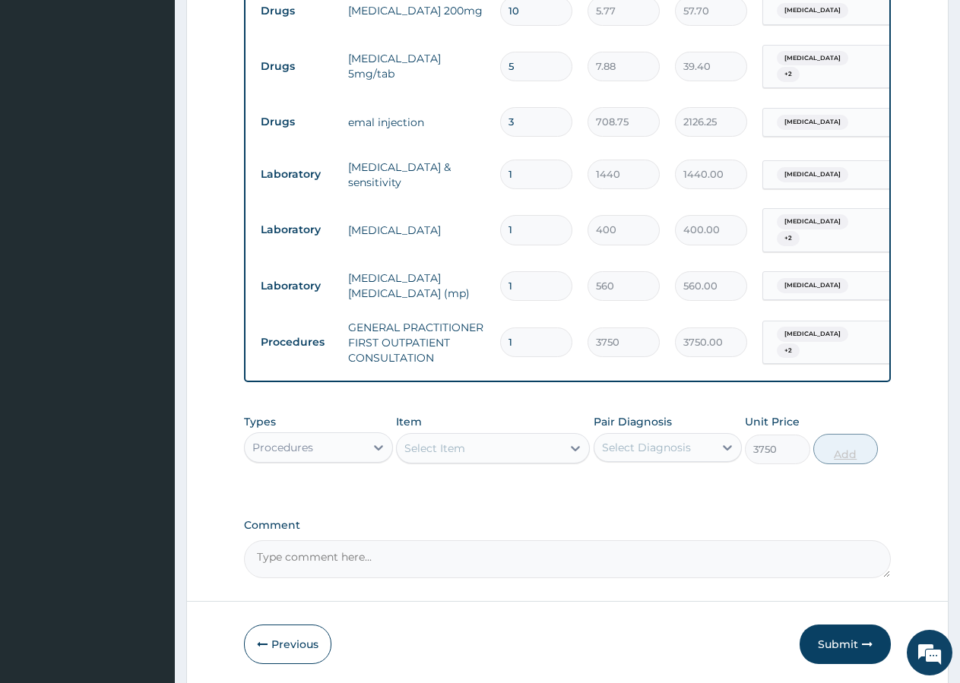
type input "0"
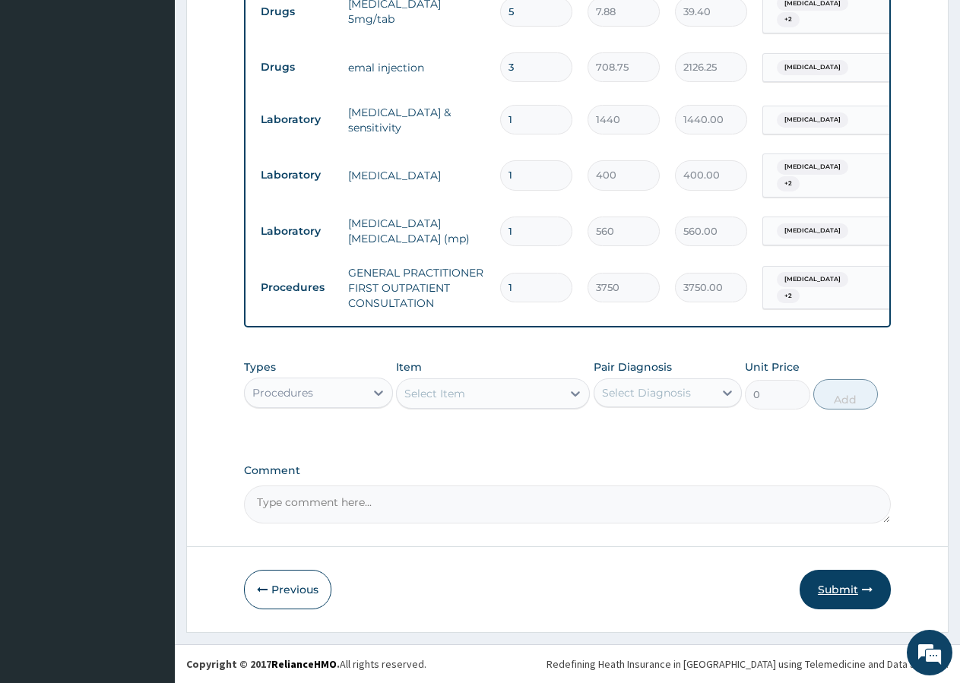
click at [838, 591] on button "Submit" at bounding box center [845, 590] width 91 height 40
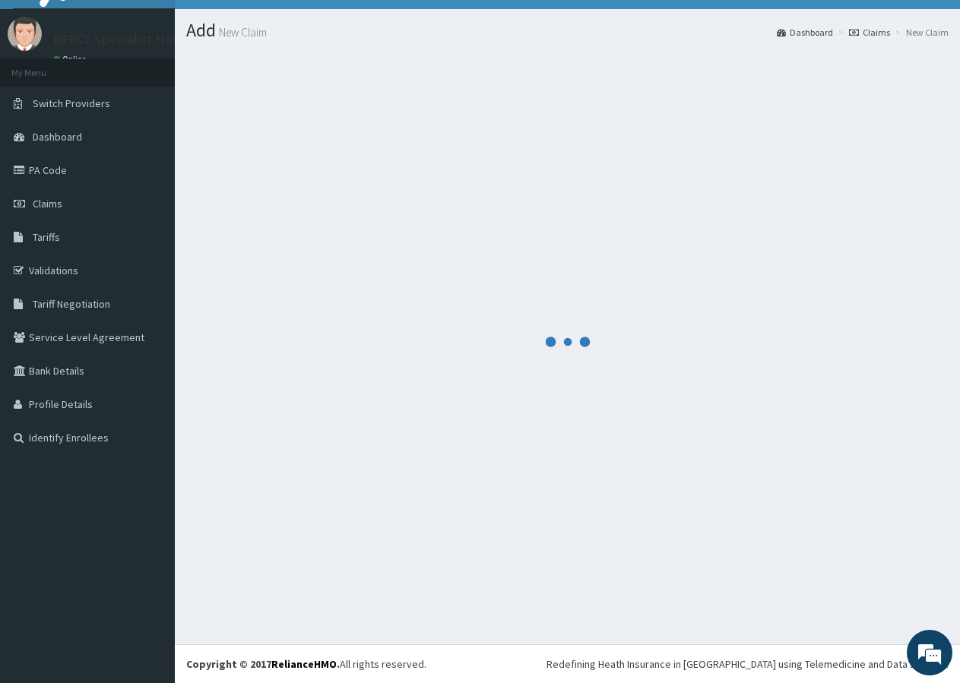
scroll to position [29, 0]
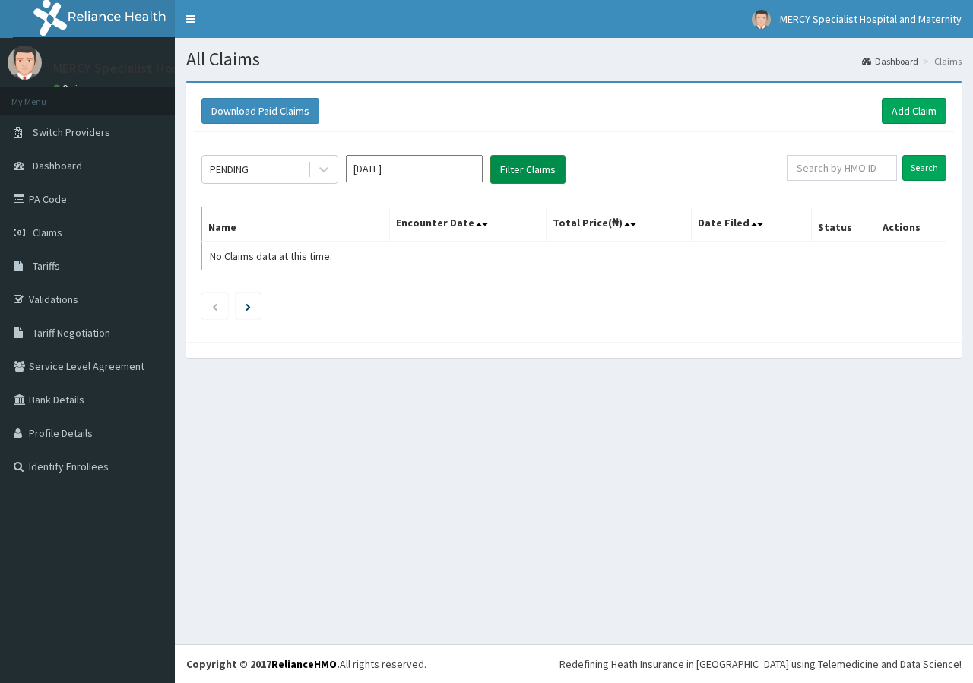
click at [521, 175] on button "Filter Claims" at bounding box center [527, 169] width 75 height 29
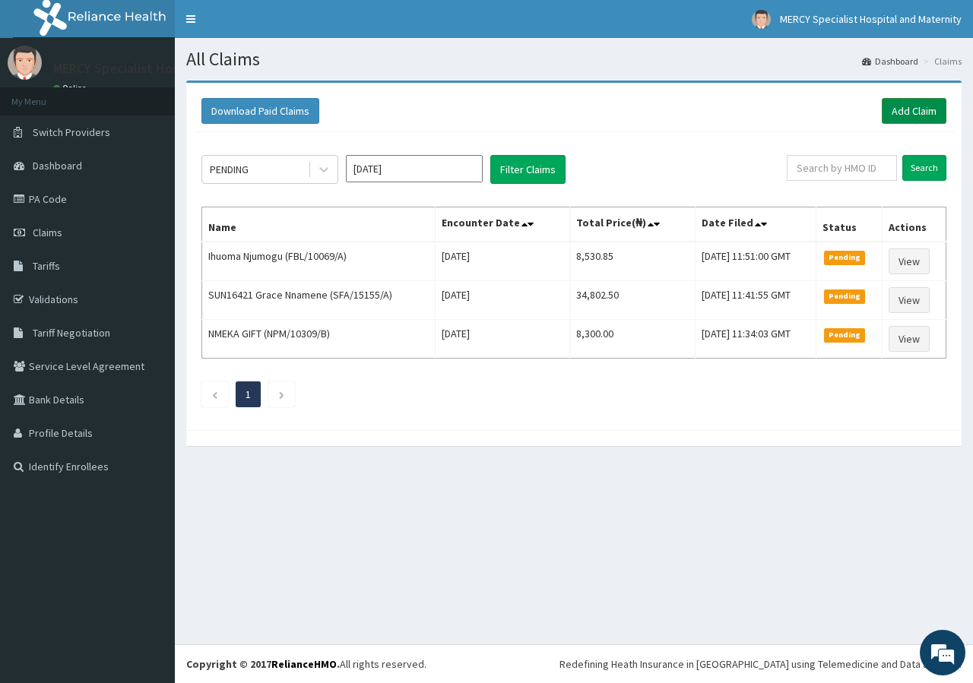
click at [909, 111] on link "Add Claim" at bounding box center [914, 111] width 65 height 26
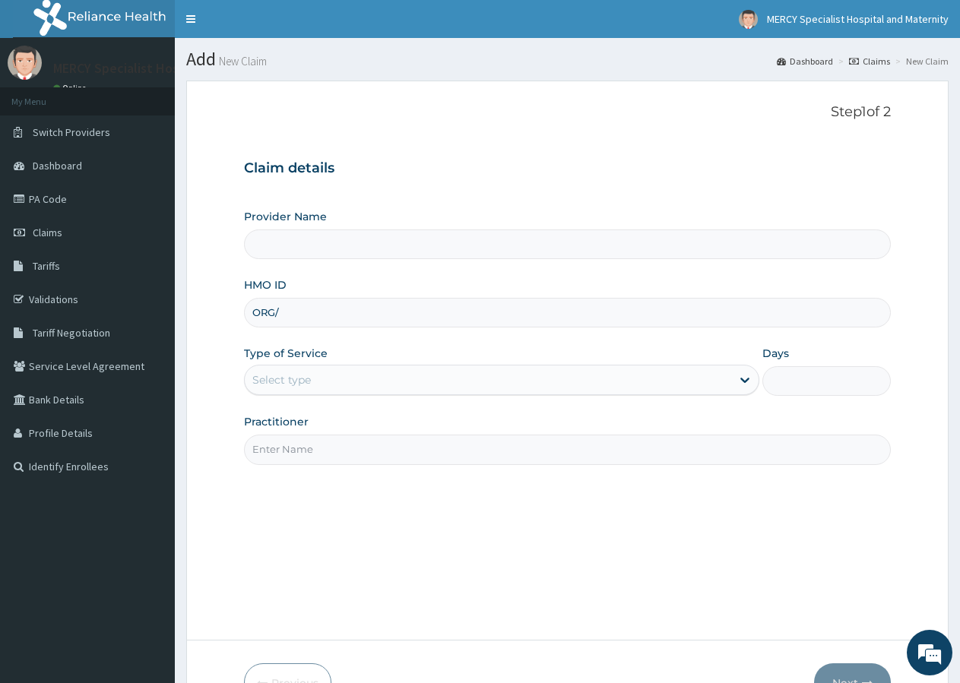
type input "ORG/1"
type input "Mercy Specialist Hospital And Maternity"
type input "ORG/100"
